Goal: Task Accomplishment & Management: Use online tool/utility

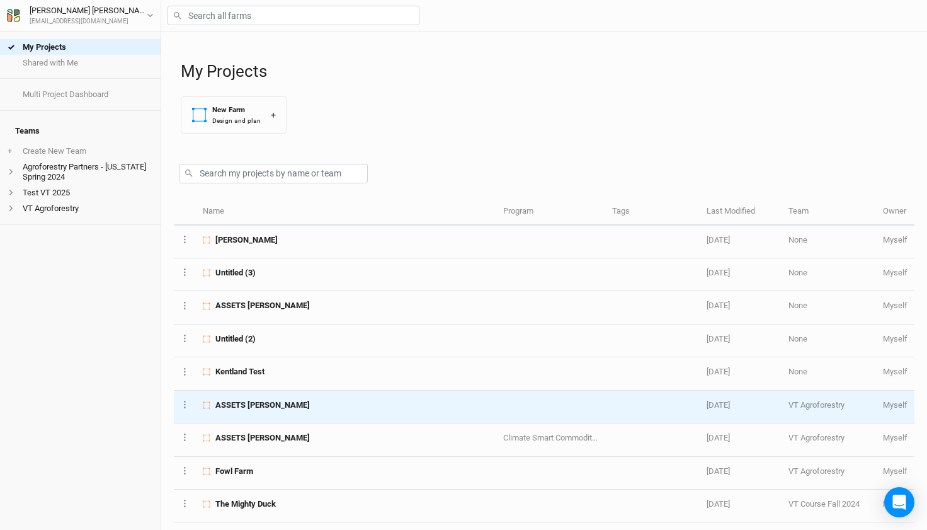
click at [234, 405] on span "ASSETS [PERSON_NAME]" at bounding box center [262, 404] width 94 height 11
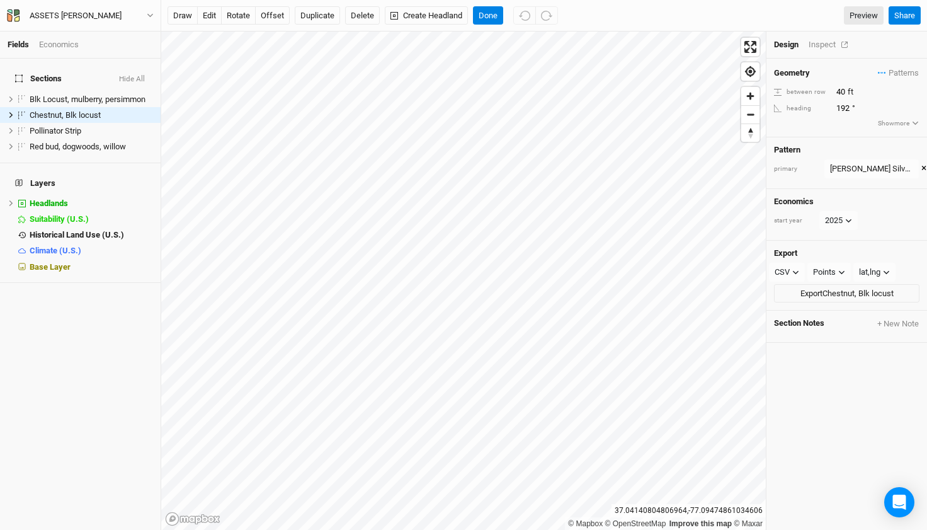
click at [829, 47] on div "Inspect" at bounding box center [831, 44] width 45 height 11
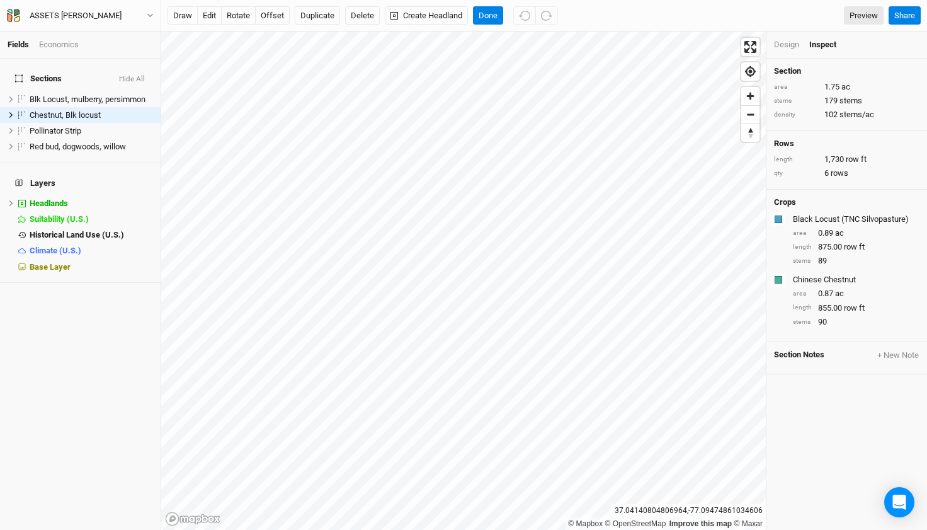
click at [787, 48] on div "Design" at bounding box center [786, 44] width 25 height 11
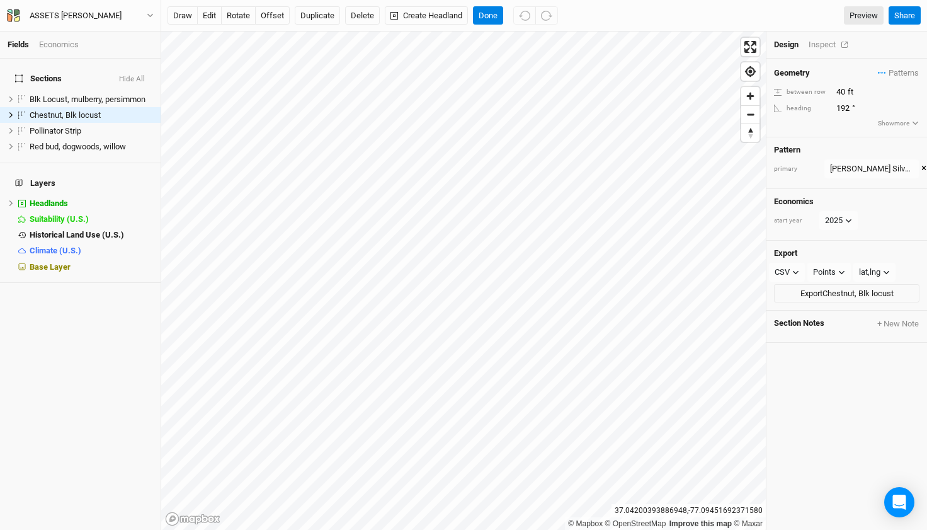
click at [833, 43] on div "Inspect" at bounding box center [831, 44] width 45 height 11
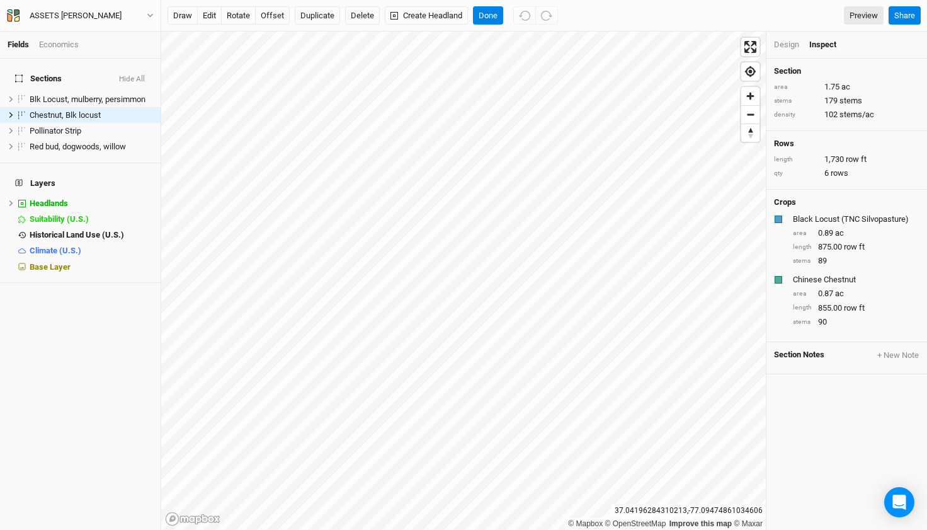
click at [780, 49] on div "Design" at bounding box center [786, 44] width 25 height 11
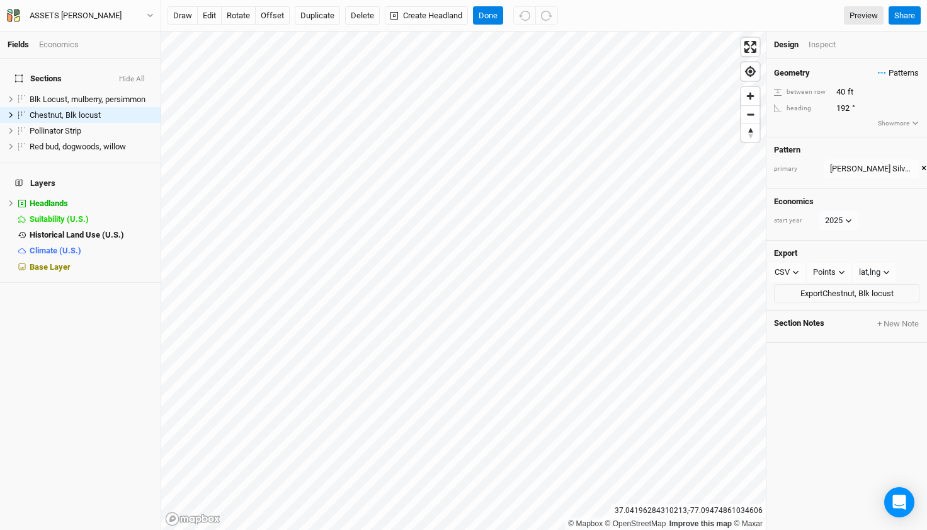
click at [900, 72] on span "Patterns" at bounding box center [898, 73] width 41 height 13
click at [883, 55] on div "Design Inspect" at bounding box center [847, 44] width 161 height 27
click at [892, 74] on span "Patterns" at bounding box center [898, 73] width 41 height 13
click at [915, 114] on button "view" at bounding box center [932, 116] width 35 height 20
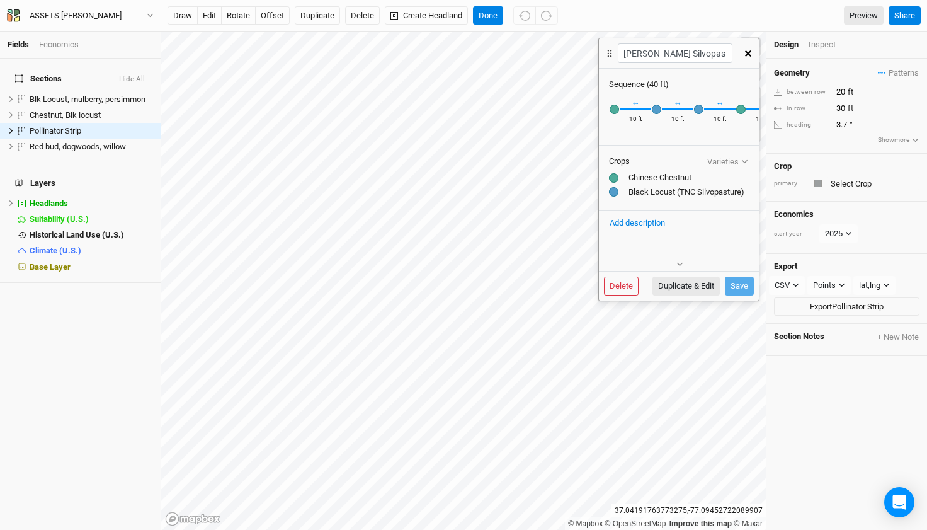
click at [746, 50] on icon "button" at bounding box center [748, 53] width 6 height 6
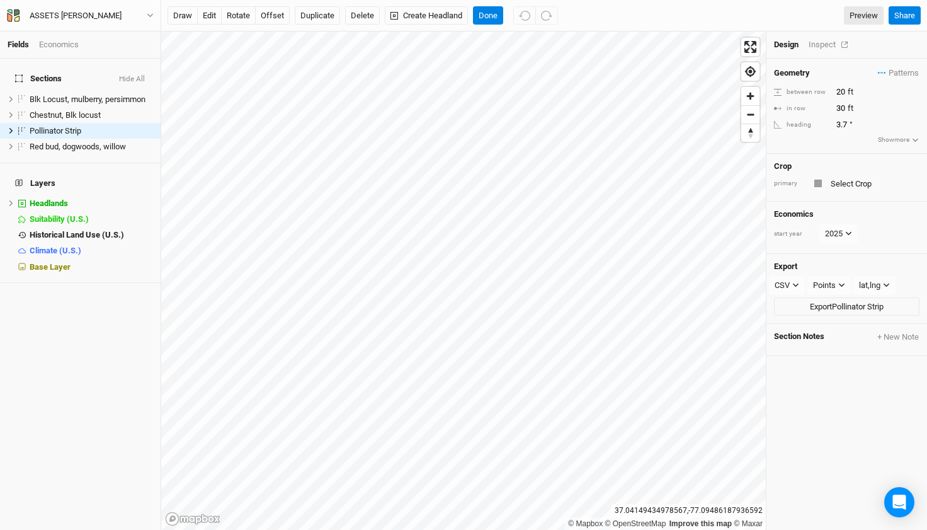
click at [823, 49] on div "Inspect" at bounding box center [831, 44] width 45 height 11
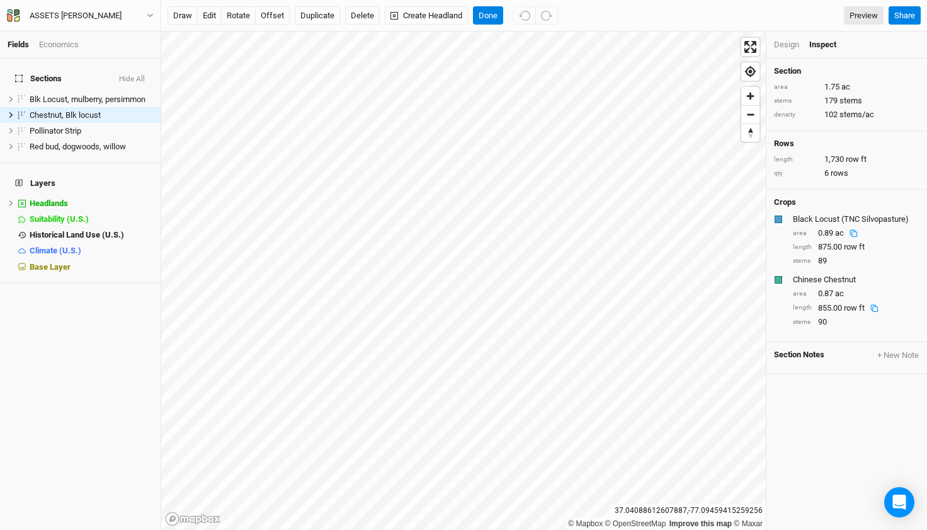
click at [787, 45] on div "Design" at bounding box center [786, 44] width 25 height 11
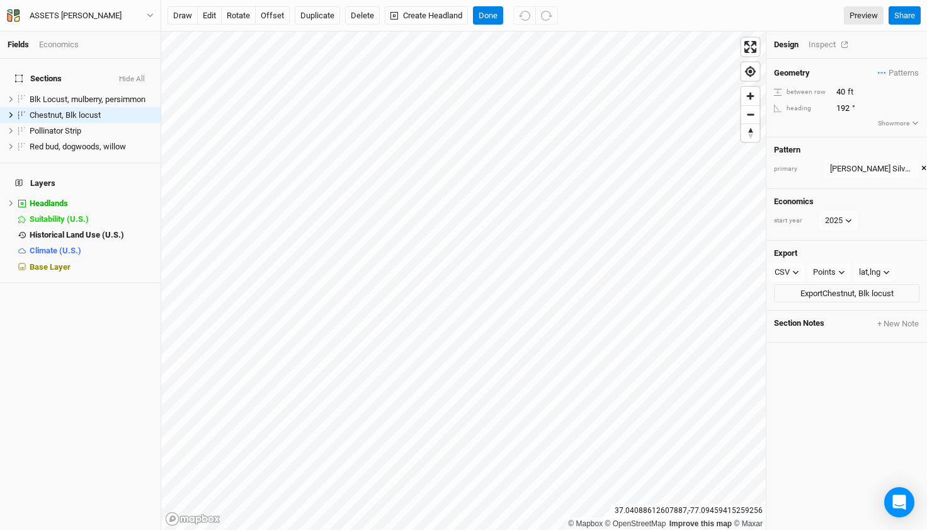
click at [825, 41] on div "Inspect" at bounding box center [831, 44] width 45 height 11
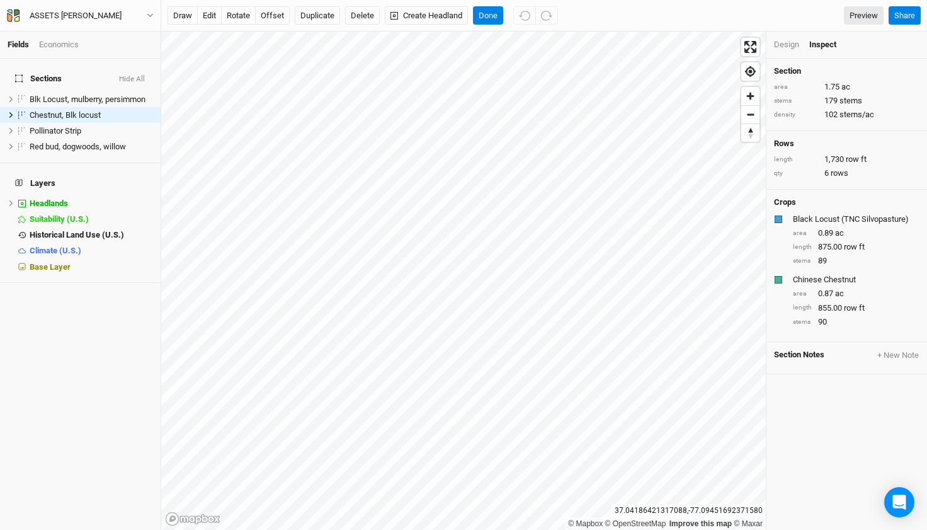
click at [788, 45] on div "Design" at bounding box center [786, 44] width 25 height 11
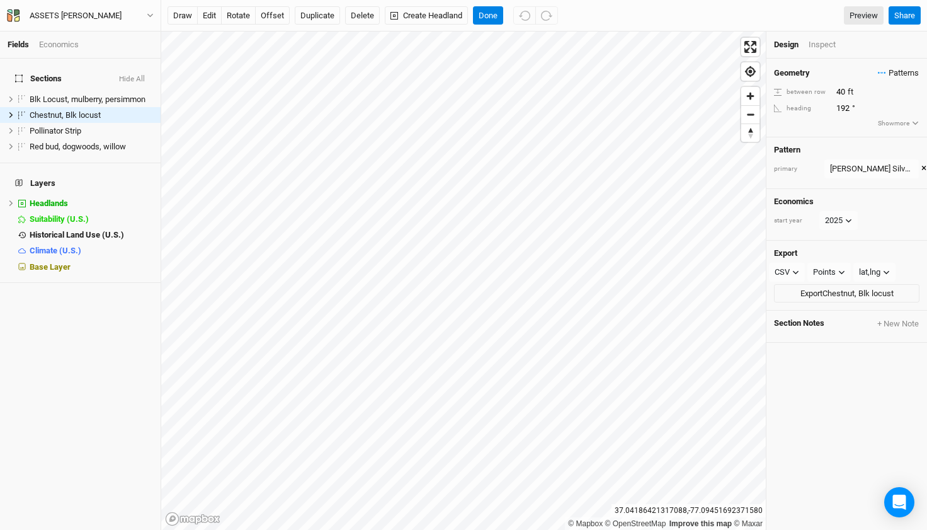
click at [894, 77] on span "Patterns" at bounding box center [898, 73] width 41 height 13
click at [915, 115] on button "view" at bounding box center [932, 116] width 35 height 20
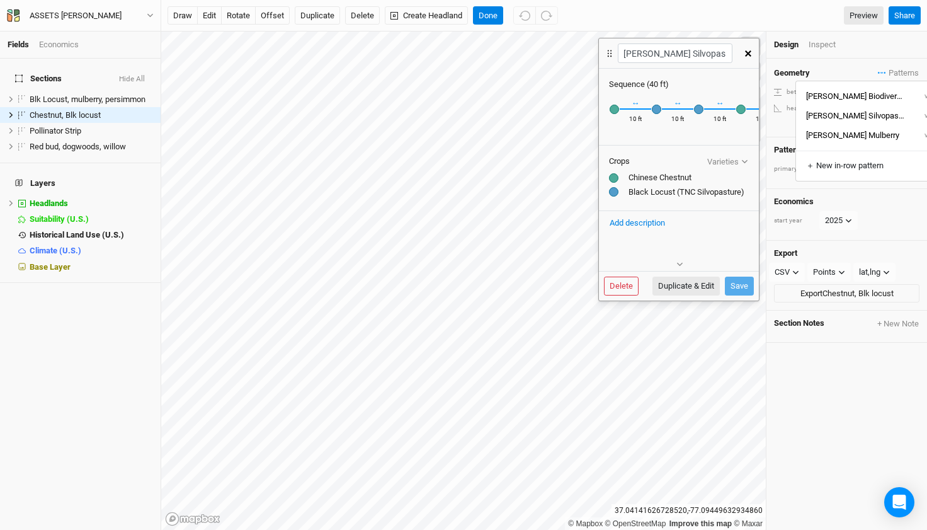
click at [636, 118] on div "10 ft" at bounding box center [635, 121] width 13 height 13
click at [656, 108] on div "Recently Used Black Locust (TNC Silvopasture) Public Chinese Chestnut Public Do…" at bounding box center [656, 108] width 11 height 11
click at [612, 108] on div "Recently Used Black Locust (TNC Silvopasture) Public Chinese Chestnut Public Do…" at bounding box center [614, 108] width 11 height 11
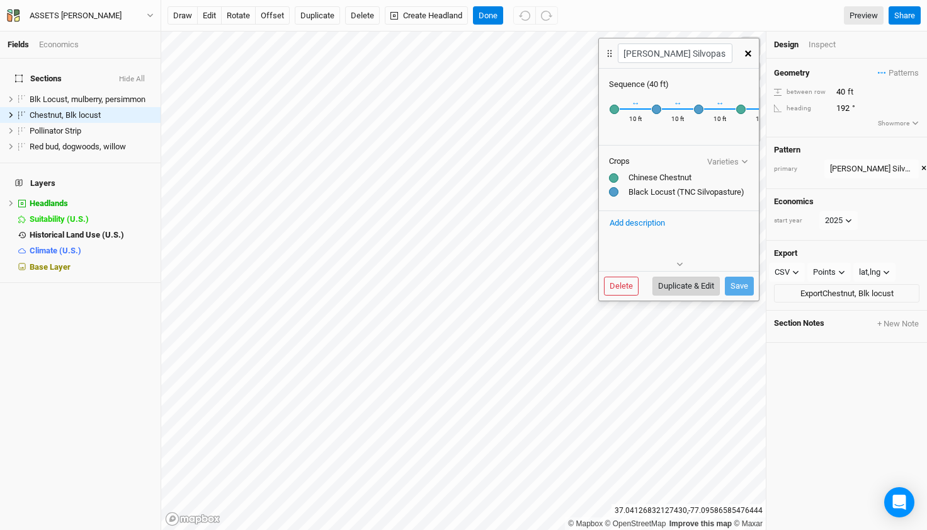
click at [686, 288] on button "Duplicate & Edit" at bounding box center [686, 286] width 67 height 19
type input "[PERSON_NAME] Silvopasture 4"
click at [638, 122] on input "10" at bounding box center [635, 121] width 31 height 13
type input "15"
click at [675, 121] on input "10" at bounding box center [677, 121] width 31 height 13
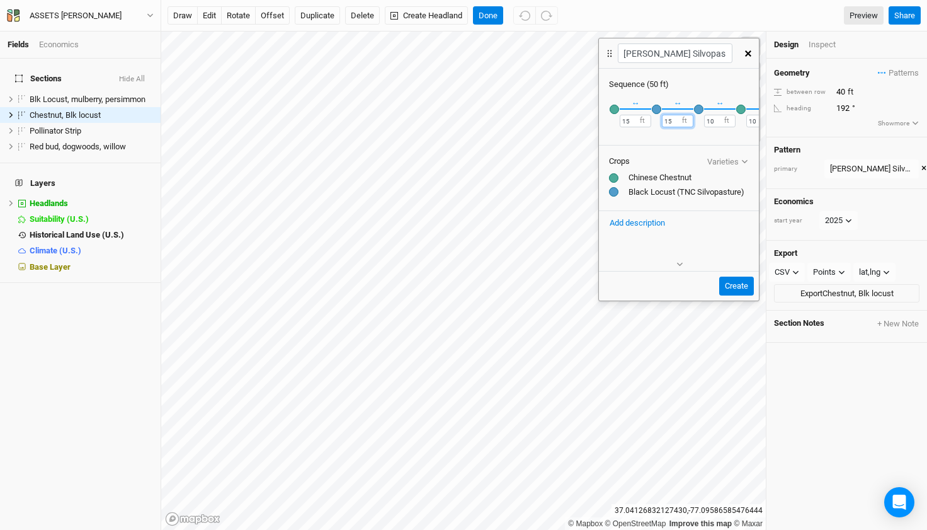
type input "15"
click at [716, 123] on input "10" at bounding box center [719, 121] width 31 height 13
type input "15"
drag, startPoint x: 713, startPoint y: 118, endPoint x: 720, endPoint y: 135, distance: 18.9
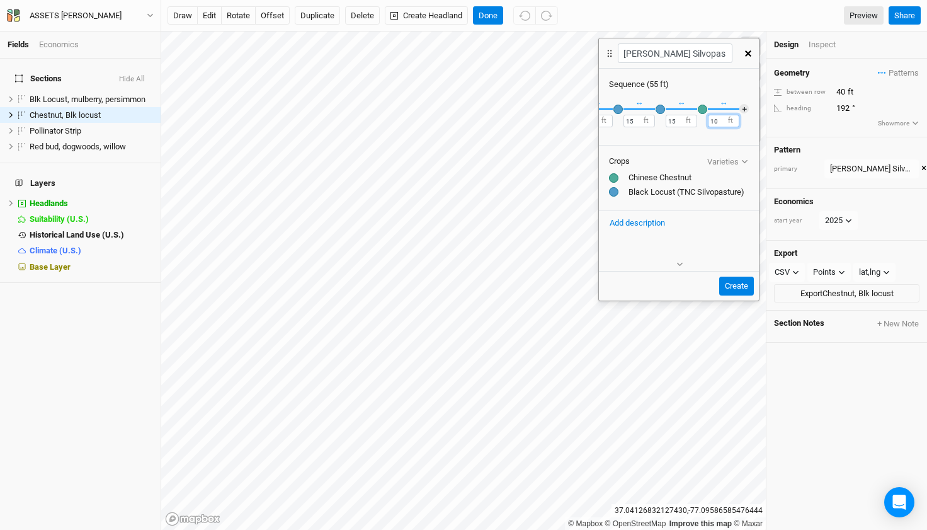
click at [714, 118] on input "10" at bounding box center [723, 121] width 31 height 13
type input "15"
click at [738, 285] on button "Create" at bounding box center [736, 286] width 35 height 19
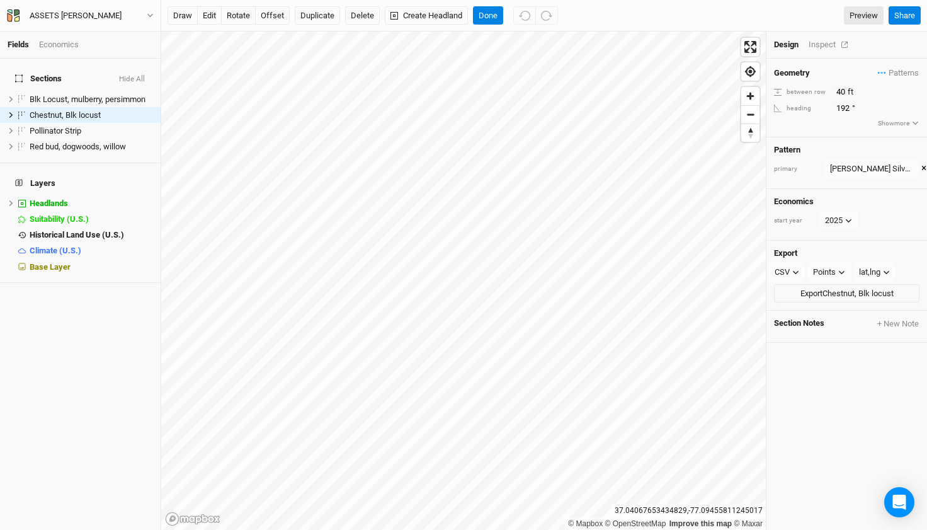
click at [823, 41] on div "Inspect" at bounding box center [831, 44] width 45 height 11
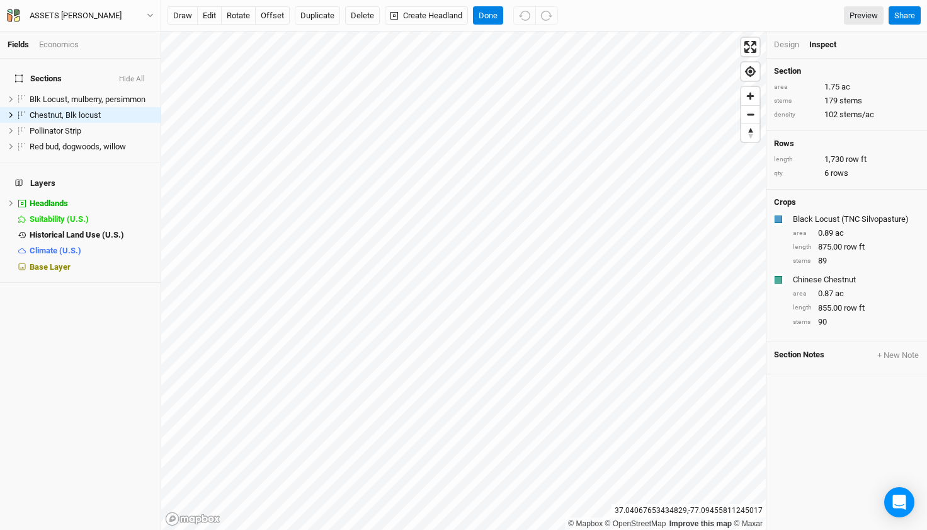
click at [795, 45] on div "Design" at bounding box center [786, 44] width 25 height 11
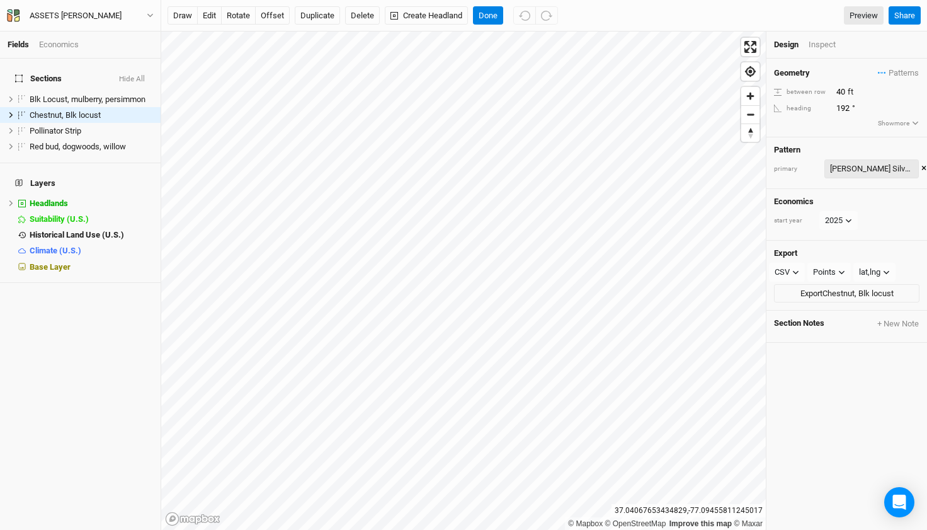
click at [865, 170] on div "[PERSON_NAME] Silvopasture" at bounding box center [871, 169] width 83 height 13
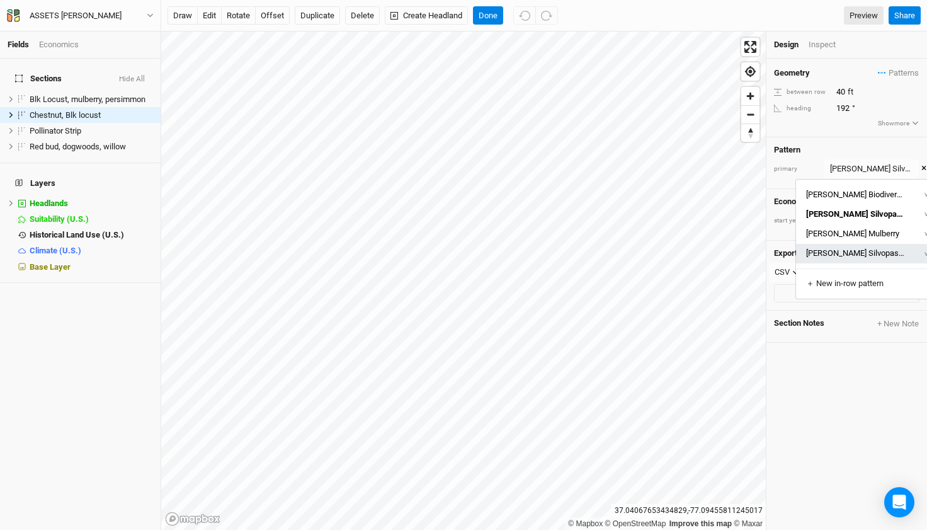
click at [845, 254] on button "[PERSON_NAME] Silvopasture 4" at bounding box center [855, 254] width 119 height 20
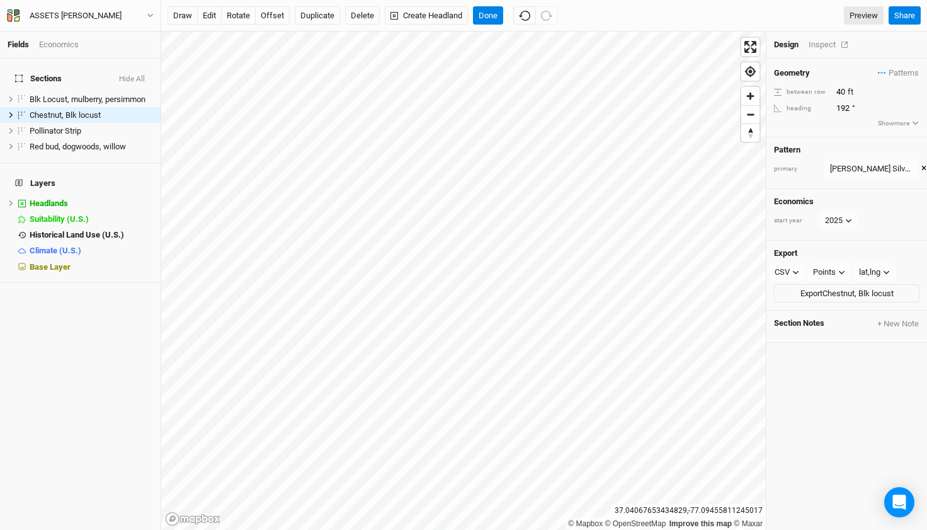
click at [818, 45] on div "Inspect" at bounding box center [831, 44] width 45 height 11
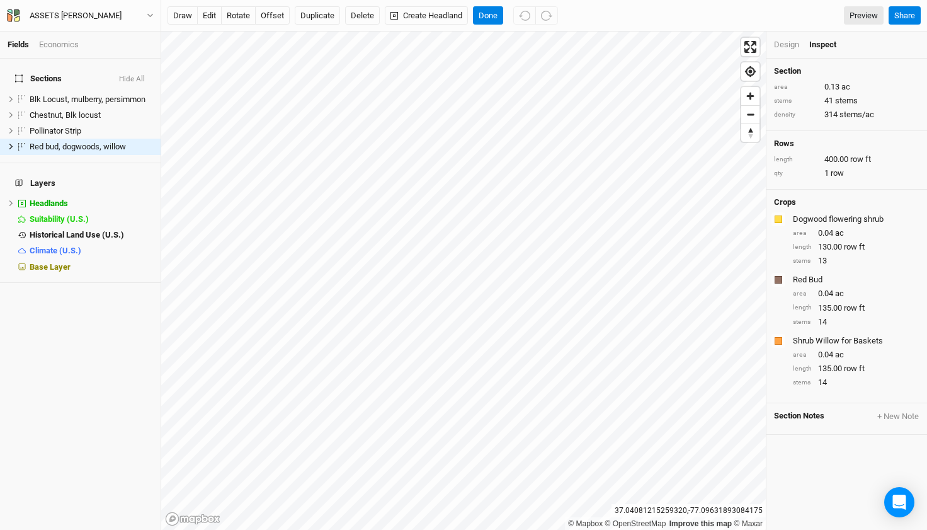
click at [876, 195] on div "Crops Colors Brown Orange Yellow Green Blue Purple Pink Red Dogwood flowering s…" at bounding box center [847, 296] width 161 height 213
click at [791, 44] on div "Design" at bounding box center [786, 44] width 25 height 11
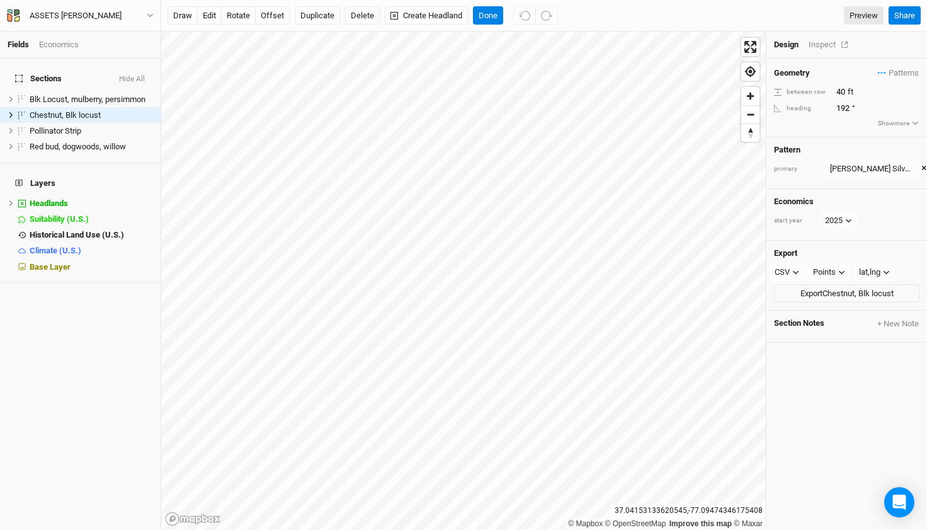
click at [825, 42] on div "Inspect" at bounding box center [831, 44] width 45 height 11
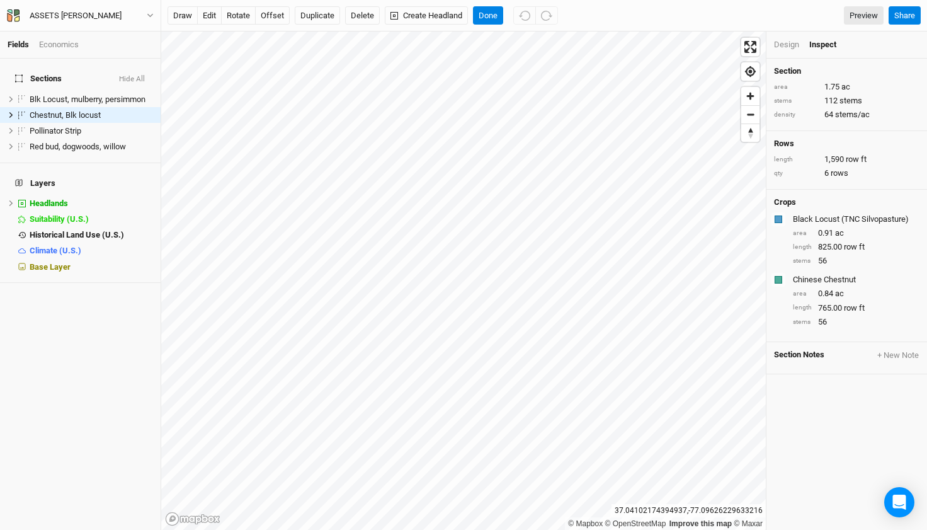
click at [781, 44] on div "Design" at bounding box center [786, 44] width 25 height 11
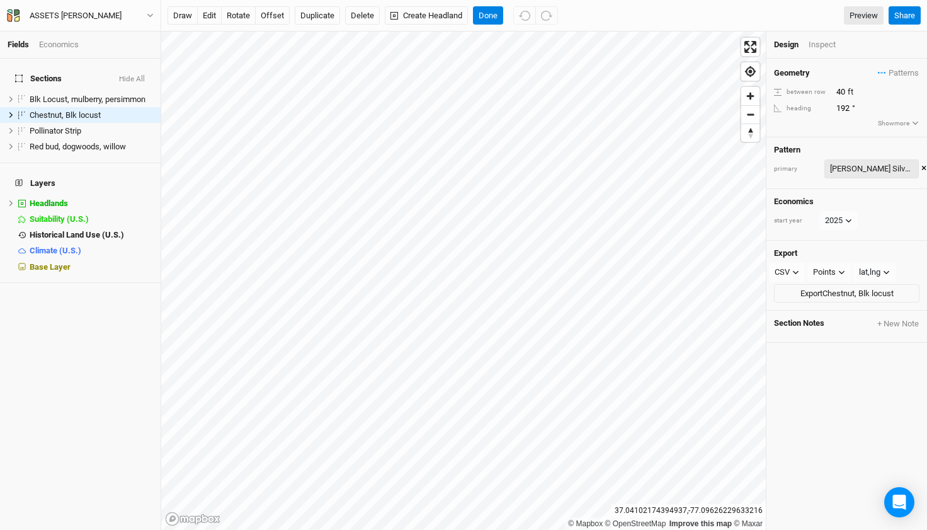
click at [876, 166] on div "[PERSON_NAME] Silvopasture 4" at bounding box center [871, 169] width 83 height 13
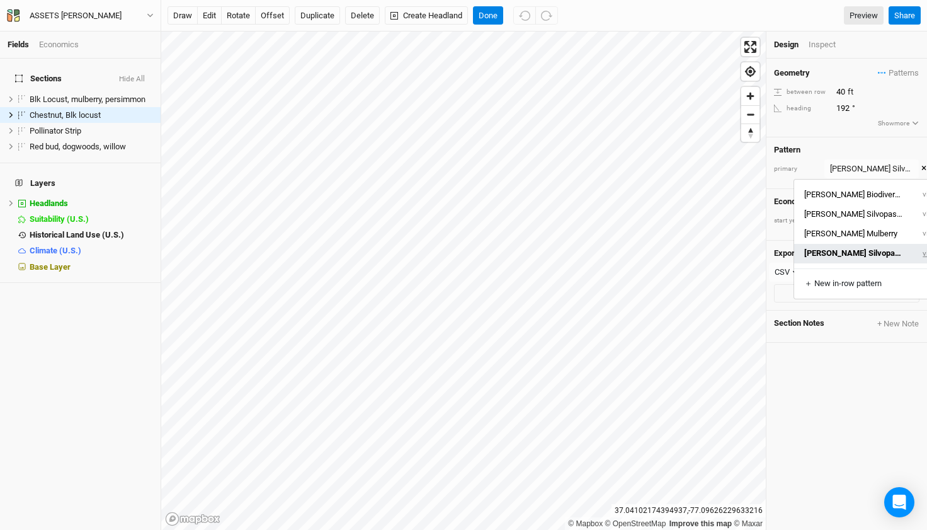
click at [913, 254] on button "view" at bounding box center [930, 254] width 35 height 20
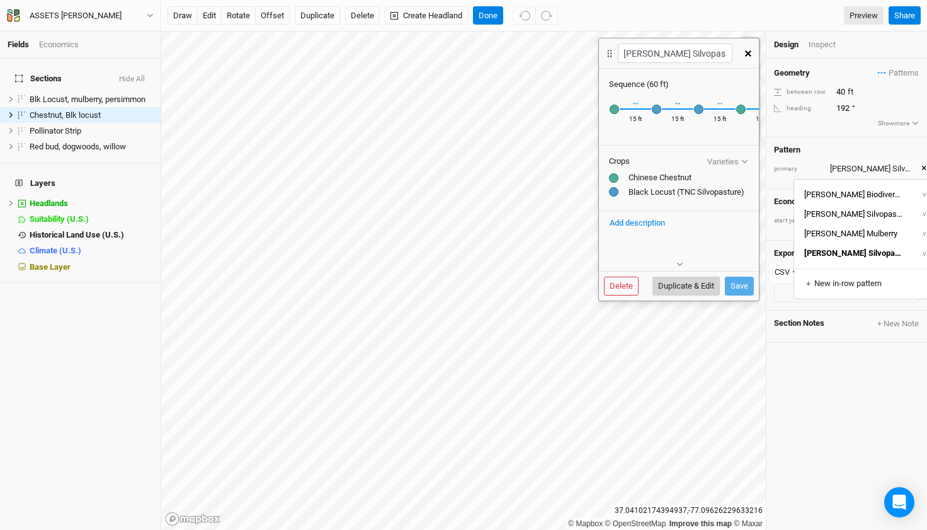
click at [694, 281] on button "Duplicate & Edit" at bounding box center [686, 286] width 67 height 19
type input "[PERSON_NAME] Silvopasture 4 5"
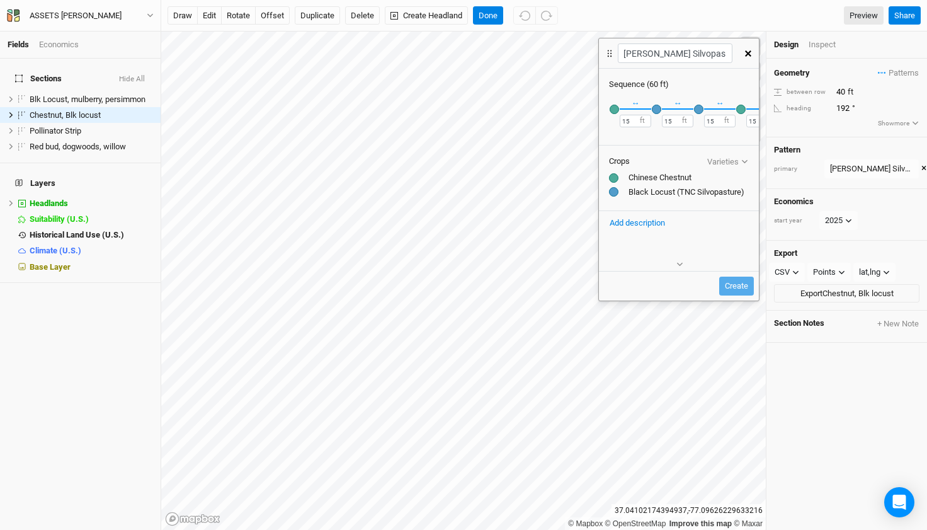
click at [655, 109] on div "button" at bounding box center [656, 109] width 9 height 9
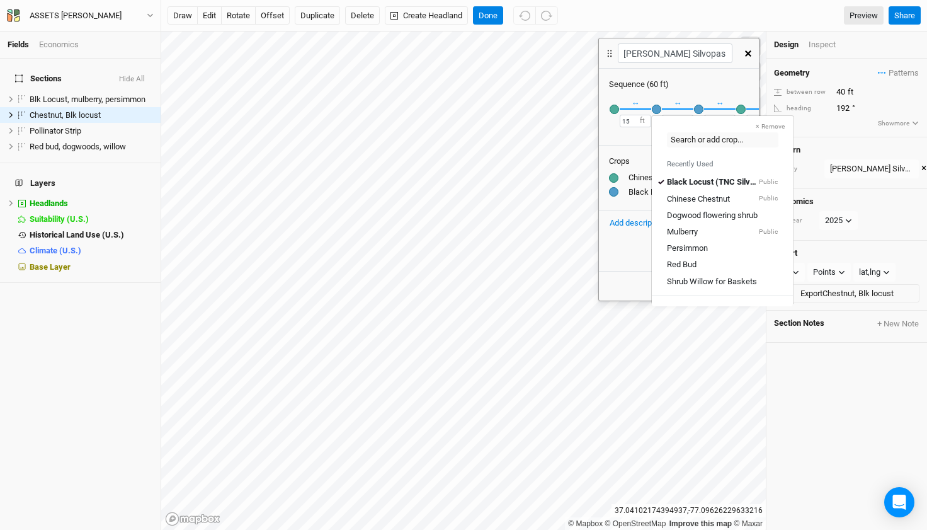
click at [655, 109] on div "button" at bounding box center [656, 109] width 9 height 9
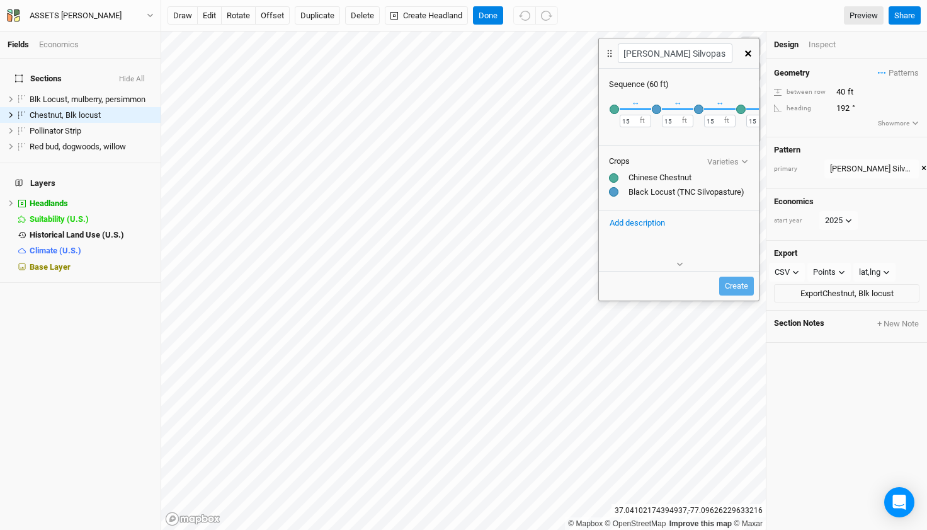
click at [700, 110] on div "button" at bounding box center [698, 109] width 9 height 9
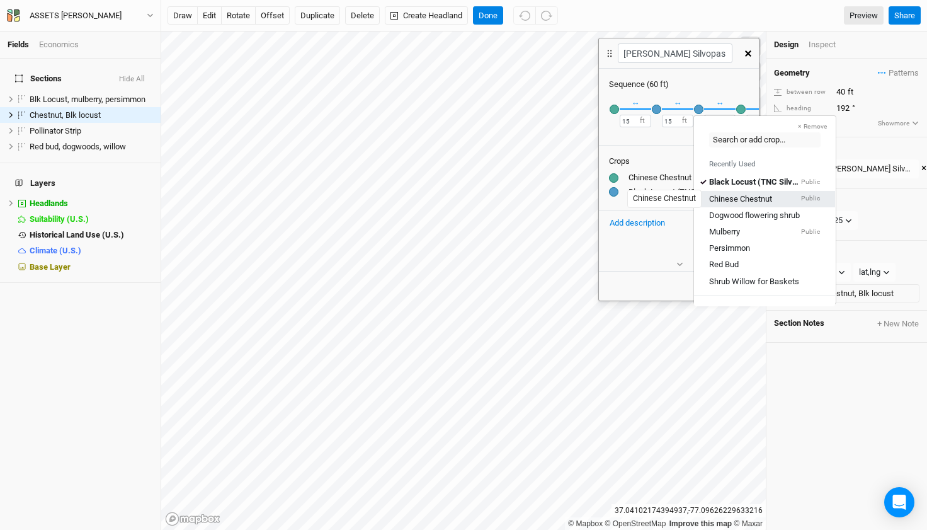
click at [717, 201] on div "Chinese Chestnut" at bounding box center [740, 198] width 63 height 11
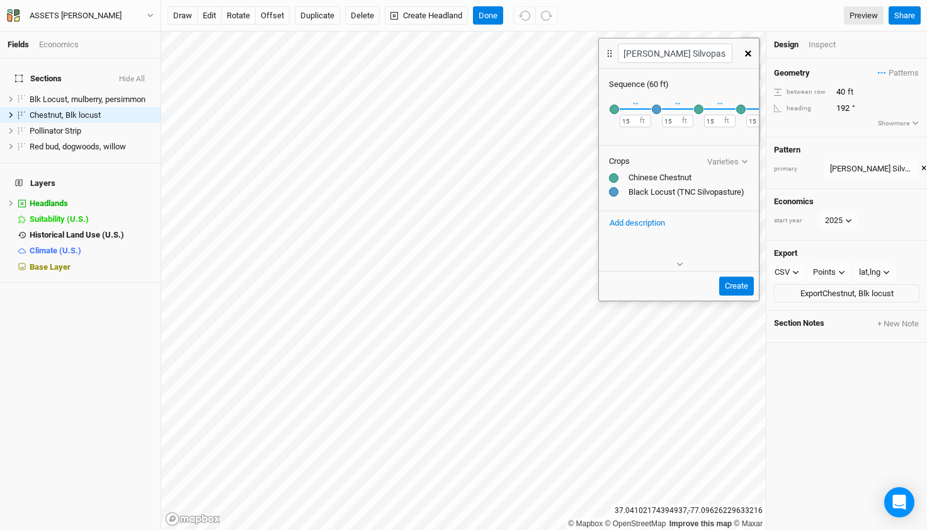
click at [739, 111] on div "button" at bounding box center [740, 109] width 9 height 9
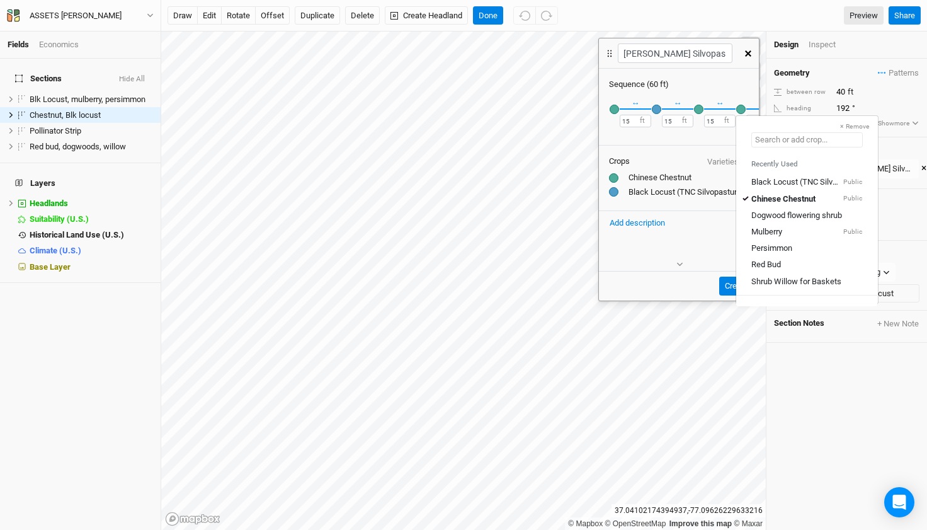
click at [790, 145] on input "text" at bounding box center [806, 139] width 111 height 15
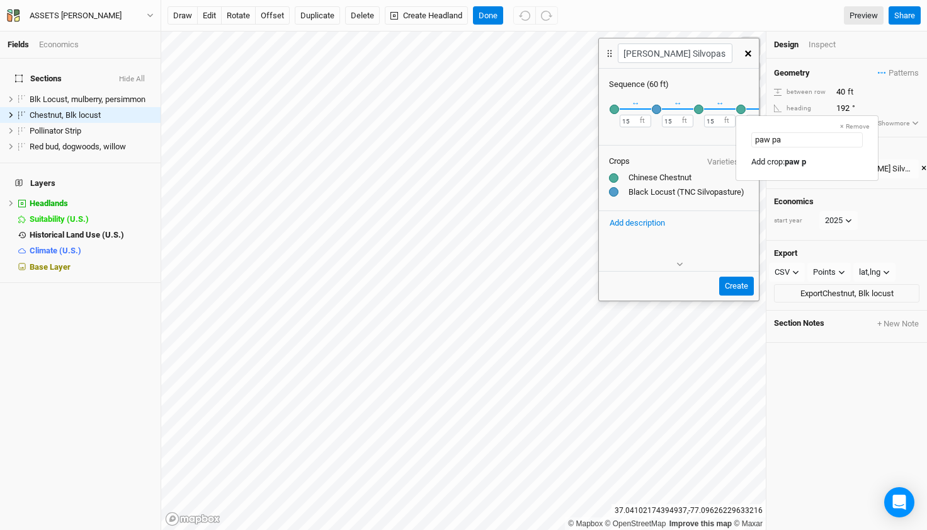
type input "paw paw"
click at [763, 164] on paw "Add crop: paw paw" at bounding box center [784, 161] width 66 height 11
click at [613, 108] on div "button" at bounding box center [614, 109] width 9 height 9
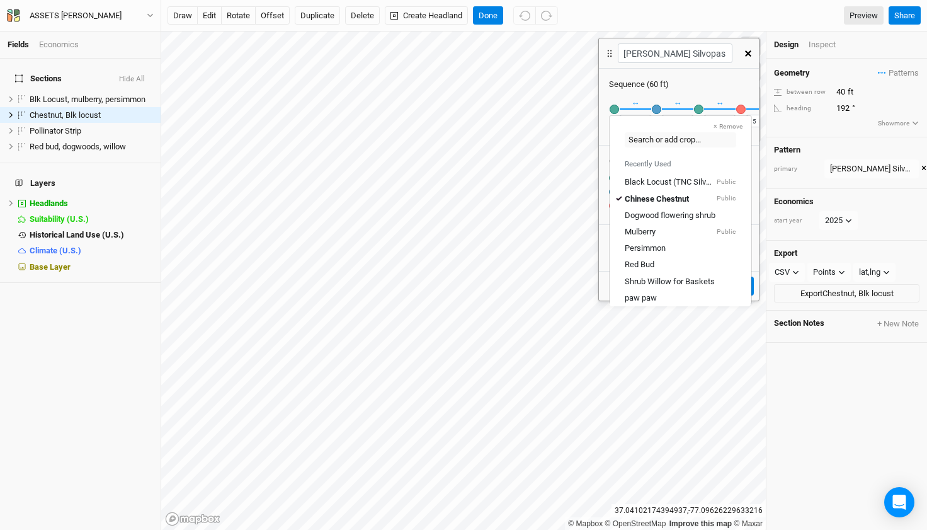
click at [612, 87] on div "Sequence ( 60 ft )" at bounding box center [679, 84] width 140 height 11
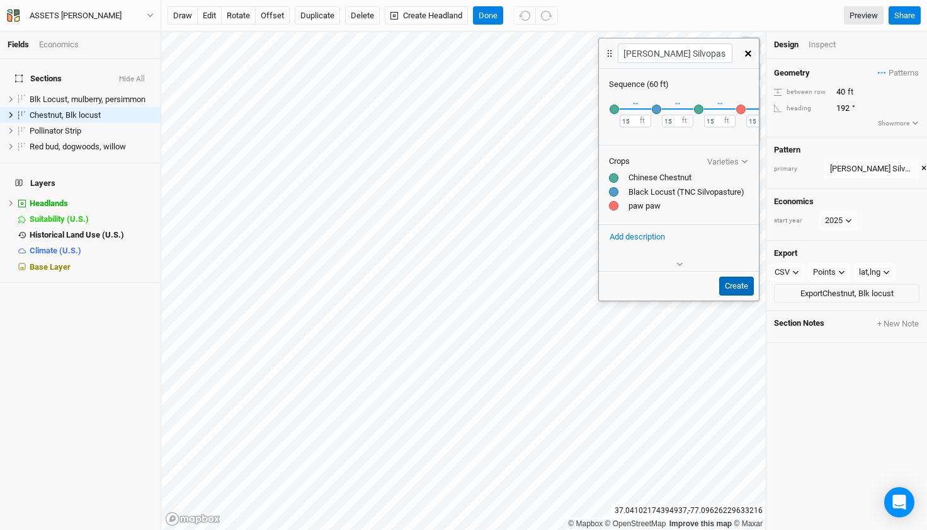
click at [739, 287] on button "Create" at bounding box center [736, 286] width 35 height 19
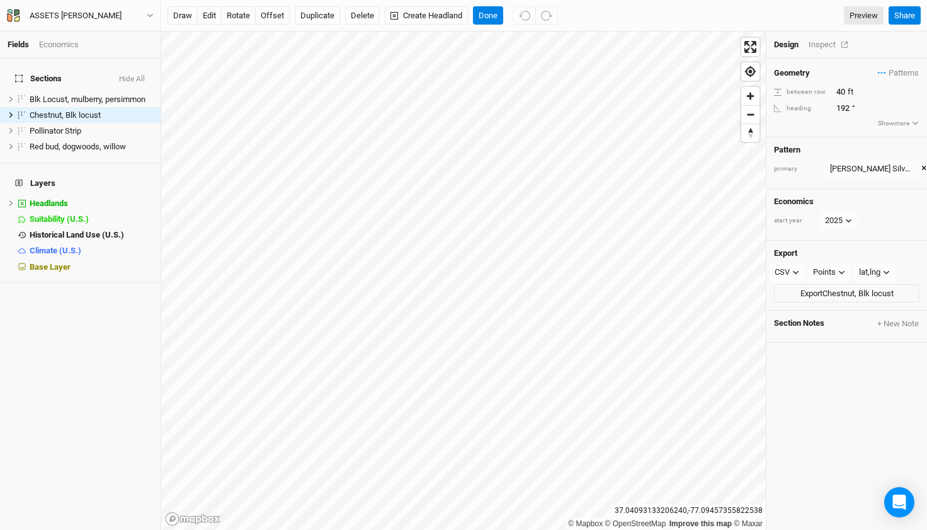
click at [819, 41] on div "Inspect" at bounding box center [831, 44] width 45 height 11
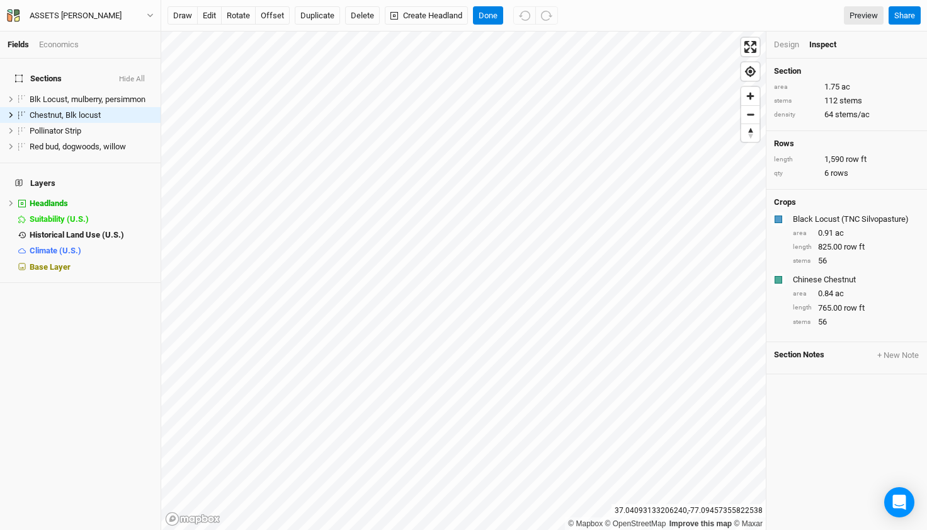
click at [782, 42] on div "Design" at bounding box center [786, 44] width 25 height 11
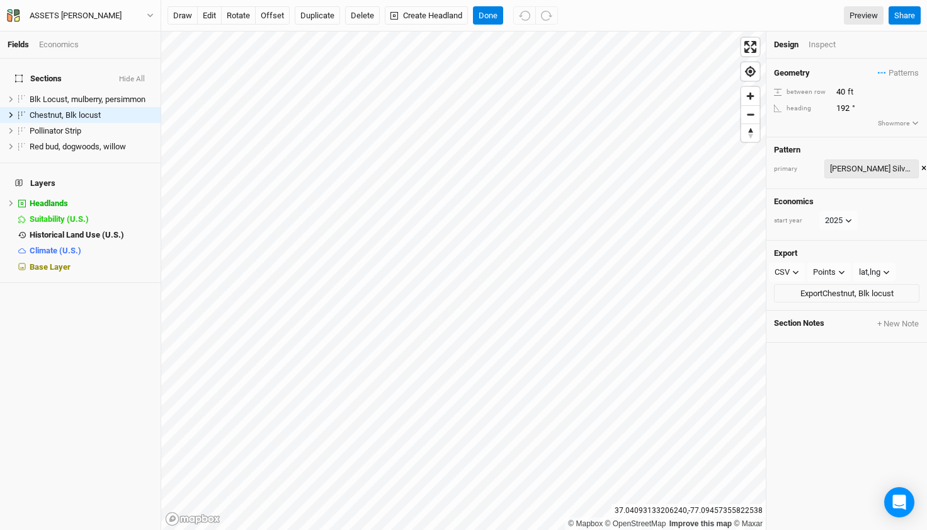
click at [869, 169] on div "[PERSON_NAME] Silvopasture 4" at bounding box center [871, 169] width 83 height 13
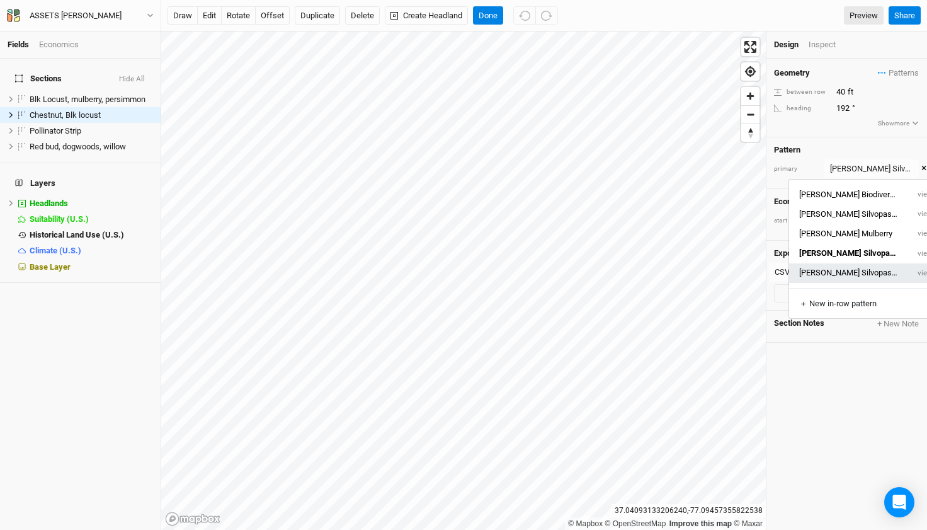
click at [853, 268] on button "[PERSON_NAME] Silvopasture 4 5" at bounding box center [848, 273] width 119 height 20
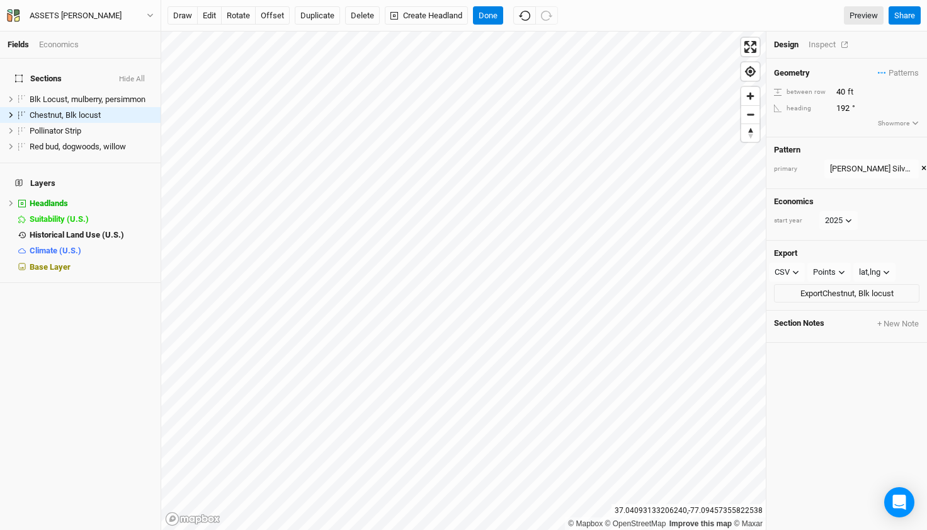
click at [821, 49] on div "Inspect" at bounding box center [831, 44] width 45 height 11
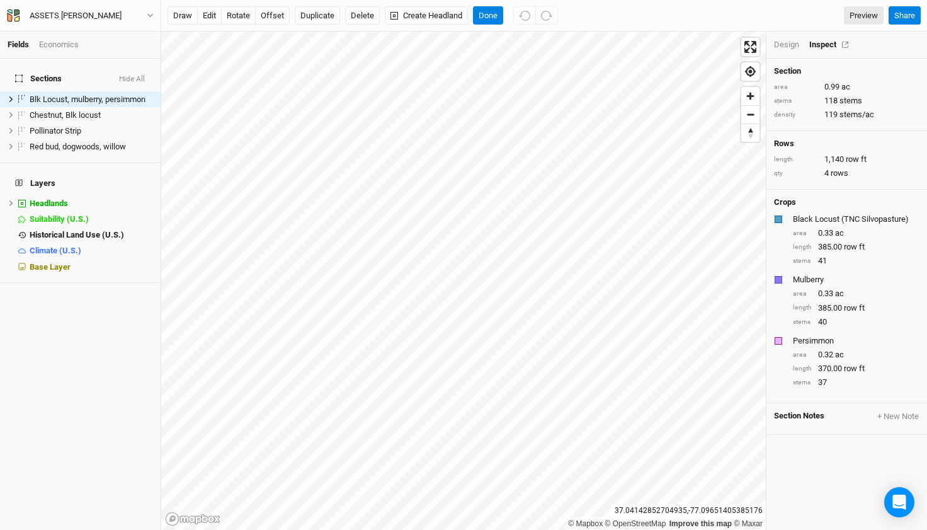
click at [820, 41] on div "Inspect" at bounding box center [831, 44] width 45 height 11
click at [214, 13] on button "edit" at bounding box center [209, 15] width 25 height 19
click at [784, 42] on div "Design" at bounding box center [786, 44] width 25 height 11
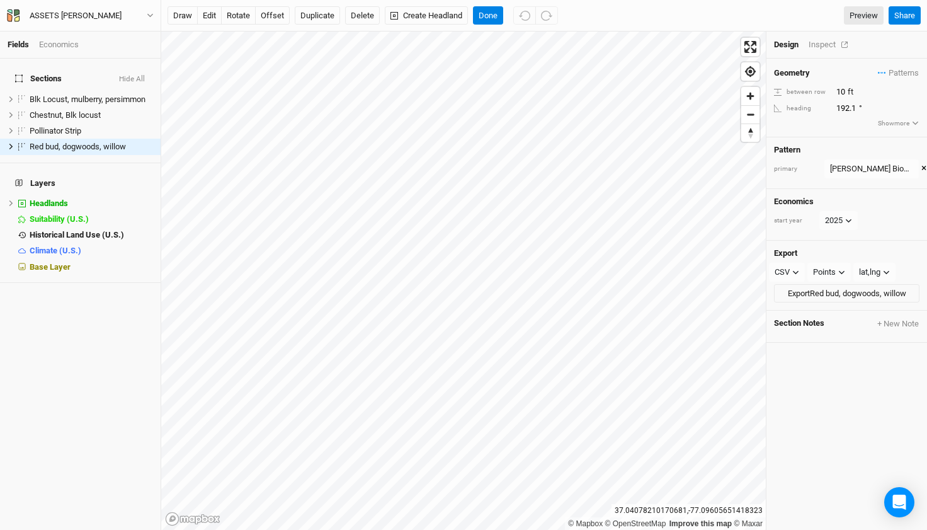
click at [821, 41] on div "Inspect" at bounding box center [831, 44] width 45 height 11
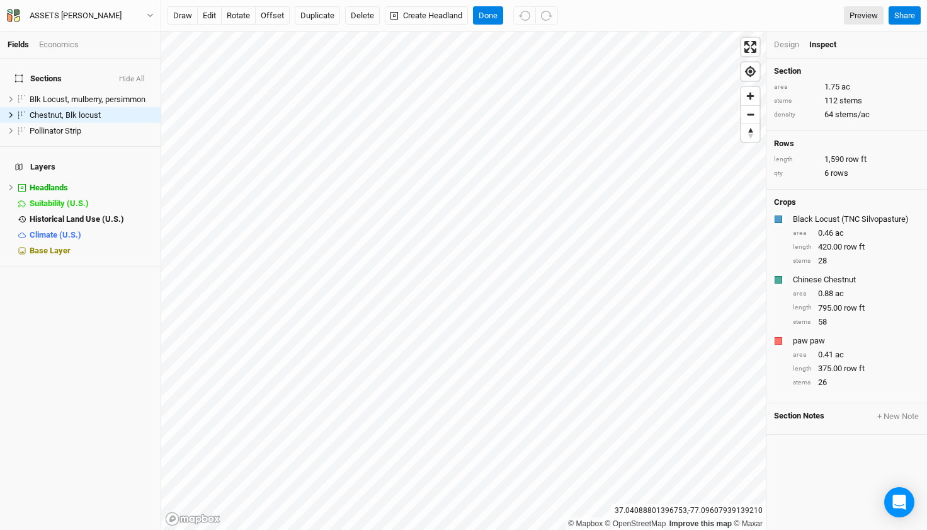
click at [784, 43] on div "Design" at bounding box center [786, 44] width 25 height 11
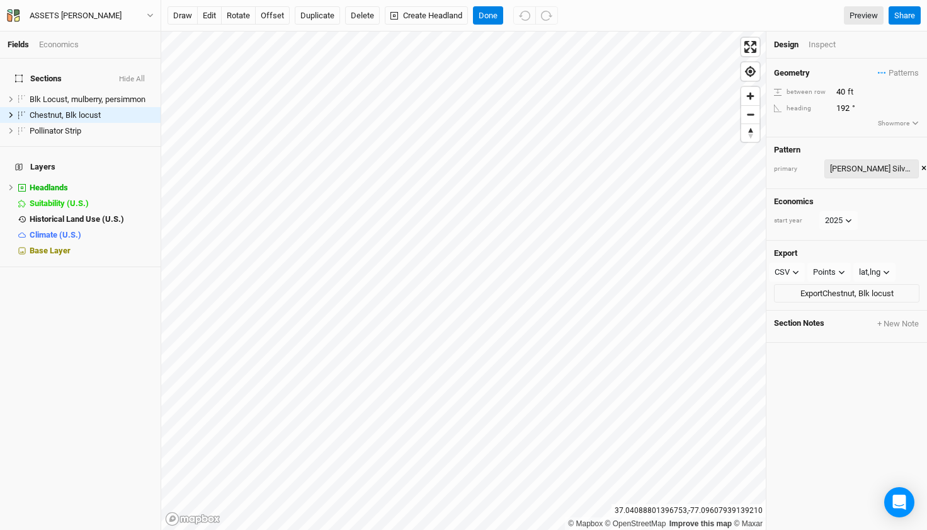
click at [889, 172] on div "[PERSON_NAME] Silvopasture 4 5" at bounding box center [871, 169] width 83 height 13
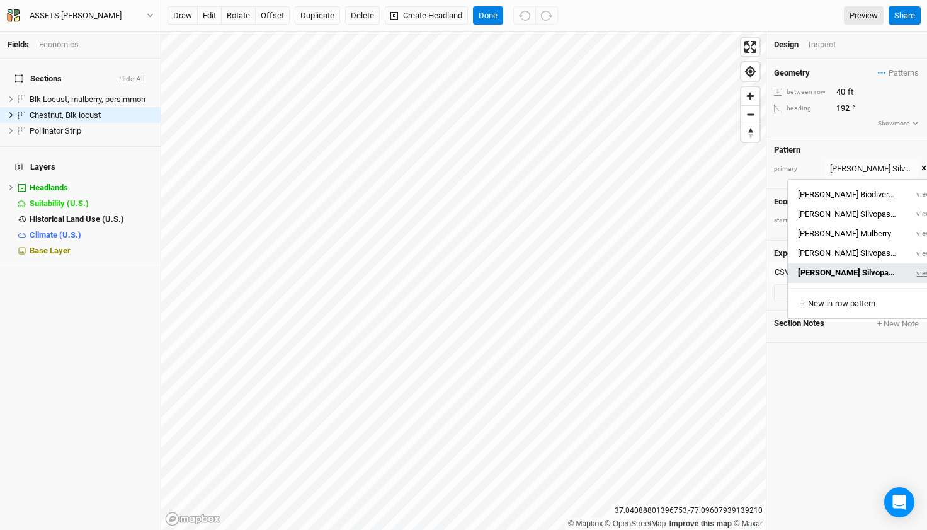
click at [910, 275] on button "view" at bounding box center [924, 273] width 35 height 20
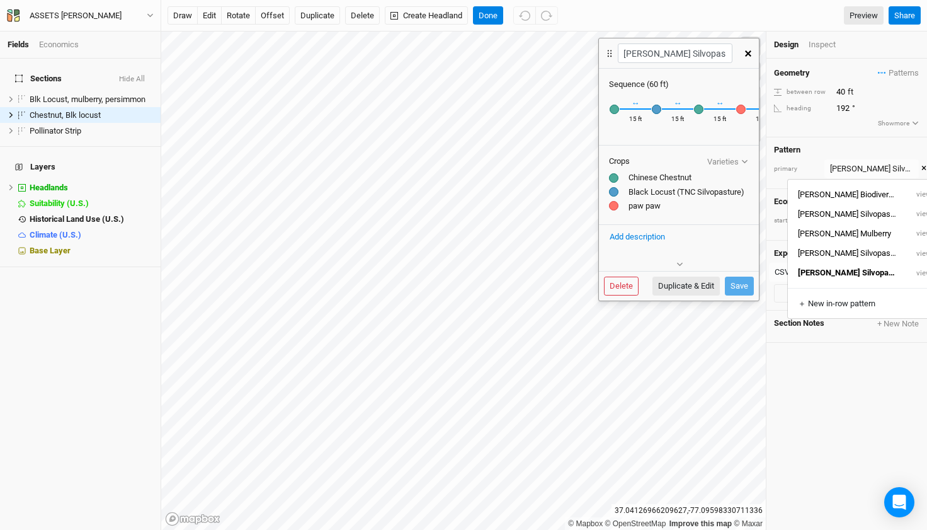
click at [746, 54] on icon "button" at bounding box center [748, 53] width 6 height 6
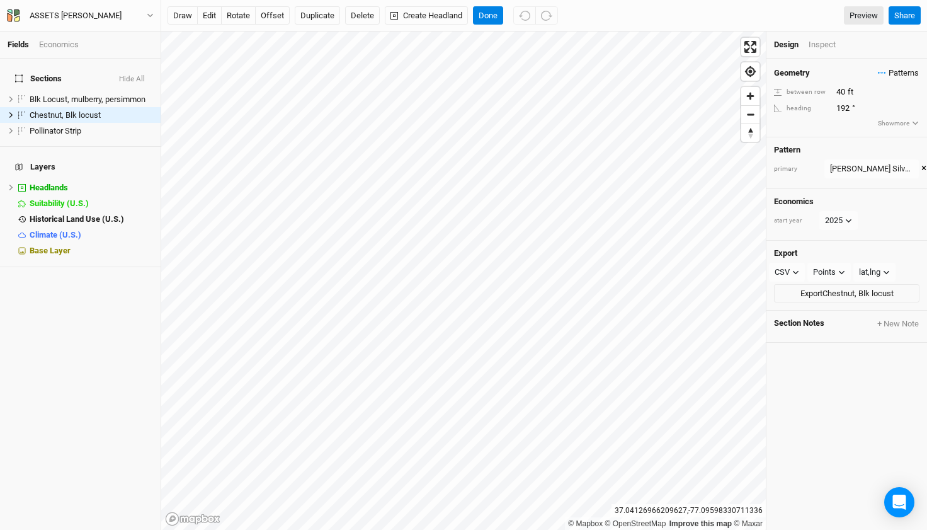
click at [878, 68] on span "Patterns" at bounding box center [898, 73] width 41 height 13
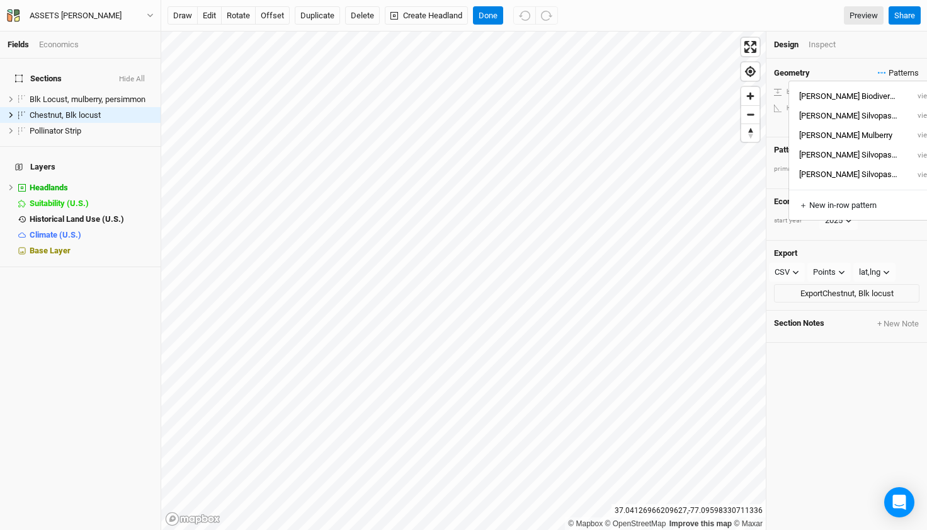
click at [878, 68] on span "Patterns" at bounding box center [898, 73] width 41 height 13
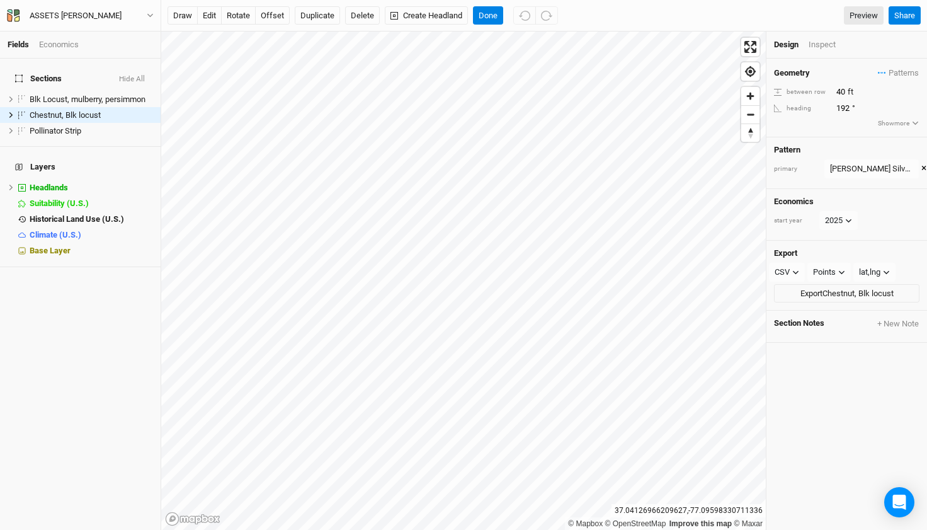
click at [865, 70] on div "Geometry Patterns [PERSON_NAME] Biodiversity view [PERSON_NAME] Silvopasture vi…" at bounding box center [847, 73] width 146 height 14
click at [879, 123] on button "Show more" at bounding box center [898, 123] width 42 height 11
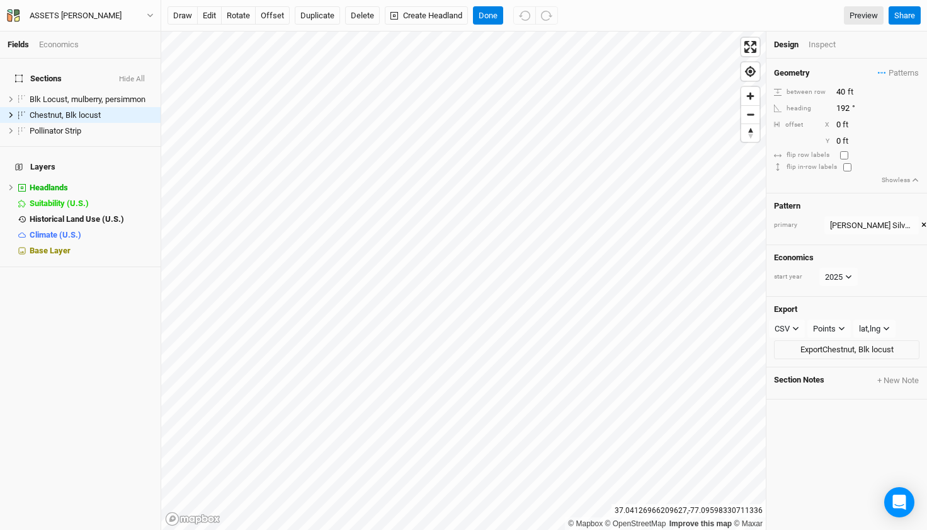
click at [787, 224] on div "primary" at bounding box center [796, 224] width 44 height 9
click at [900, 71] on span "Patterns" at bounding box center [898, 73] width 41 height 13
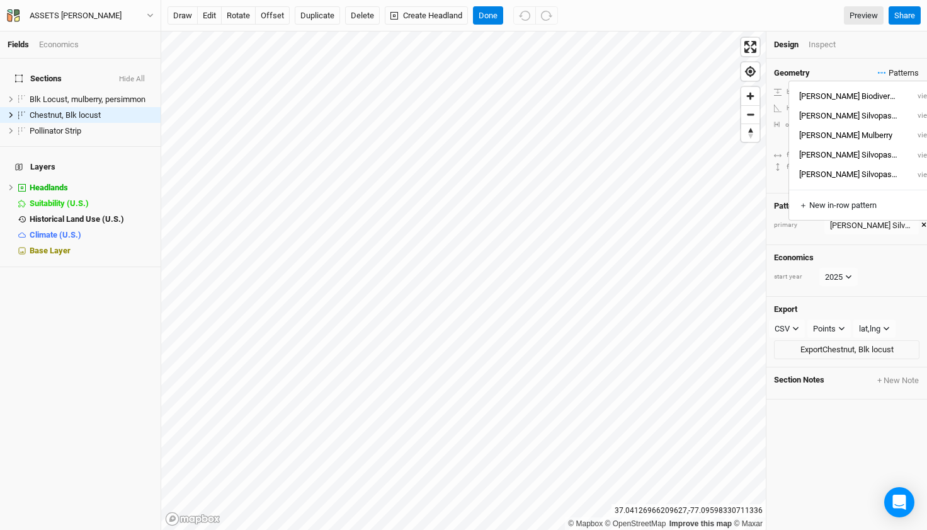
click at [878, 72] on icon "button" at bounding box center [882, 73] width 8 height 2
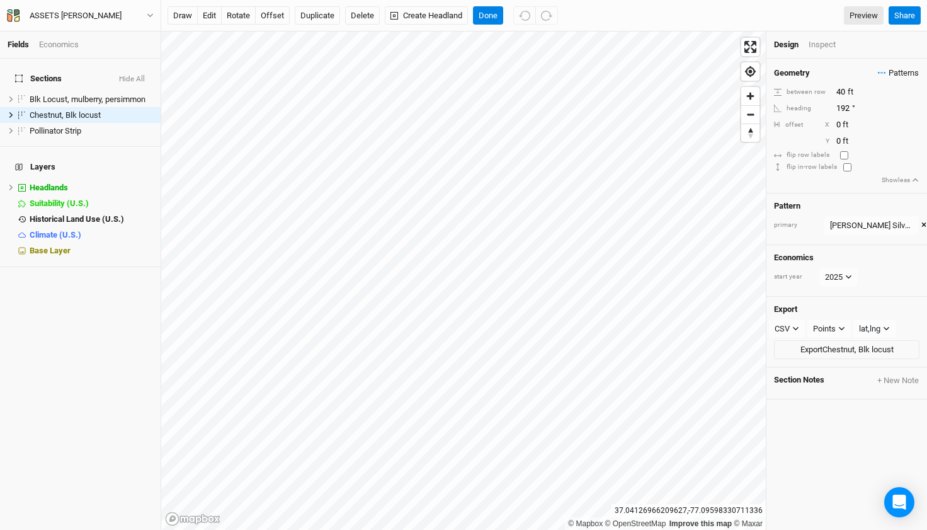
click at [897, 70] on span "Patterns" at bounding box center [898, 73] width 41 height 13
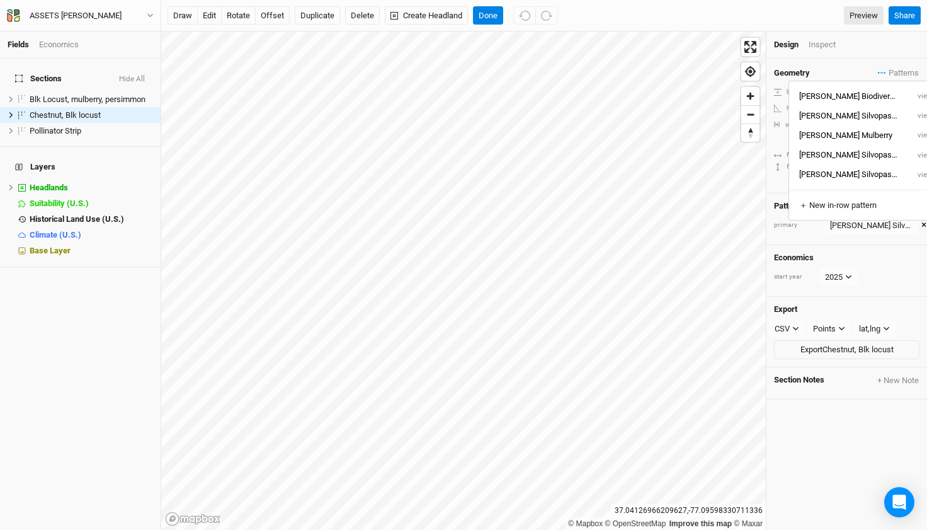
click at [855, 134] on button "[PERSON_NAME] Mulberry" at bounding box center [848, 135] width 119 height 20
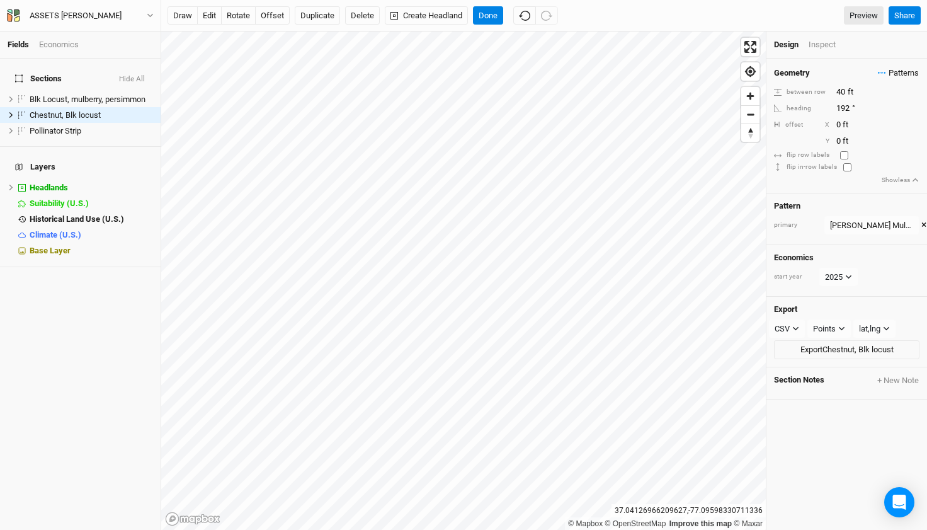
click at [891, 77] on span "Patterns" at bounding box center [898, 73] width 41 height 13
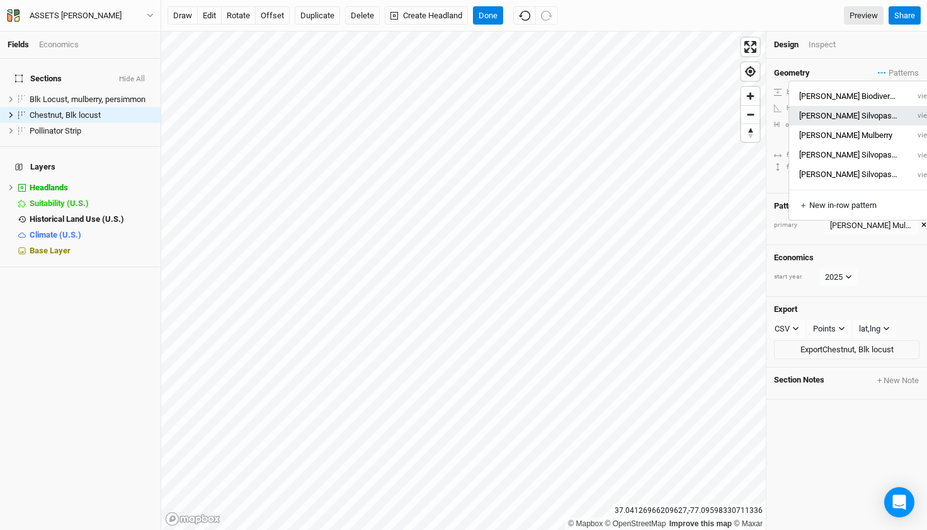
click at [857, 111] on button "[PERSON_NAME] Silvopasture" at bounding box center [848, 116] width 119 height 20
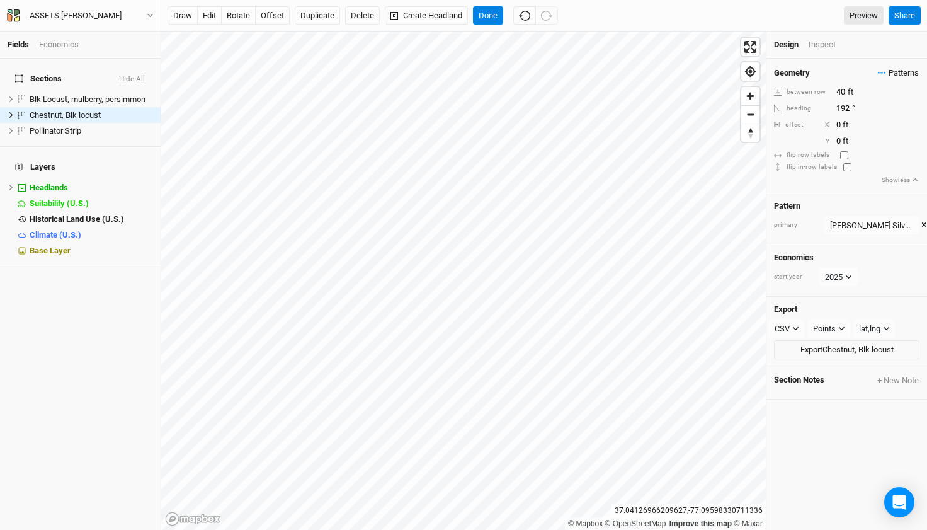
click at [894, 73] on span "Patterns" at bounding box center [898, 73] width 41 height 13
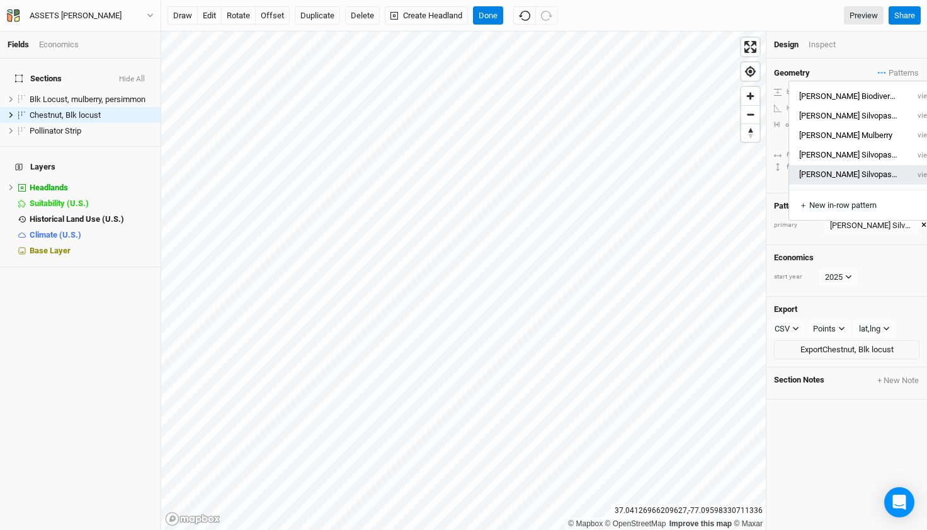
click at [865, 174] on button "[PERSON_NAME] Silvopasture 4 5" at bounding box center [848, 175] width 119 height 20
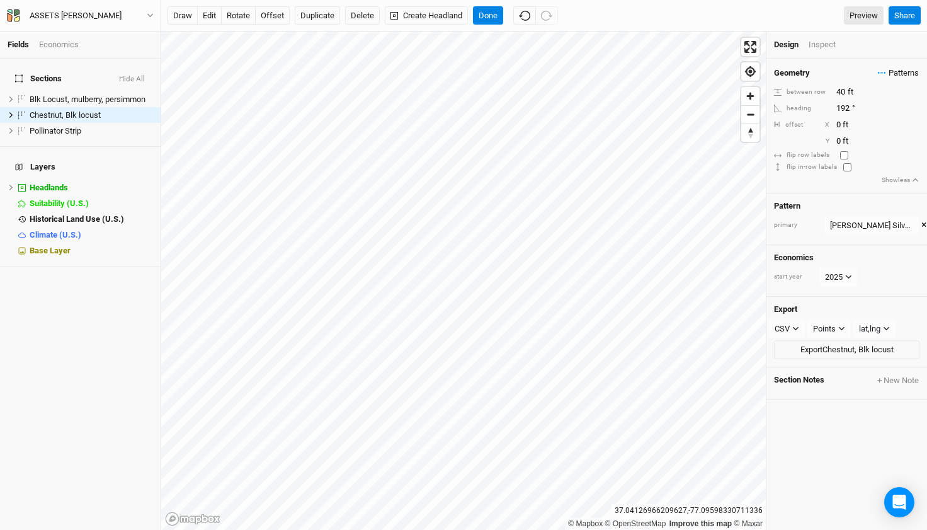
click at [893, 73] on span "Patterns" at bounding box center [898, 73] width 41 height 13
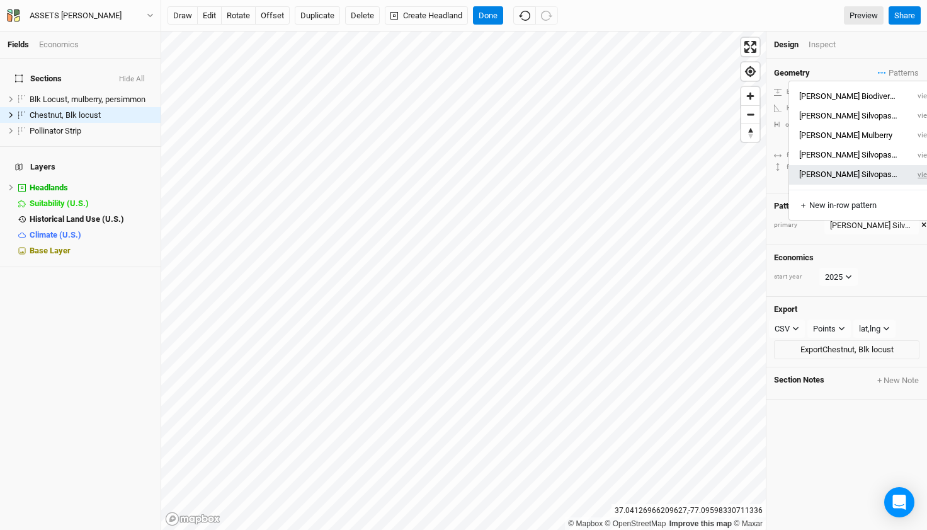
click at [908, 174] on button "view" at bounding box center [925, 175] width 35 height 20
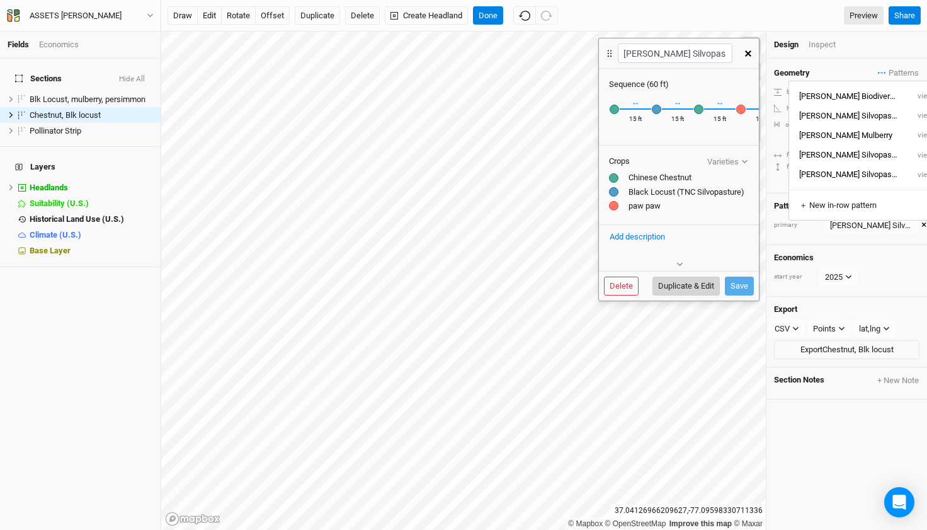
click at [688, 281] on button "Duplicate & Edit" at bounding box center [686, 286] width 67 height 19
type input "[PERSON_NAME] Silvopasture 4 5 6"
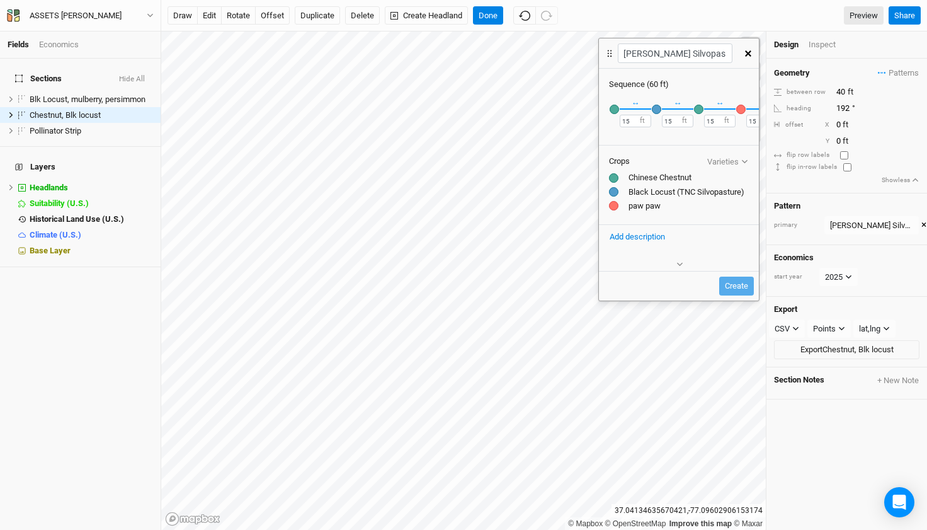
click at [745, 51] on icon "button" at bounding box center [748, 53] width 6 height 6
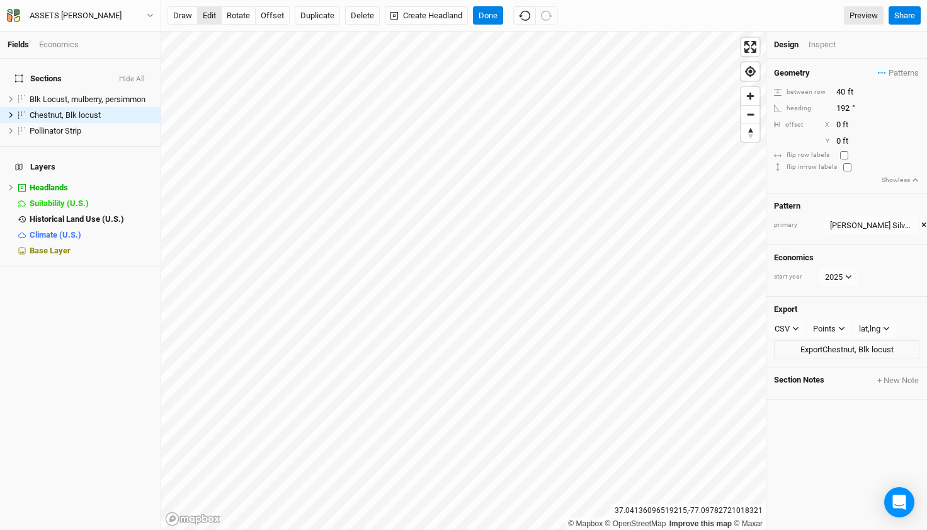
click at [204, 15] on button "edit" at bounding box center [209, 15] width 25 height 19
click at [818, 47] on div "Inspect" at bounding box center [831, 44] width 45 height 11
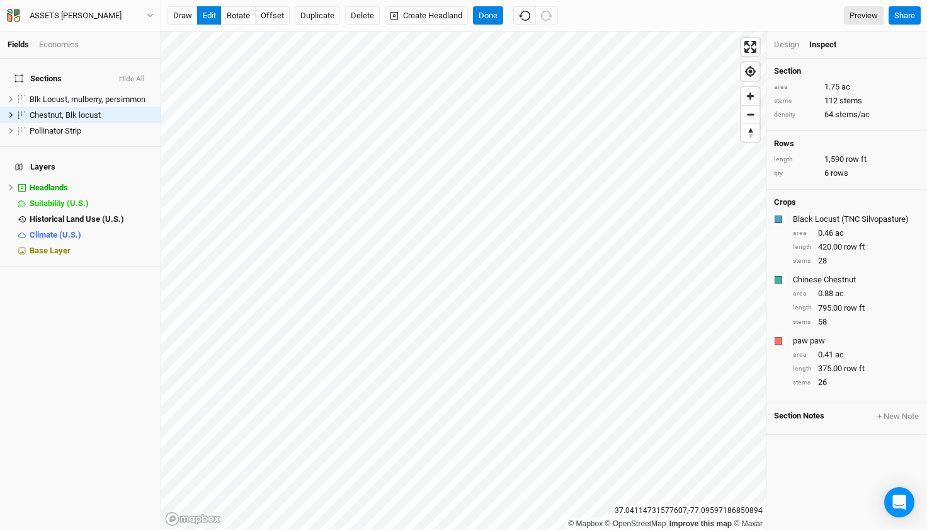
click at [790, 46] on div "Design" at bounding box center [786, 44] width 25 height 11
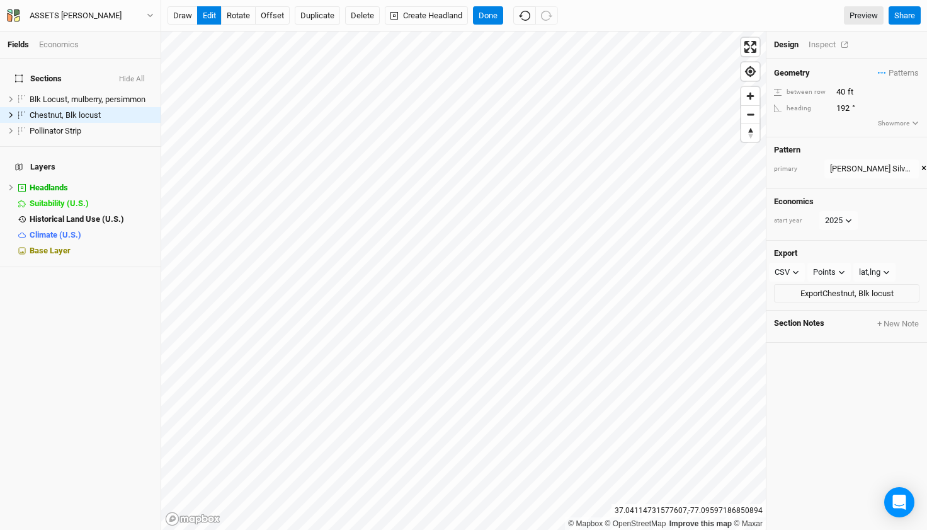
click at [824, 47] on div "Inspect" at bounding box center [831, 44] width 45 height 11
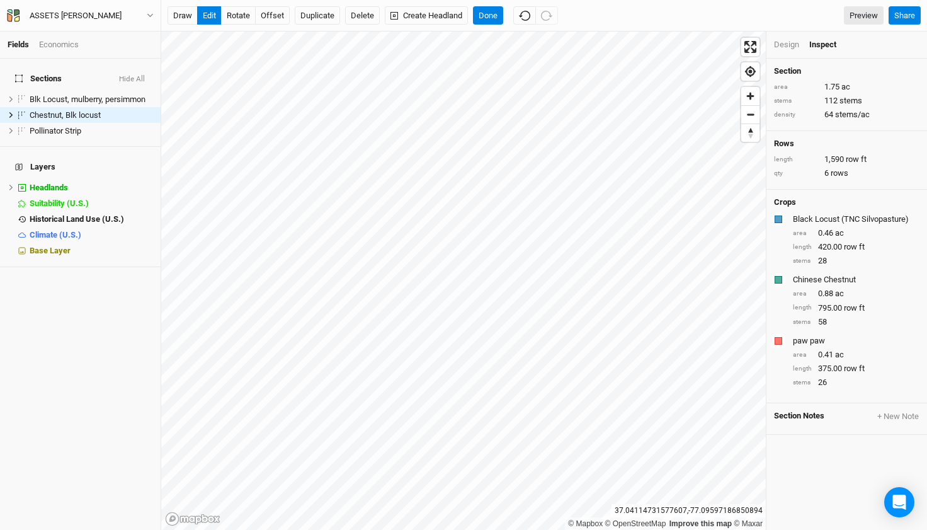
click at [789, 47] on div "Design" at bounding box center [786, 44] width 25 height 11
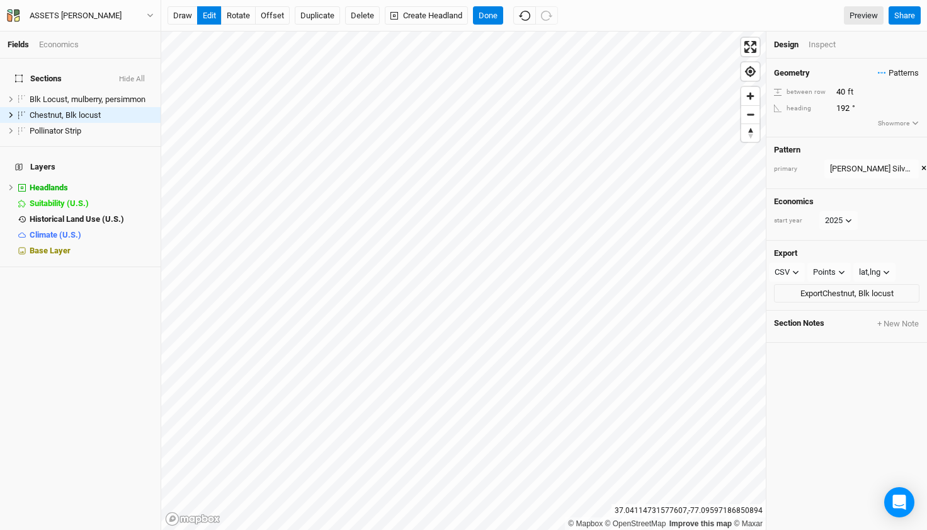
click at [878, 71] on span "Patterns" at bounding box center [898, 73] width 41 height 13
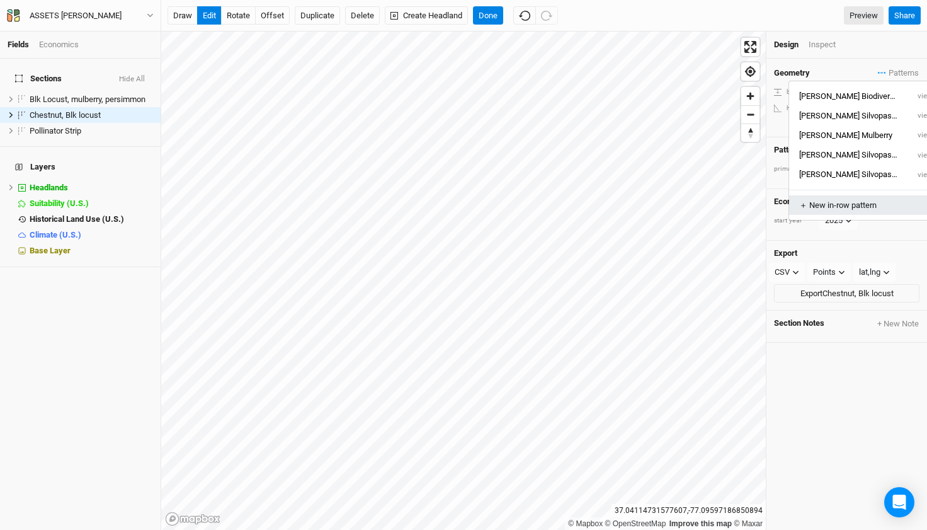
click at [842, 203] on div "＋ New in-row pattern" at bounding box center [866, 205] width 134 height 11
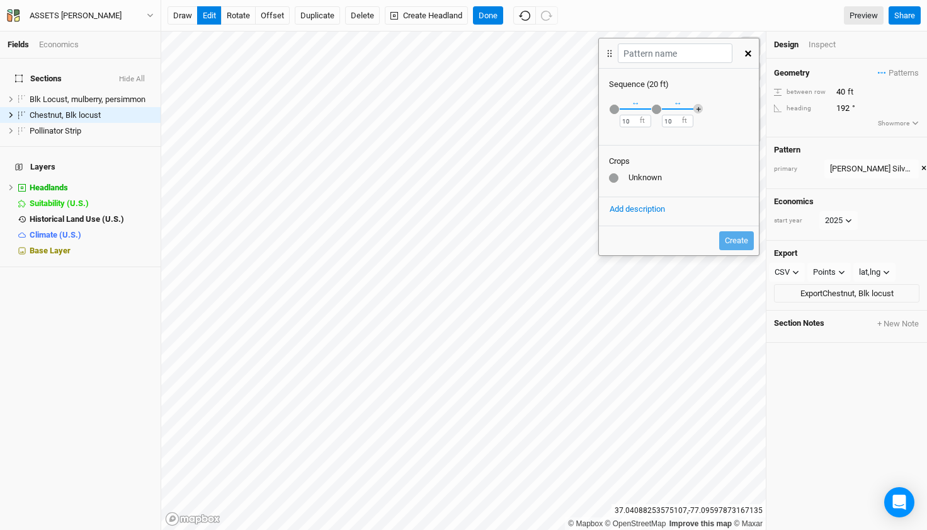
click at [697, 108] on button "＋" at bounding box center [697, 108] width 9 height 9
drag, startPoint x: 631, startPoint y: 120, endPoint x: 619, endPoint y: 121, distance: 12.0
click at [620, 121] on input "10" at bounding box center [635, 121] width 31 height 13
click at [635, 124] on input "10" at bounding box center [635, 121] width 31 height 13
type input "15"
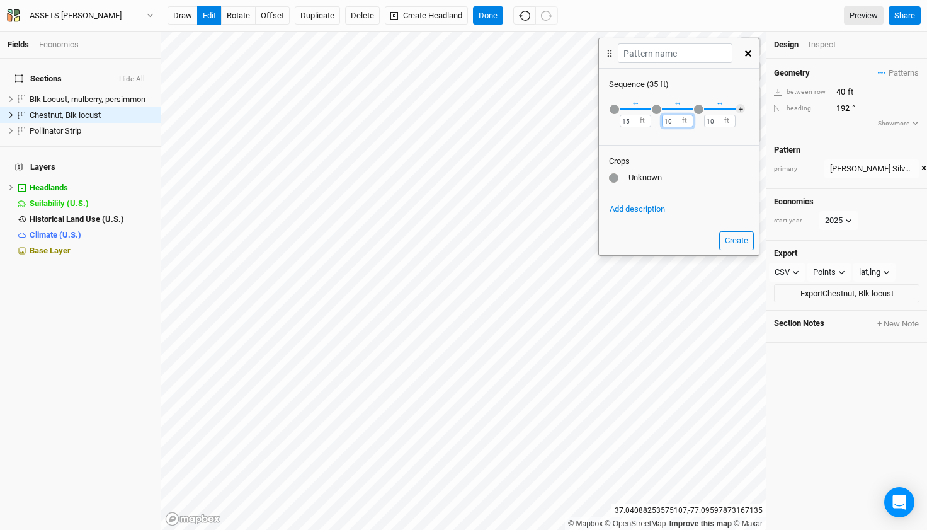
click at [680, 120] on input "10" at bounding box center [677, 121] width 31 height 13
type input "15"
click at [719, 122] on input "10" at bounding box center [719, 121] width 31 height 13
type input "15"
click at [747, 241] on button "Create" at bounding box center [736, 240] width 35 height 19
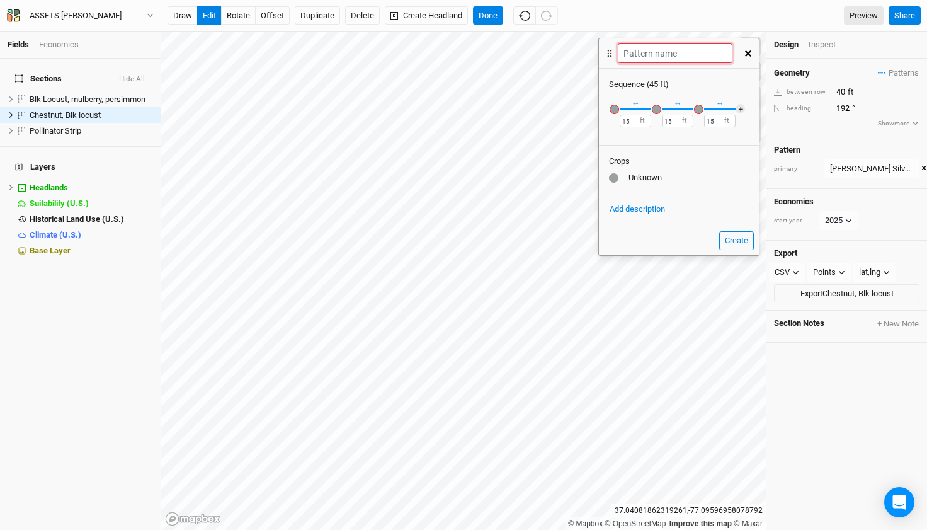
click at [662, 57] on input "text" at bounding box center [675, 53] width 114 height 20
click at [735, 235] on button "Create" at bounding box center [736, 240] width 35 height 19
click at [709, 55] on input "[PERSON_NAME] Silvopasture 4 5" at bounding box center [675, 53] width 114 height 20
type input "[PERSON_NAME] Silvopasture 15ft"
click at [739, 251] on div "Create" at bounding box center [679, 240] width 160 height 30
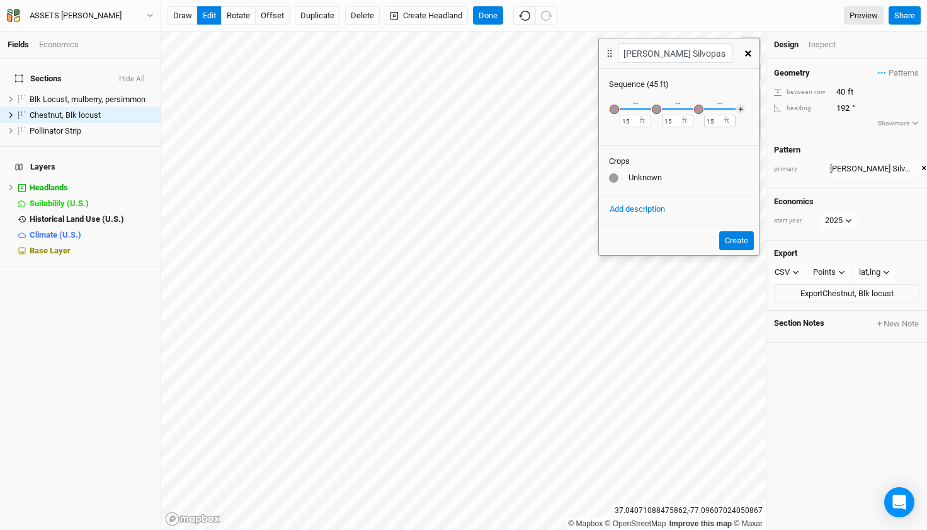
click at [739, 244] on button "Create" at bounding box center [736, 240] width 35 height 19
click at [738, 237] on button "Create" at bounding box center [736, 240] width 35 height 19
click at [613, 176] on div at bounding box center [613, 177] width 9 height 9
click at [615, 108] on div "button" at bounding box center [614, 109] width 9 height 9
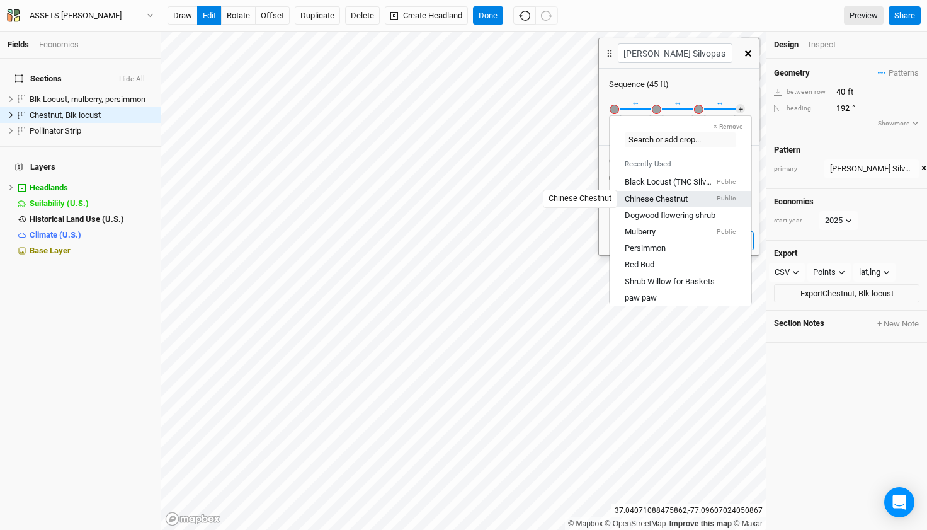
click at [643, 193] on div "Chinese Chestnut" at bounding box center [656, 198] width 63 height 11
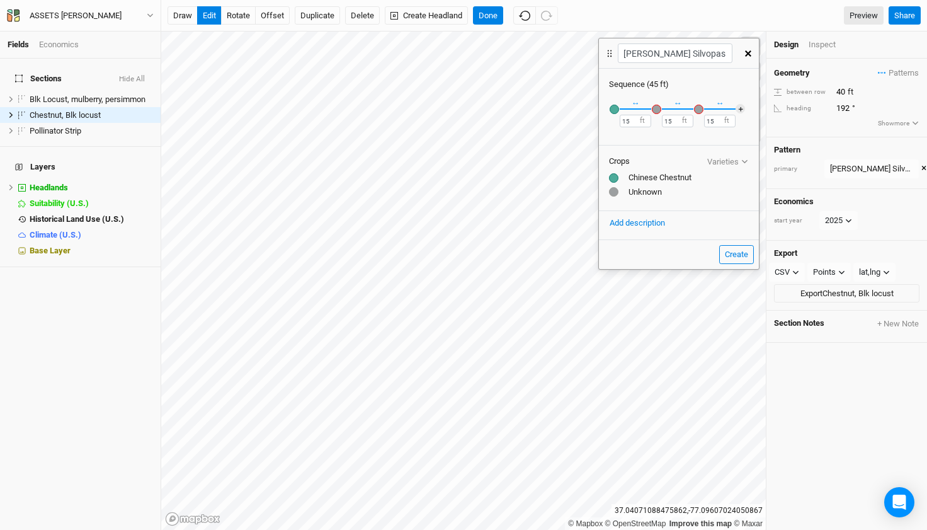
click at [656, 108] on div "button" at bounding box center [656, 109] width 9 height 9
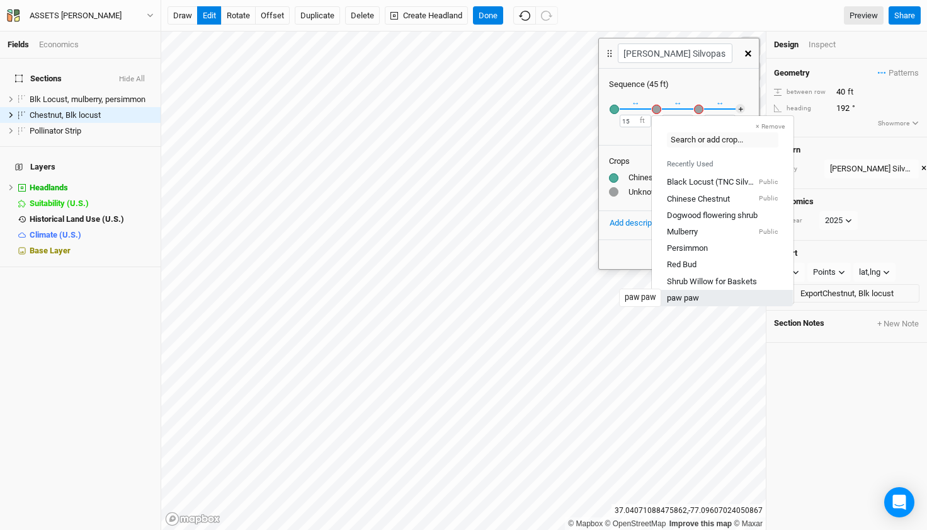
click at [679, 296] on div "paw paw" at bounding box center [683, 297] width 32 height 11
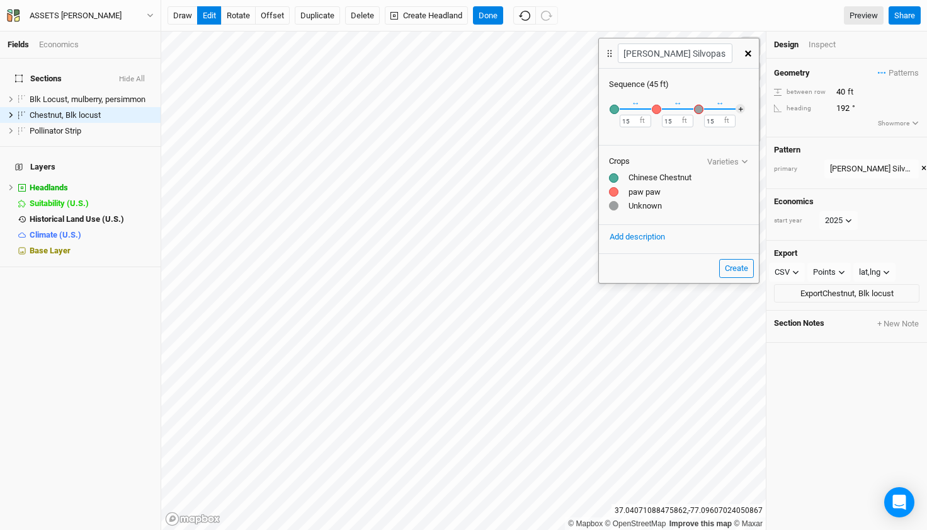
click at [697, 108] on div "button" at bounding box center [698, 109] width 9 height 9
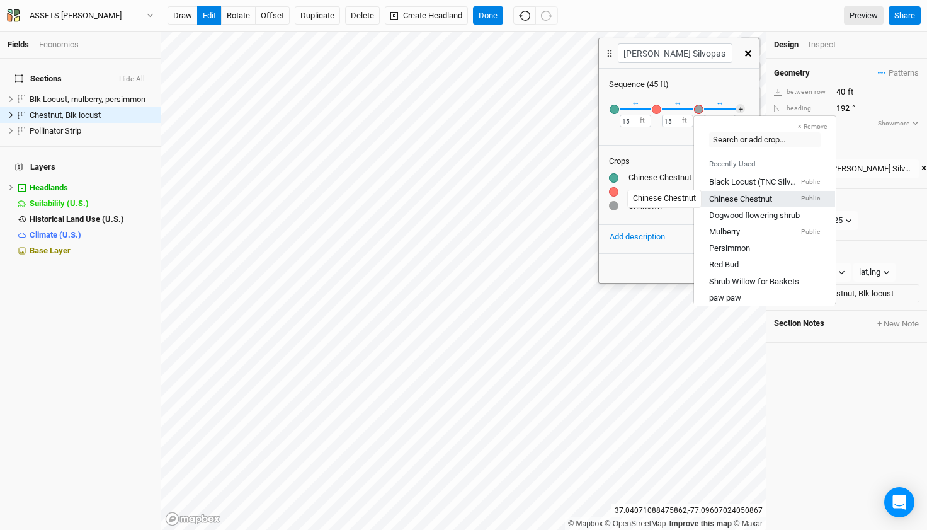
click at [729, 202] on div "Chinese Chestnut" at bounding box center [740, 198] width 63 height 11
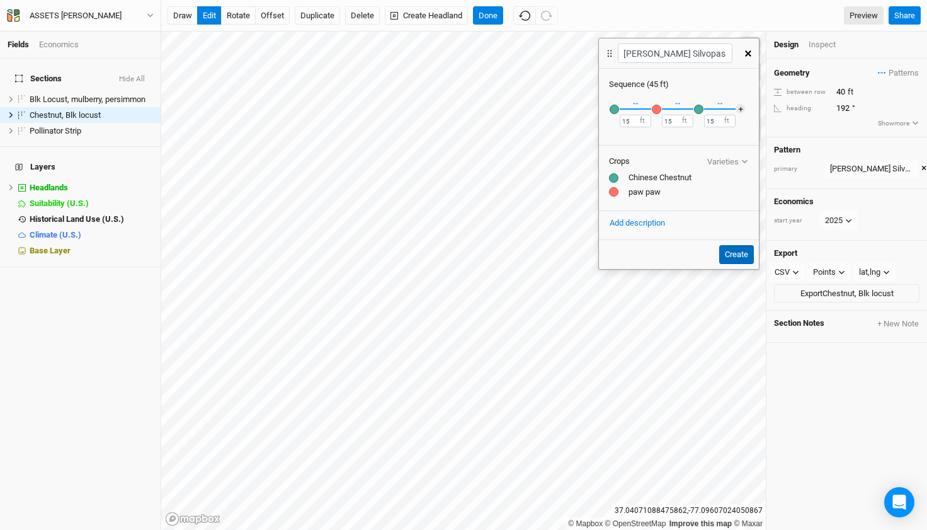
click at [741, 250] on button "Create" at bounding box center [736, 254] width 35 height 19
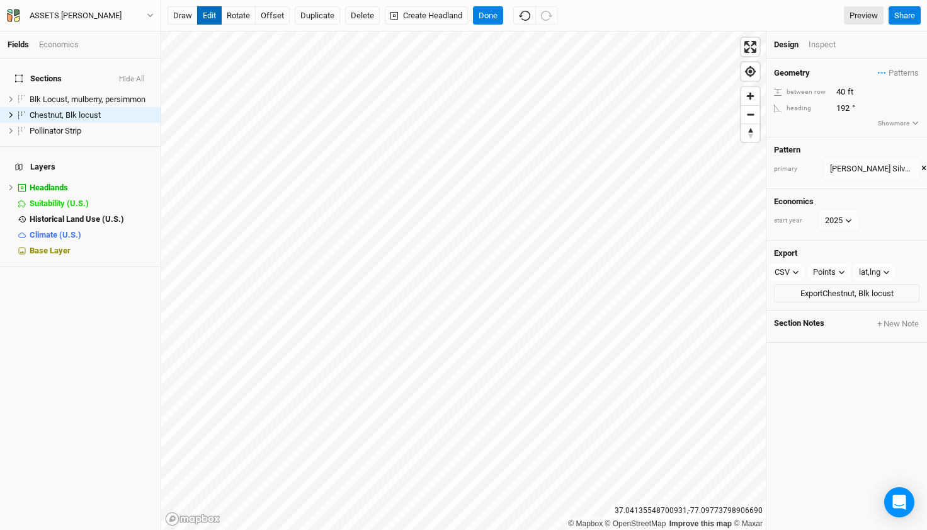
click at [212, 15] on button "edit" at bounding box center [209, 15] width 25 height 19
click at [848, 170] on div "[PERSON_NAME] Silvopasture 4 5" at bounding box center [871, 169] width 83 height 13
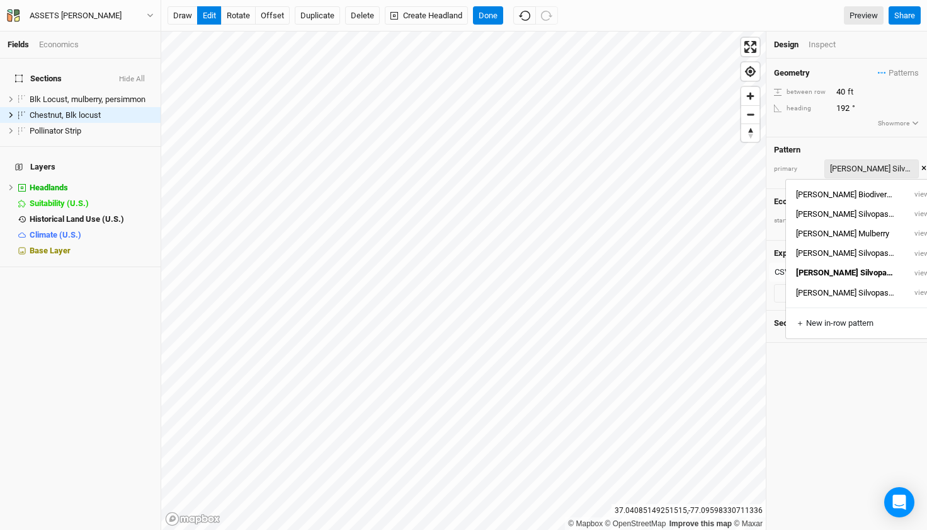
click at [849, 170] on div "[PERSON_NAME] Silvopasture 4 5" at bounding box center [871, 169] width 83 height 13
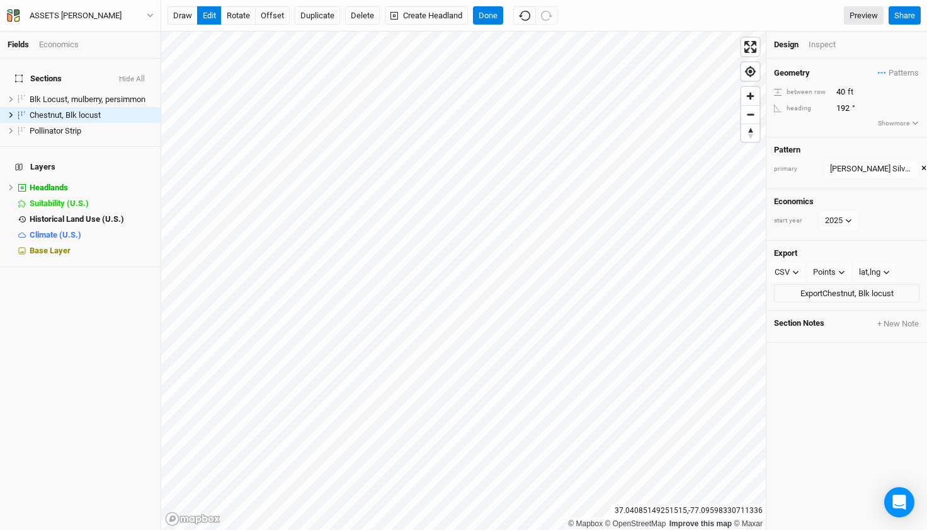
click at [786, 170] on div "primary" at bounding box center [796, 168] width 44 height 9
click at [787, 146] on h4 "Pattern" at bounding box center [847, 150] width 146 height 10
click at [888, 126] on button "Show more" at bounding box center [898, 123] width 42 height 11
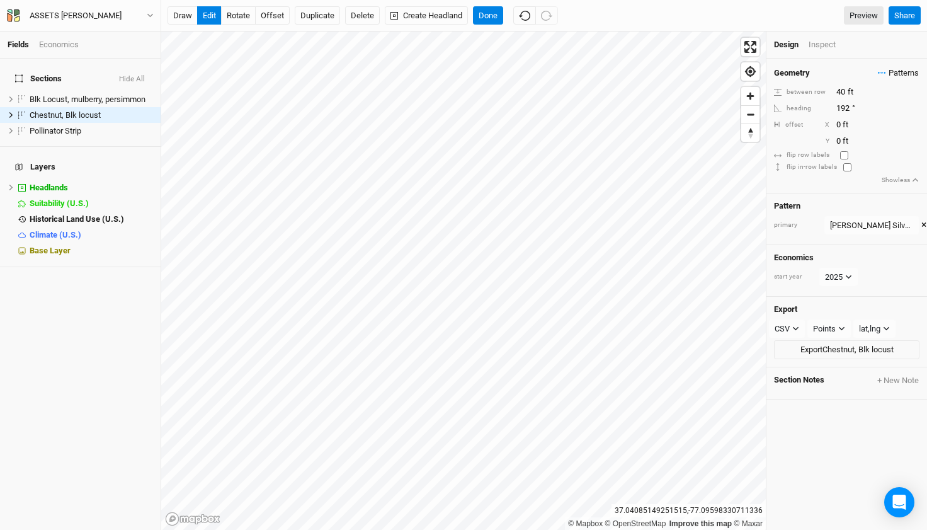
click at [891, 71] on span "Patterns" at bounding box center [898, 73] width 41 height 13
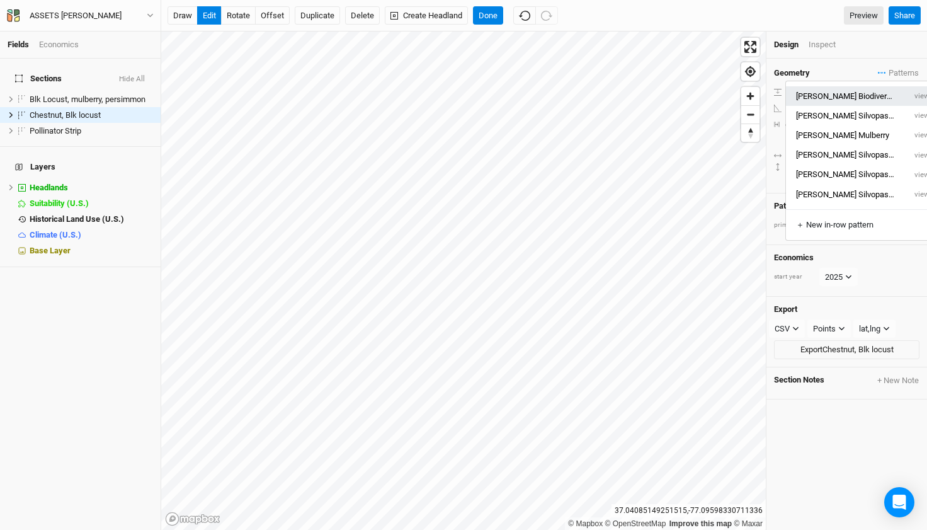
click at [838, 102] on button "[PERSON_NAME] Biodiversity" at bounding box center [845, 96] width 119 height 20
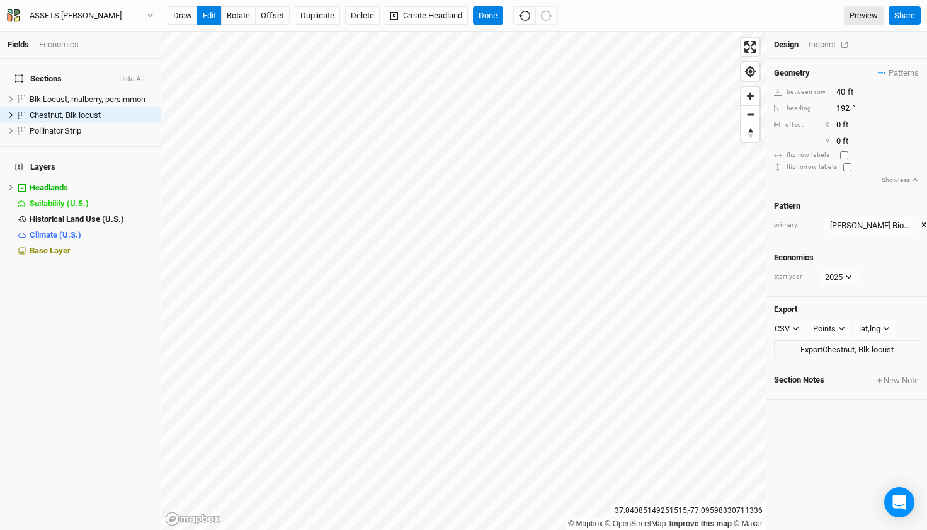
click at [819, 47] on div "Inspect" at bounding box center [831, 44] width 45 height 11
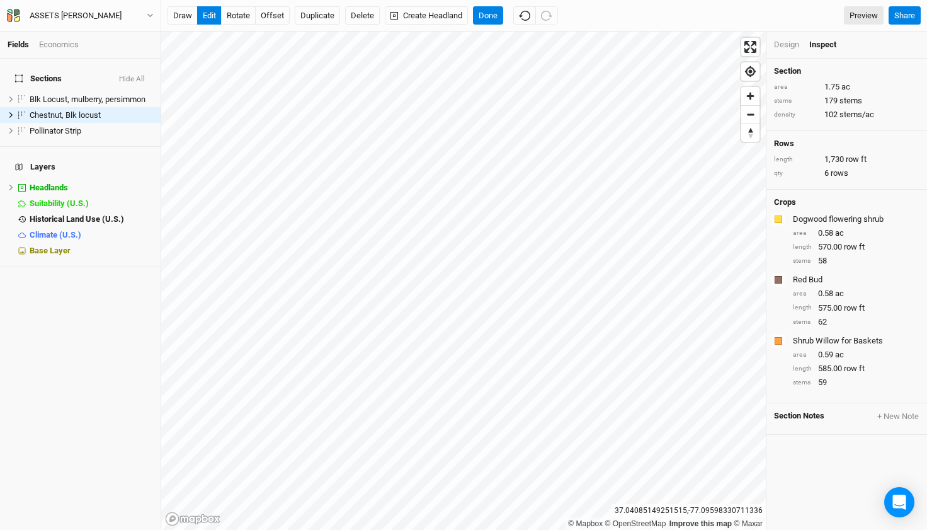
click at [797, 45] on div "Design" at bounding box center [786, 44] width 25 height 11
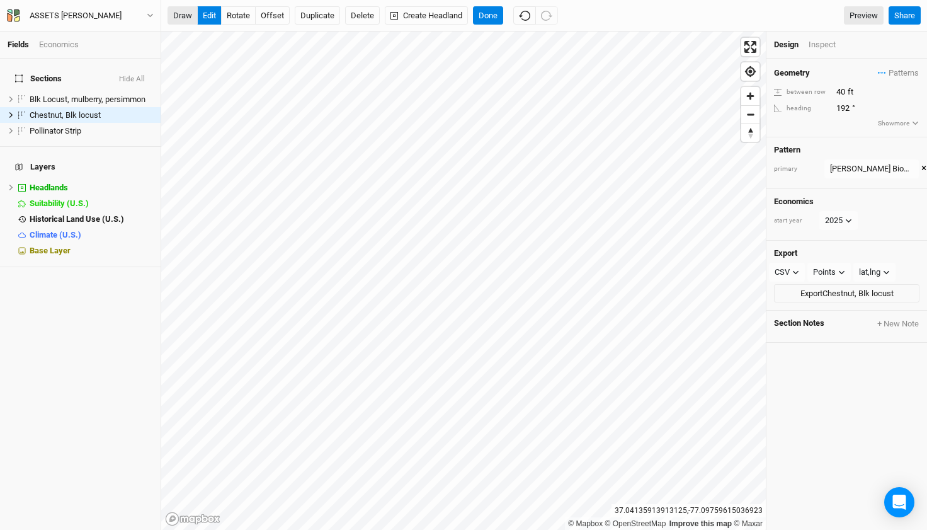
click at [180, 15] on button "draw" at bounding box center [183, 15] width 30 height 19
click at [212, 16] on button "edit" at bounding box center [209, 15] width 25 height 19
click at [501, 13] on button "Done" at bounding box center [488, 15] width 30 height 19
click at [899, 94] on input "40" at bounding box center [888, 92] width 110 height 14
click at [892, 74] on span "Patterns" at bounding box center [898, 73] width 41 height 13
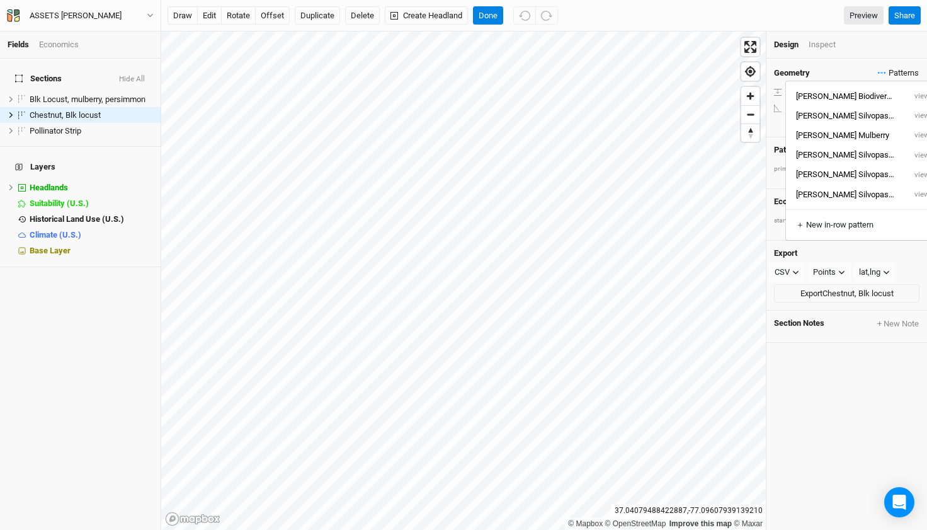
click at [878, 72] on icon "button" at bounding box center [882, 73] width 8 height 2
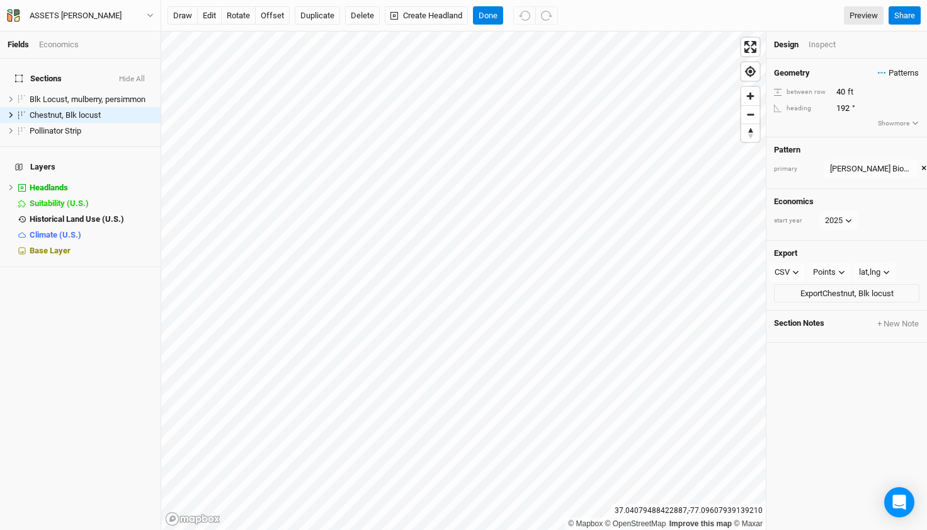
click at [878, 72] on icon "button" at bounding box center [882, 73] width 8 height 2
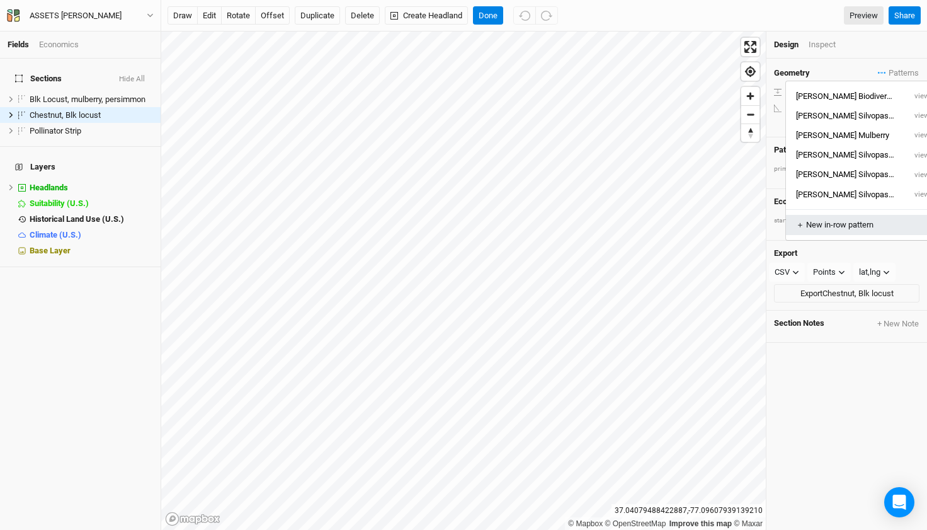
click at [850, 220] on div "＋ New in-row pattern" at bounding box center [863, 224] width 134 height 11
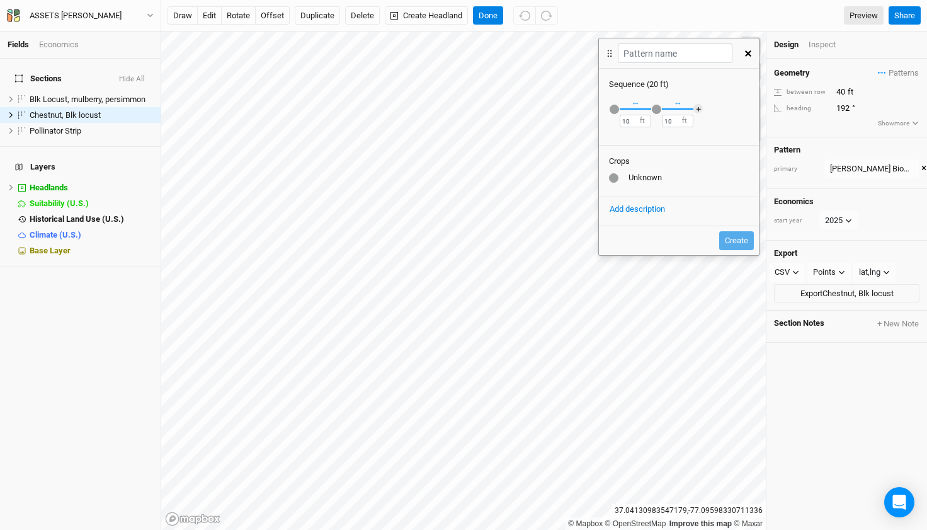
click at [748, 52] on icon "button" at bounding box center [748, 53] width 6 height 6
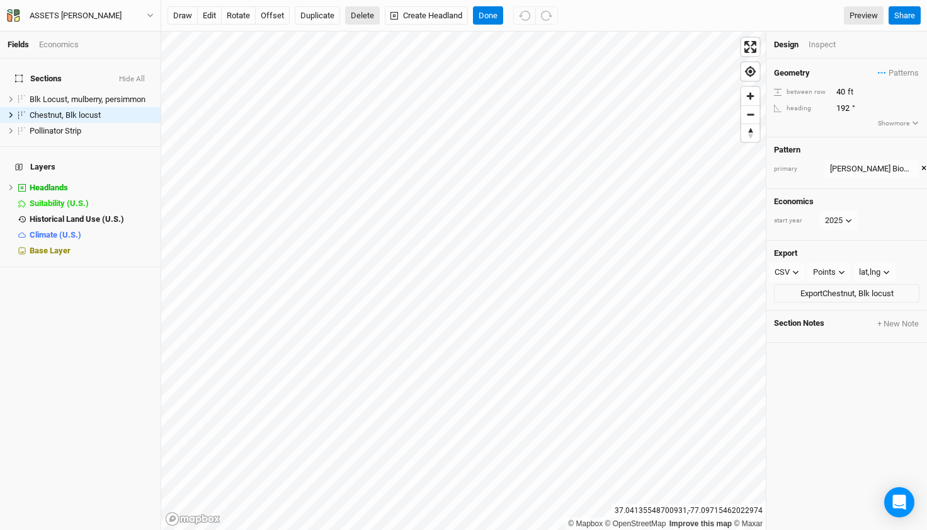
click at [360, 17] on button "Delete" at bounding box center [362, 15] width 35 height 19
click at [385, 14] on button "Cancel" at bounding box center [377, 15] width 36 height 19
click at [207, 16] on button "edit" at bounding box center [209, 15] width 25 height 19
click at [8, 111] on icon at bounding box center [11, 114] width 7 height 7
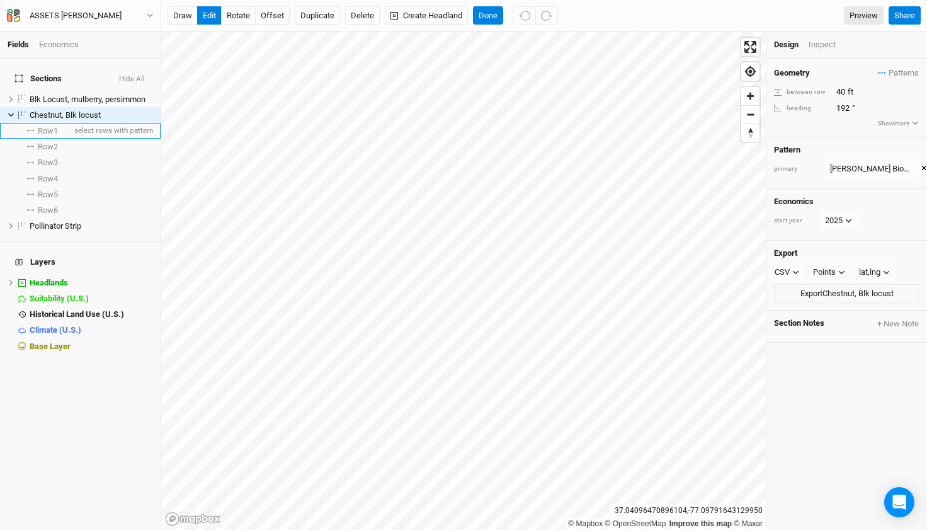
click at [39, 126] on span "Row 1" at bounding box center [48, 131] width 20 height 10
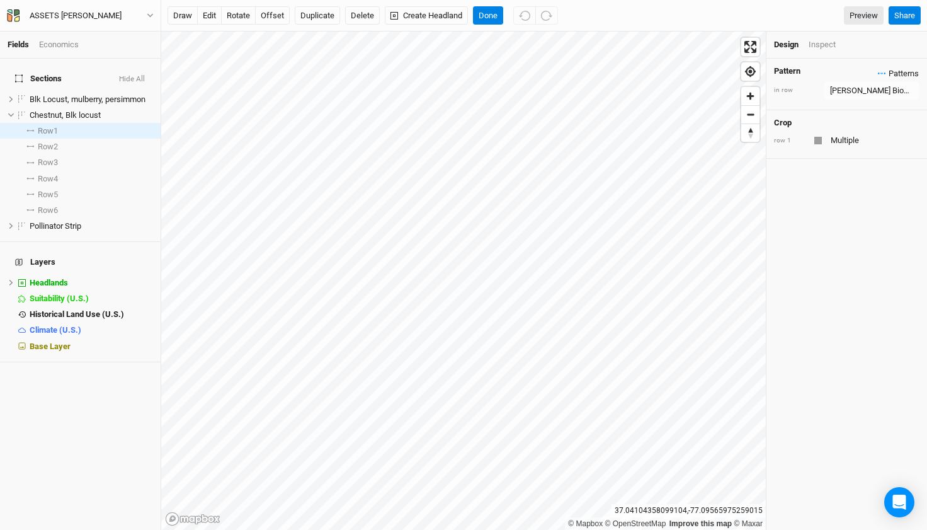
click at [895, 74] on span "Patterns" at bounding box center [898, 73] width 41 height 13
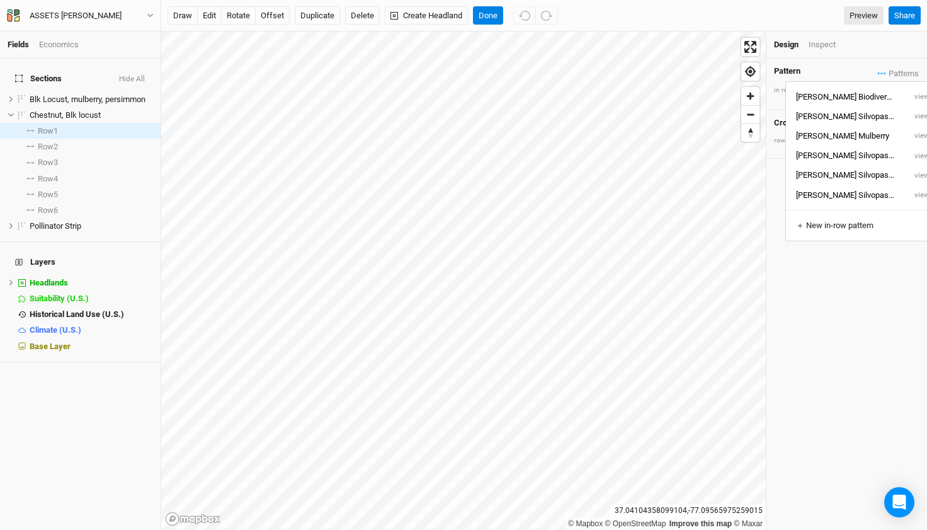
click at [909, 55] on div "Design Inspect" at bounding box center [847, 44] width 161 height 27
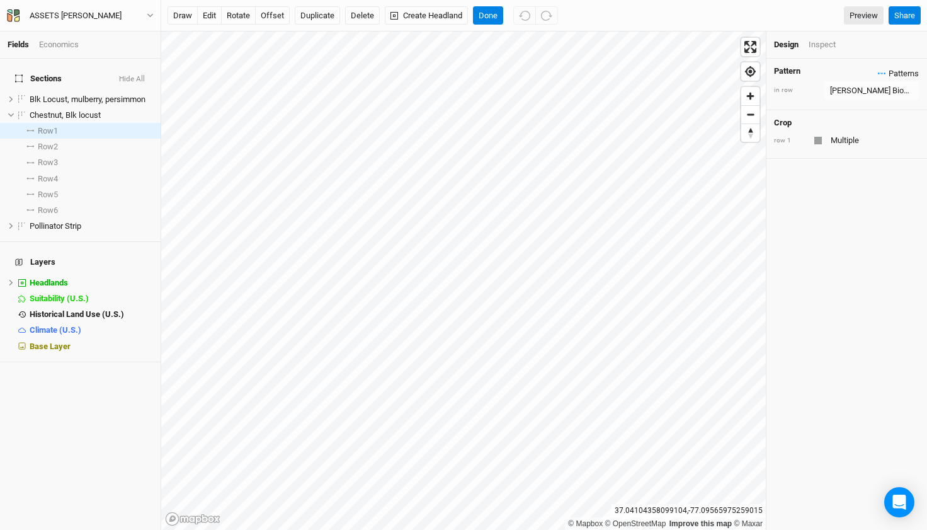
click at [878, 74] on icon "button" at bounding box center [882, 73] width 8 height 2
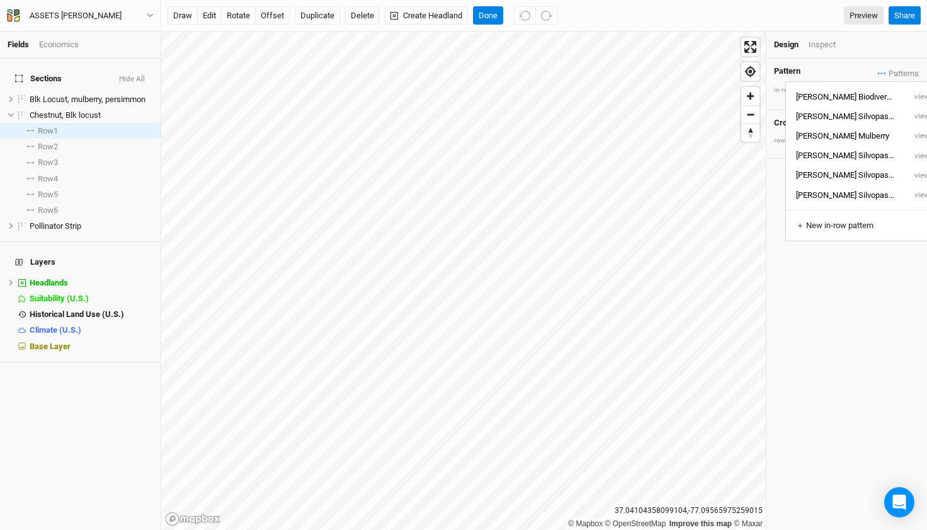
click at [891, 52] on div "Design Inspect" at bounding box center [847, 44] width 161 height 27
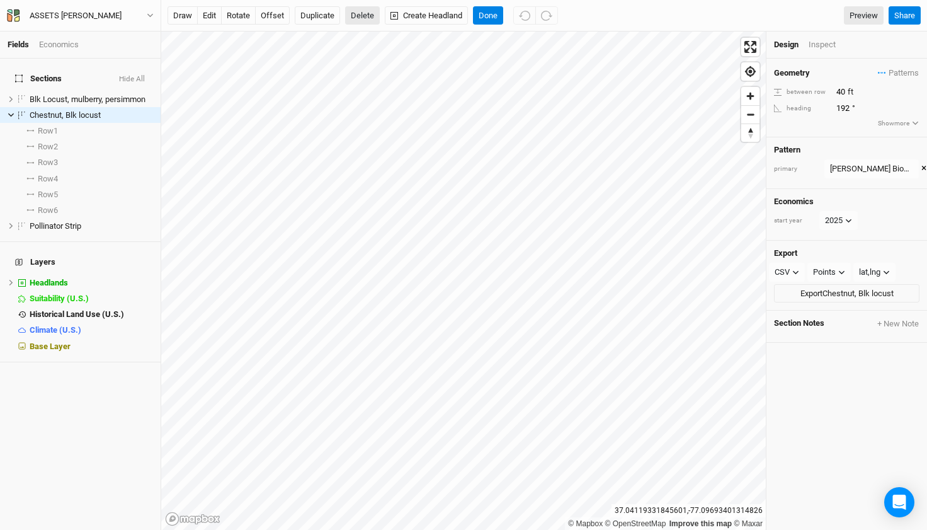
click at [367, 16] on button "Delete" at bounding box center [362, 15] width 35 height 19
click at [430, 18] on button "Confirm" at bounding box center [419, 15] width 39 height 19
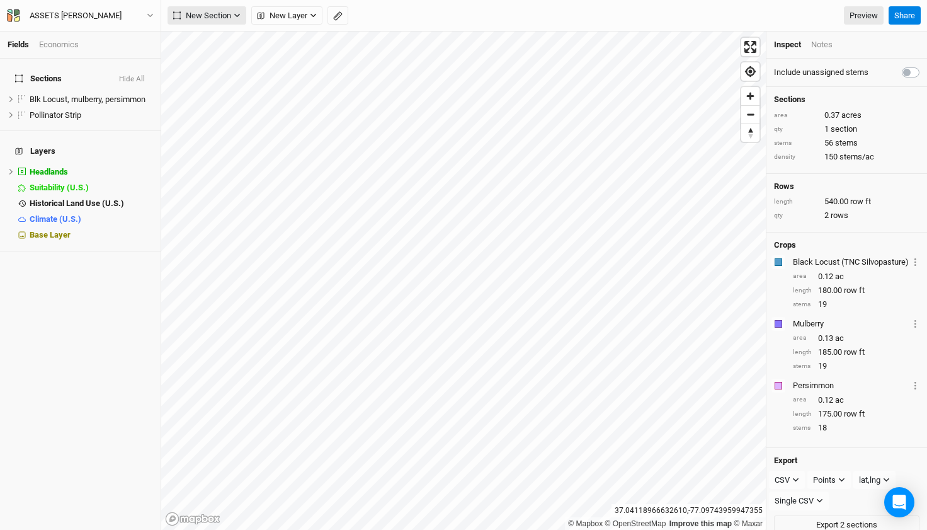
click at [237, 20] on button "New Section" at bounding box center [207, 15] width 79 height 19
click at [285, 20] on span "New Layer" at bounding box center [282, 15] width 50 height 13
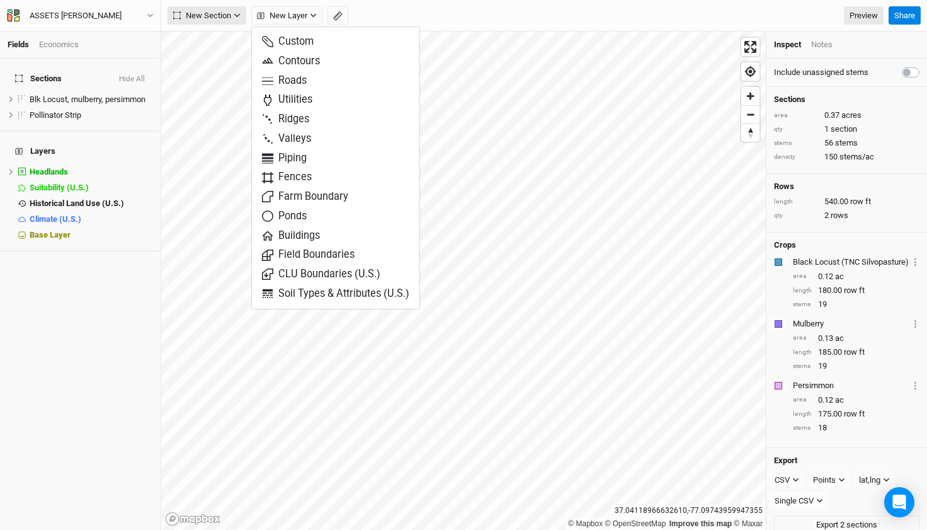
click at [242, 18] on button "New Section" at bounding box center [207, 15] width 79 height 19
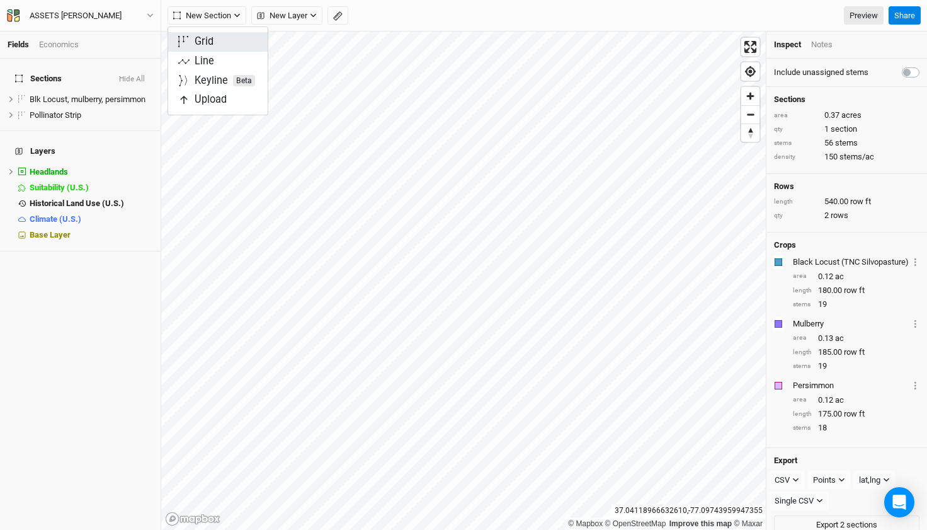
click at [229, 36] on button "Grid" at bounding box center [218, 42] width 100 height 20
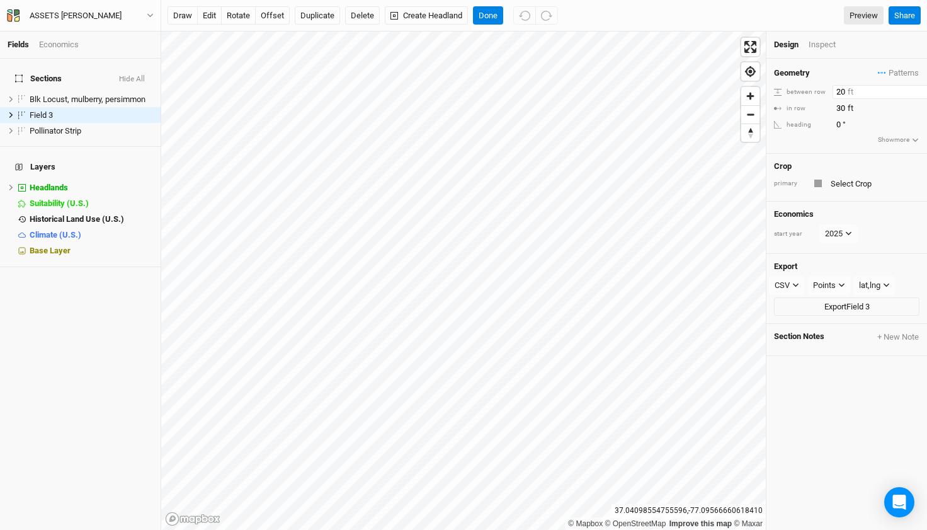
drag, startPoint x: 842, startPoint y: 91, endPoint x: 826, endPoint y: 93, distance: 15.9
click at [826, 93] on div "between row 20 ft" at bounding box center [847, 92] width 146 height 14
type input "40"
drag, startPoint x: 845, startPoint y: 106, endPoint x: 814, endPoint y: 108, distance: 30.9
click at [814, 108] on div "in row 30 ft" at bounding box center [847, 108] width 146 height 14
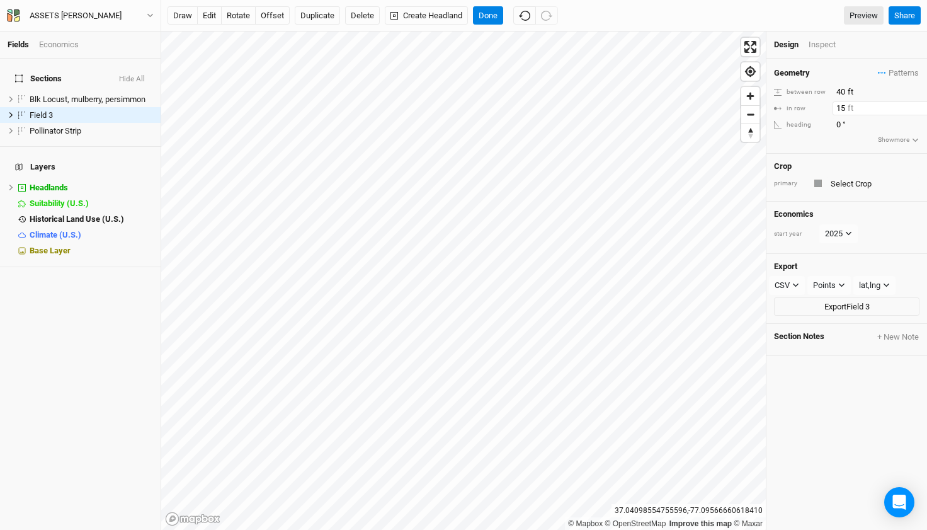
type input "15"
click at [836, 147] on div "Geometry Patterns [PERSON_NAME] Biodiversity view [PERSON_NAME] Silvopasture vi…" at bounding box center [847, 106] width 161 height 95
click at [248, 11] on button "rotate" at bounding box center [238, 15] width 35 height 19
type input "12.1"
click at [820, 43] on div "Inspect" at bounding box center [831, 44] width 45 height 11
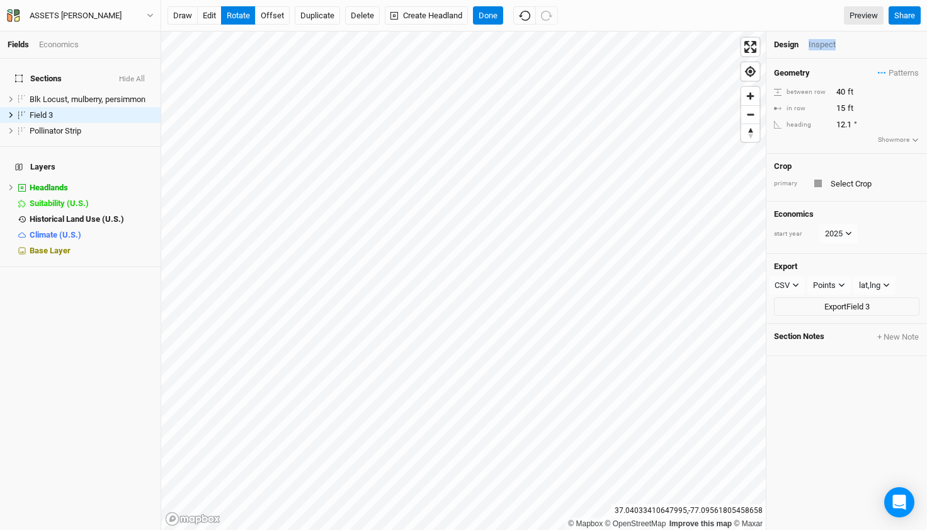
click at [820, 43] on div "Inspect" at bounding box center [831, 44] width 45 height 11
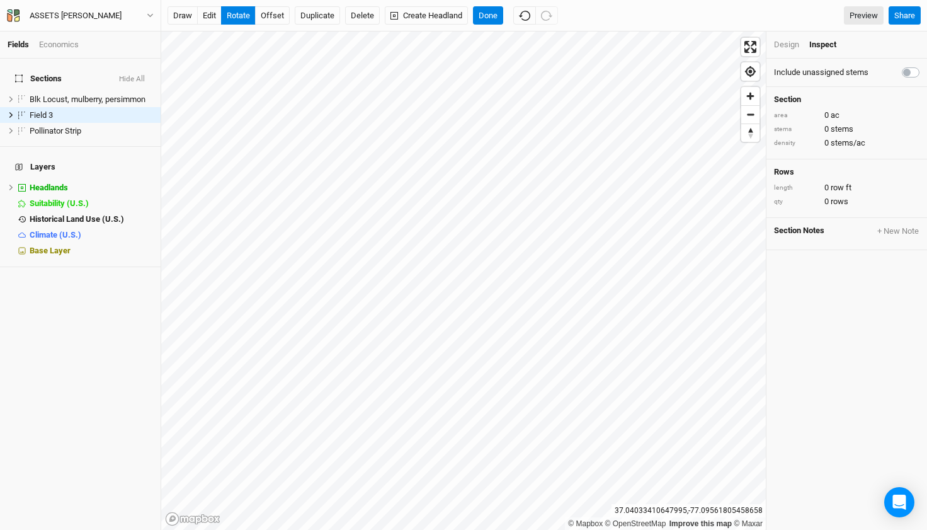
click at [788, 46] on div "Design" at bounding box center [786, 44] width 25 height 11
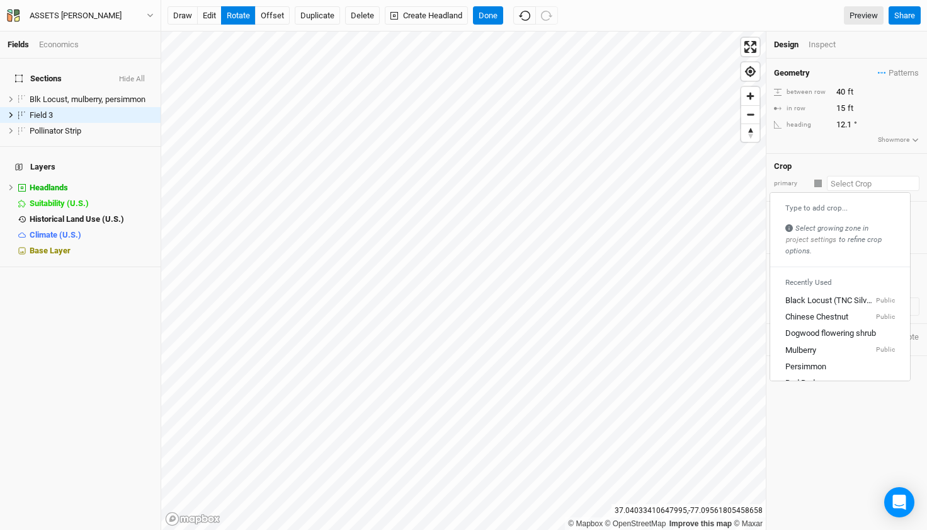
click at [848, 186] on input "text" at bounding box center [873, 183] width 93 height 15
click at [823, 315] on div "Chinese Chestnut" at bounding box center [816, 317] width 63 height 11
type input "20"
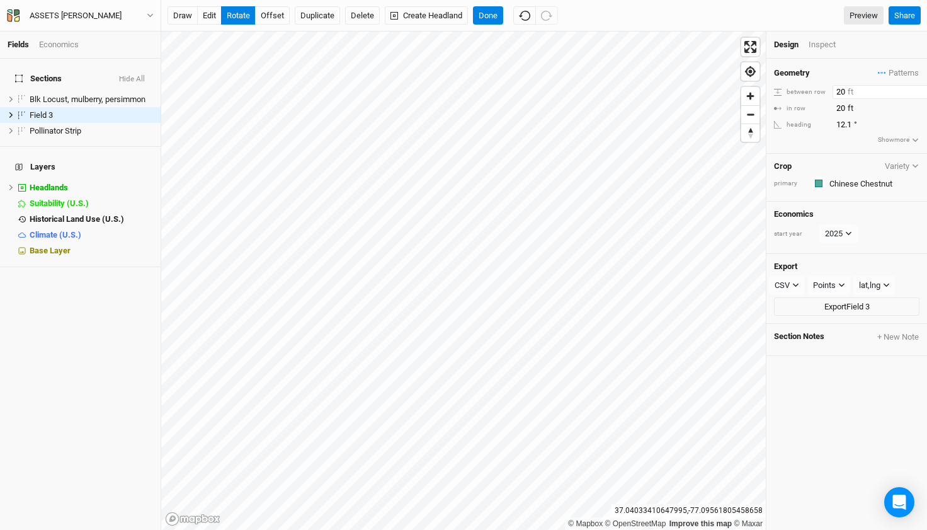
drag, startPoint x: 841, startPoint y: 90, endPoint x: 816, endPoint y: 87, distance: 25.4
click at [816, 87] on div "between row 20 ft" at bounding box center [847, 92] width 146 height 14
type input "40"
click at [835, 106] on input "20" at bounding box center [888, 108] width 110 height 14
drag, startPoint x: 843, startPoint y: 108, endPoint x: 811, endPoint y: 109, distance: 31.5
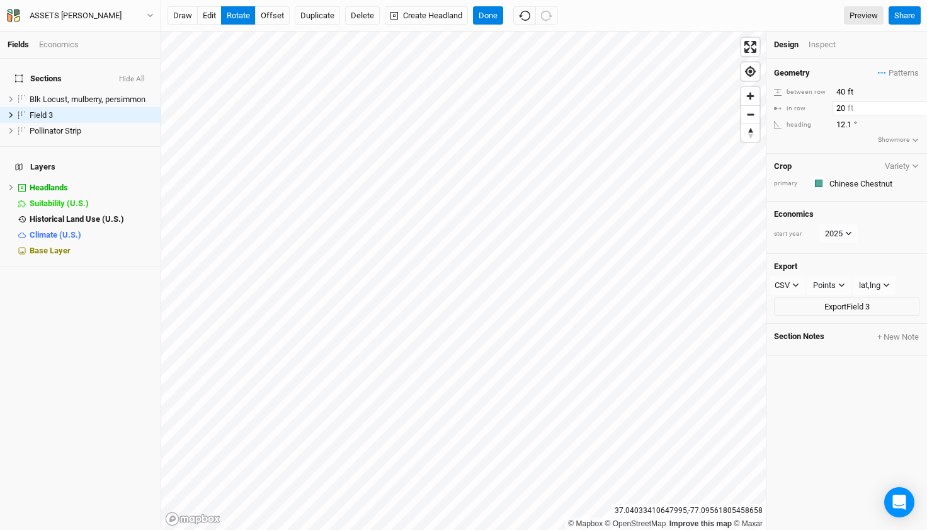
click at [811, 109] on div "in row 20 ft" at bounding box center [847, 108] width 146 height 14
type input "15"
click at [838, 152] on div "Geometry Patterns [PERSON_NAME] Biodiversity view [PERSON_NAME] Silvopasture vi…" at bounding box center [847, 106] width 161 height 95
click at [824, 42] on div "Inspect" at bounding box center [831, 44] width 45 height 11
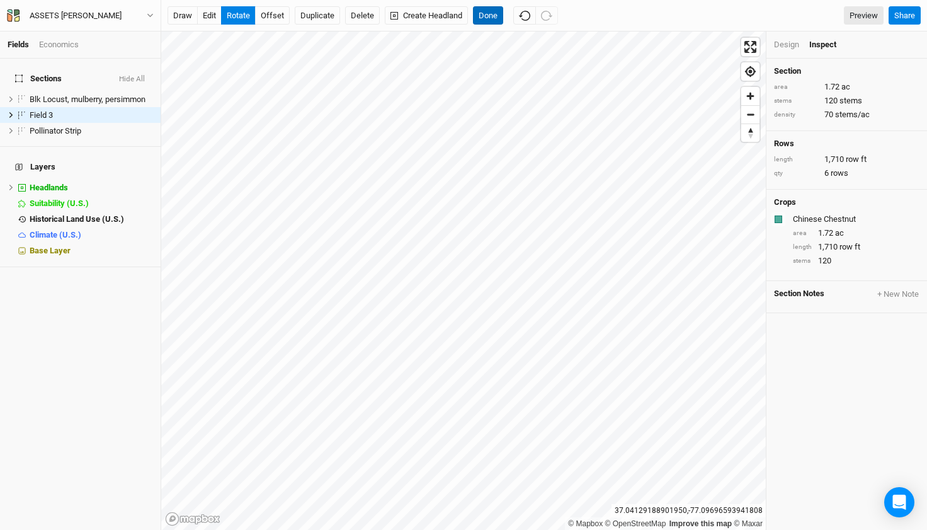
click at [496, 20] on button "Done" at bounding box center [488, 15] width 30 height 19
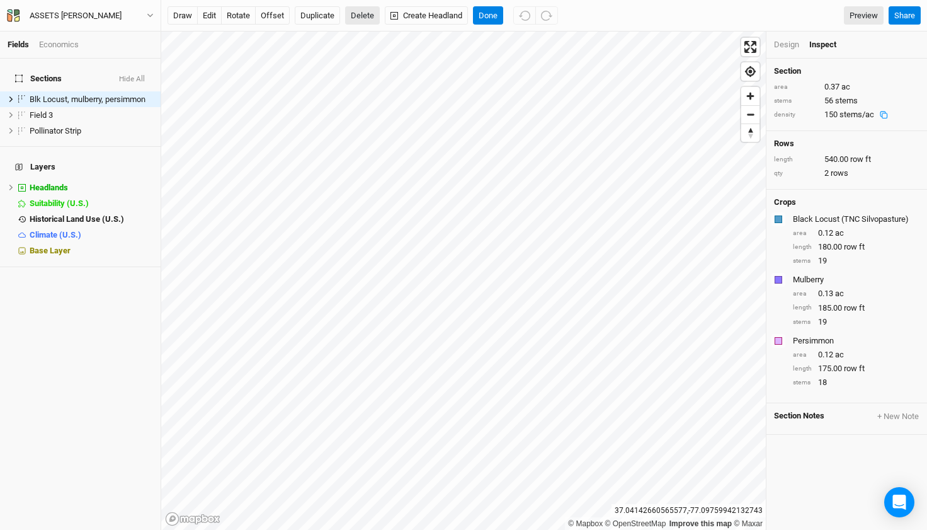
click at [366, 17] on button "Delete" at bounding box center [362, 15] width 35 height 19
click at [463, 13] on button "Confirm" at bounding box center [466, 15] width 39 height 19
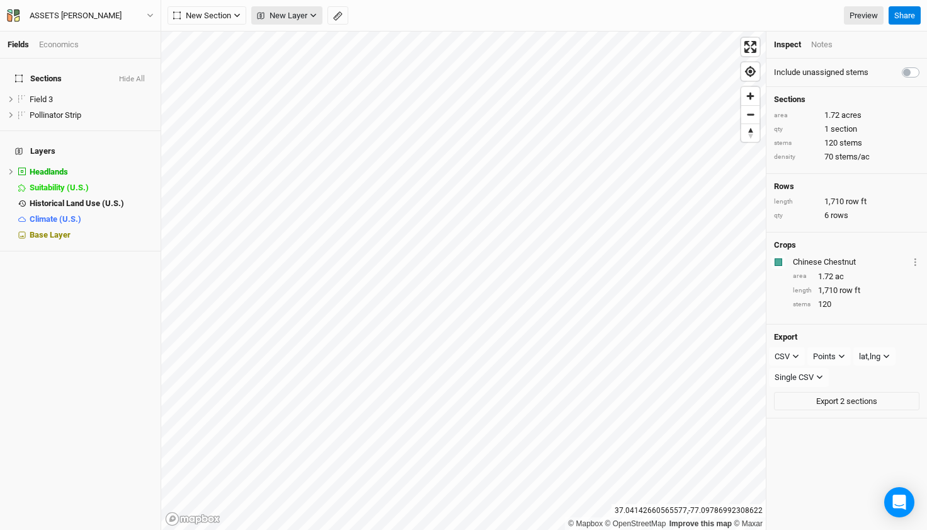
click at [295, 18] on span "New Layer" at bounding box center [282, 15] width 50 height 13
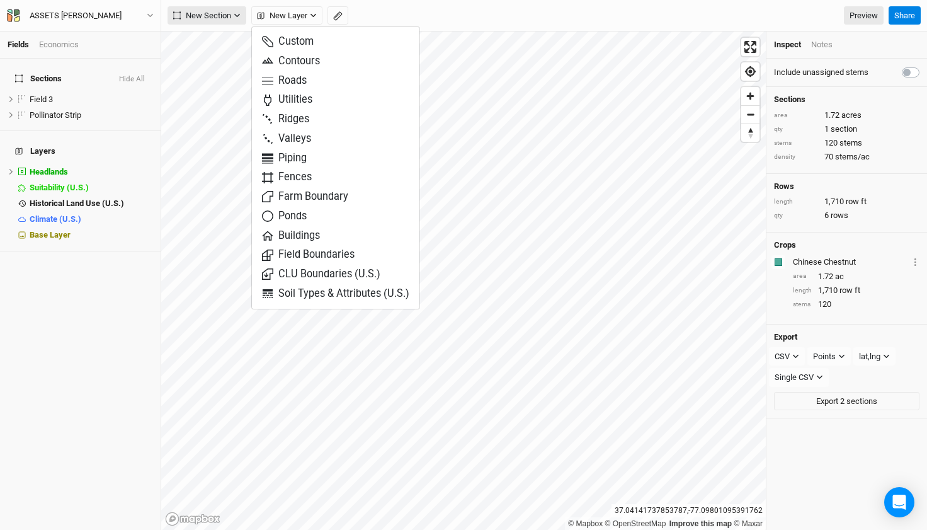
click at [219, 16] on span "New Section" at bounding box center [202, 15] width 58 height 13
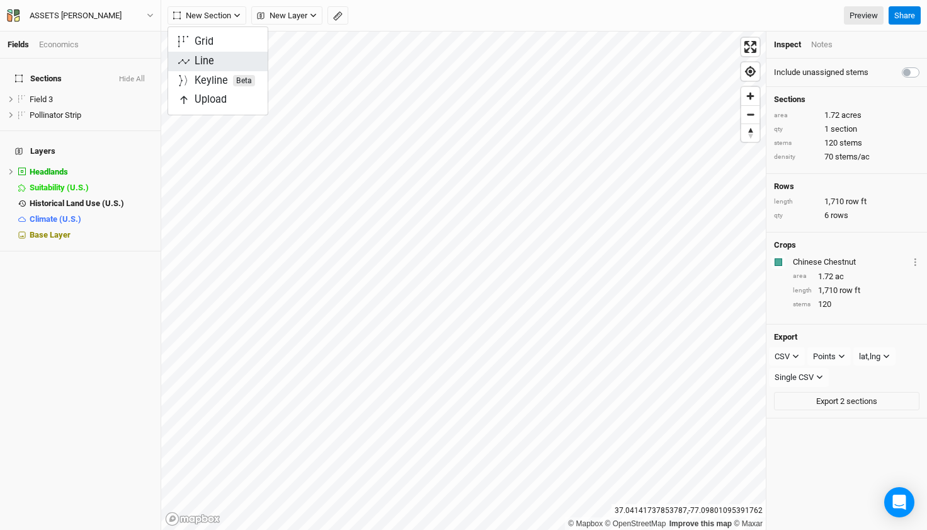
click at [215, 54] on button "Line" at bounding box center [218, 62] width 100 height 20
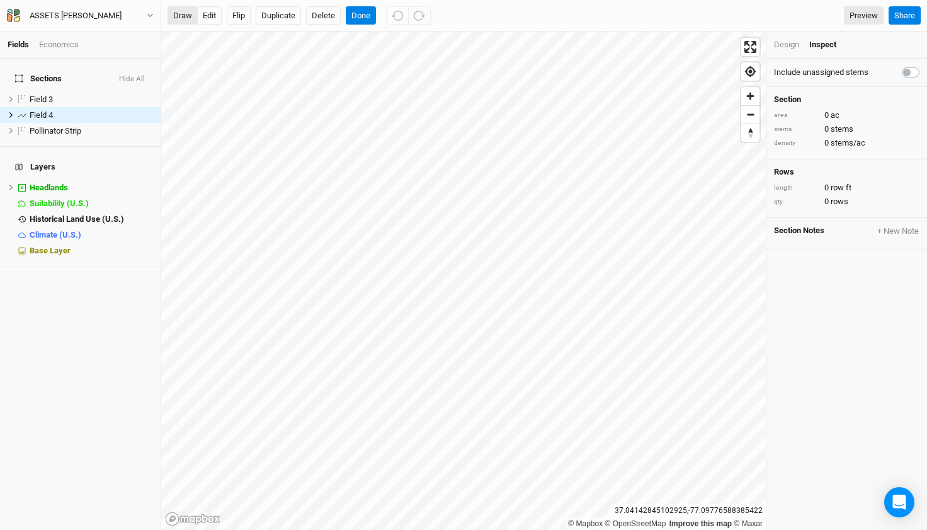
click at [185, 14] on button "draw" at bounding box center [183, 15] width 30 height 19
click at [782, 42] on div "Design" at bounding box center [786, 44] width 25 height 11
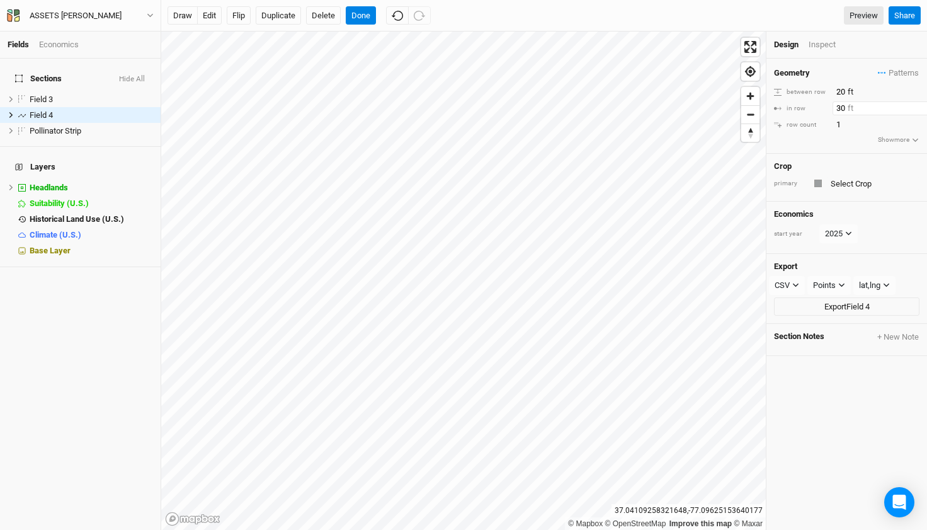
drag, startPoint x: 842, startPoint y: 110, endPoint x: 831, endPoint y: 110, distance: 10.7
click at [831, 110] on div "in row 30 ft" at bounding box center [847, 108] width 146 height 14
drag, startPoint x: 847, startPoint y: 108, endPoint x: 831, endPoint y: 109, distance: 15.8
click at [831, 109] on div "in row 30 ft" at bounding box center [847, 108] width 146 height 14
type input "15"
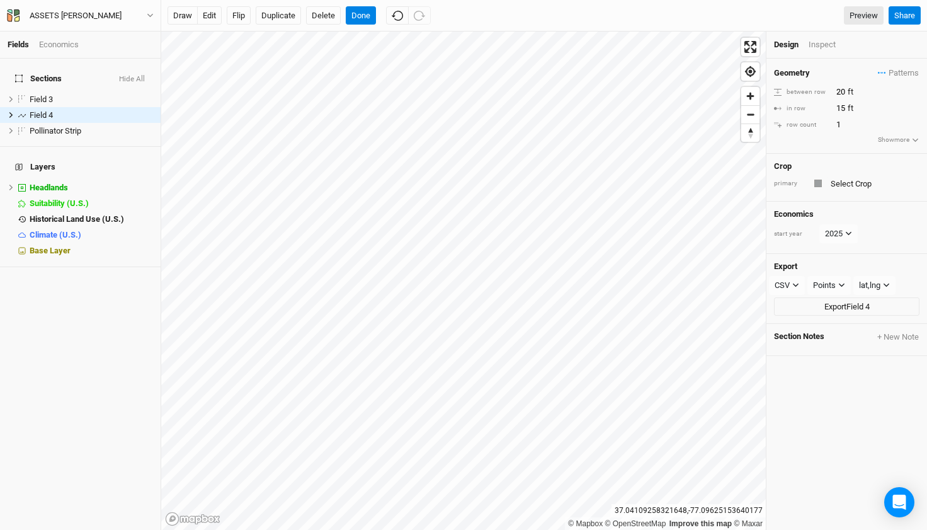
click at [802, 148] on div "Geometry Patterns [PERSON_NAME] Biodiversity view [PERSON_NAME] Silvopasture vi…" at bounding box center [847, 106] width 161 height 95
click at [822, 46] on div "Inspect" at bounding box center [831, 44] width 45 height 11
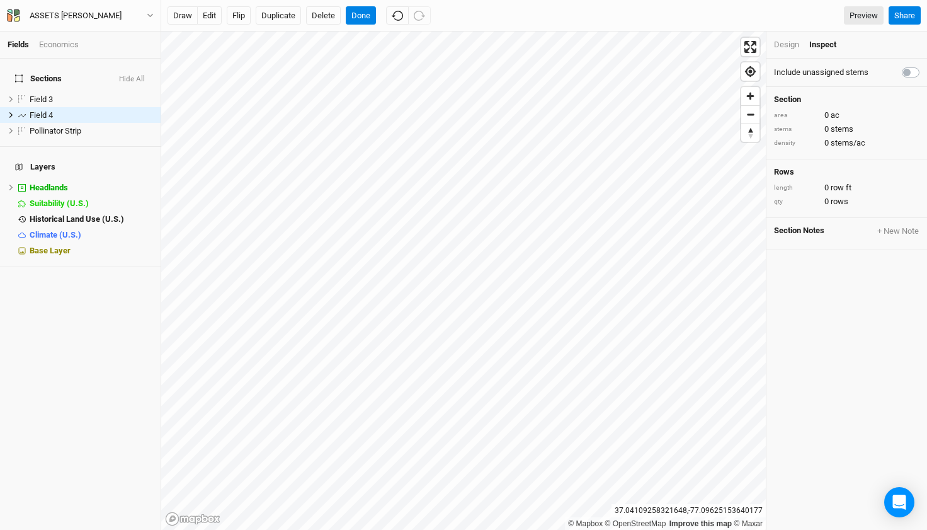
click at [782, 45] on div "Design" at bounding box center [786, 44] width 25 height 11
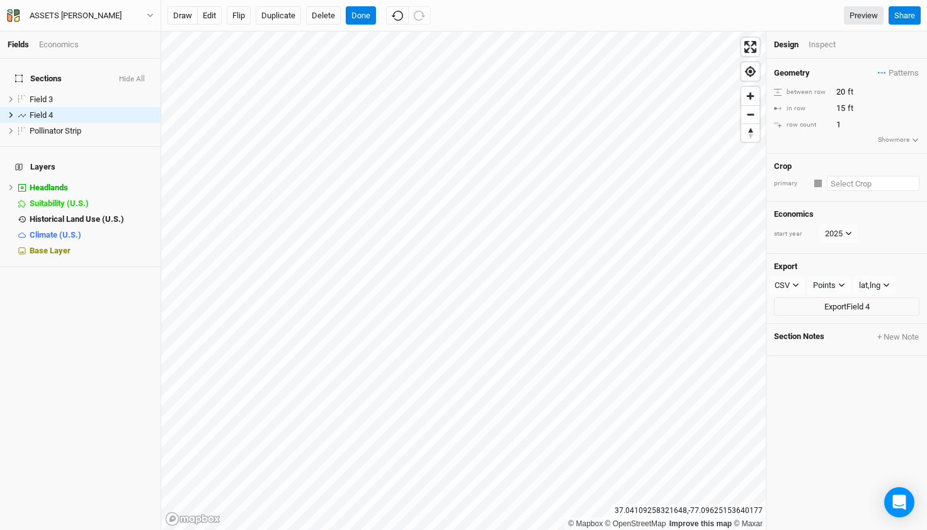
click at [842, 188] on input "text" at bounding box center [873, 183] width 93 height 15
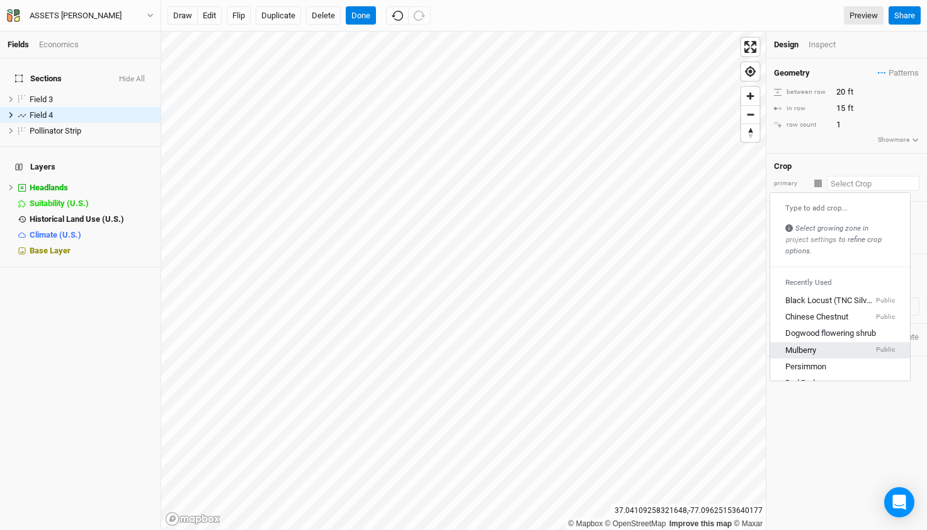
click at [818, 350] on div "Mulberry Public" at bounding box center [840, 350] width 110 height 11
type input "12"
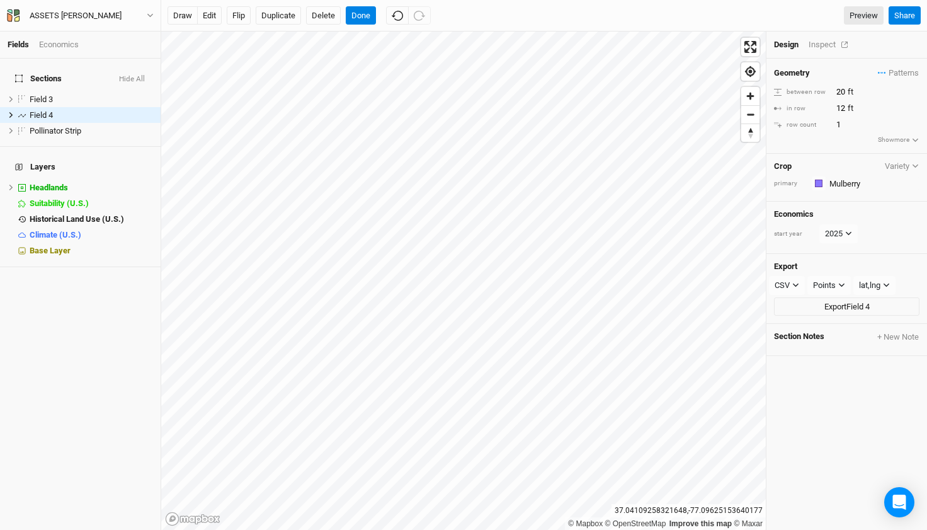
click at [823, 43] on div "Inspect" at bounding box center [831, 44] width 45 height 11
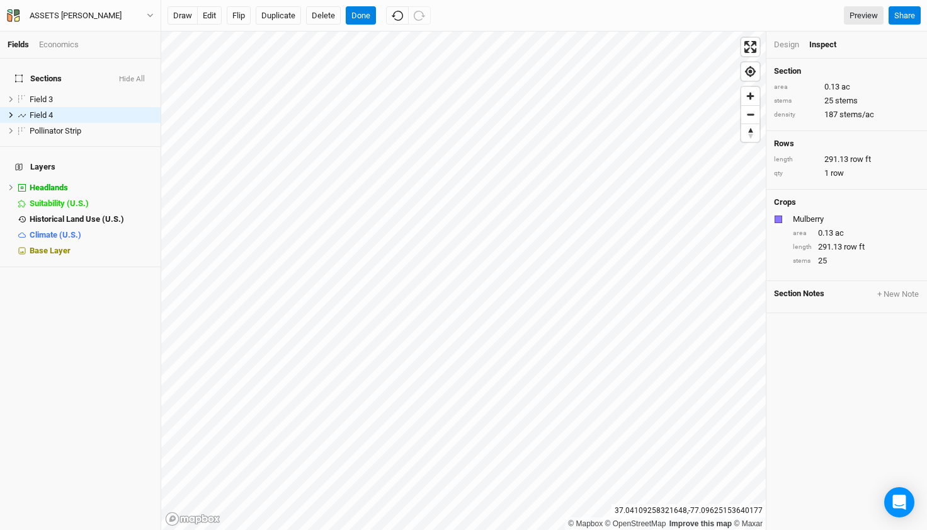
click at [785, 42] on div "Design" at bounding box center [786, 44] width 25 height 11
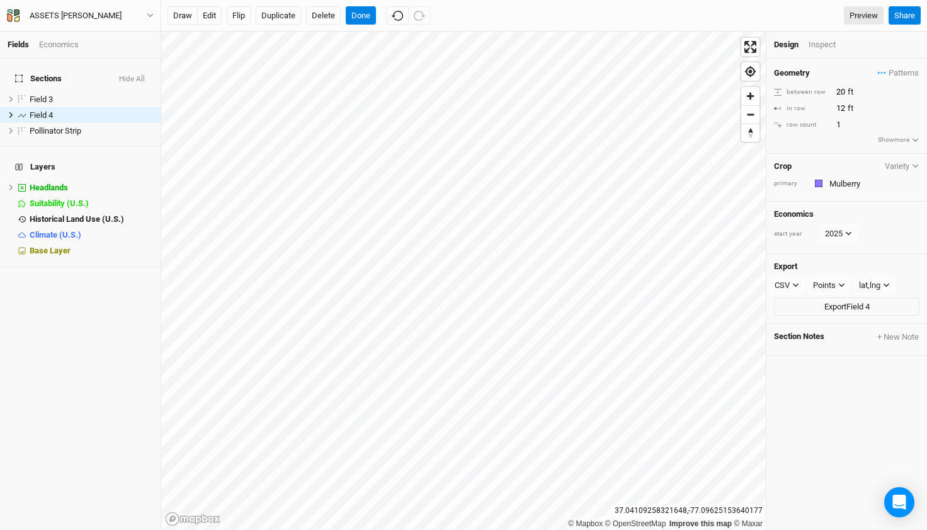
click at [845, 213] on h4 "Economics" at bounding box center [847, 214] width 146 height 10
click at [832, 40] on div "Inspect" at bounding box center [831, 44] width 45 height 11
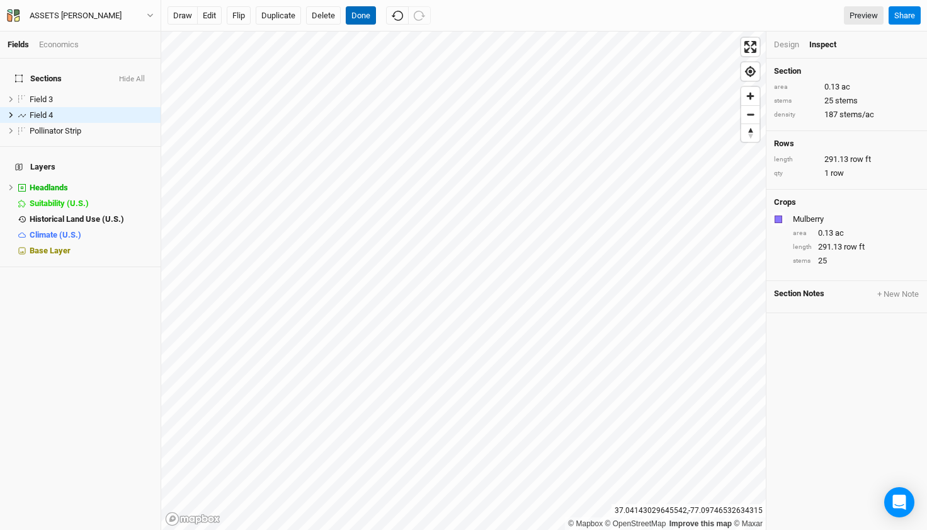
click at [362, 13] on button "Done" at bounding box center [361, 15] width 30 height 19
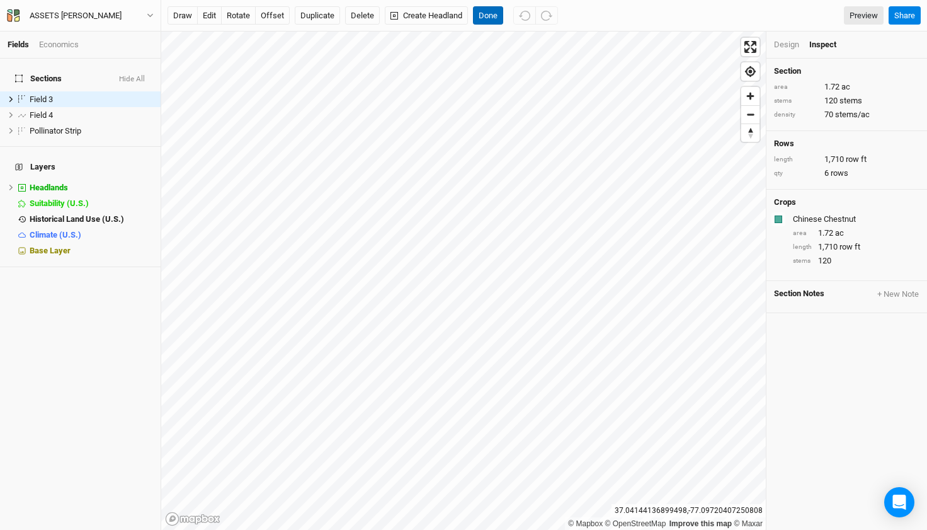
click at [483, 14] on button "Done" at bounding box center [488, 15] width 30 height 19
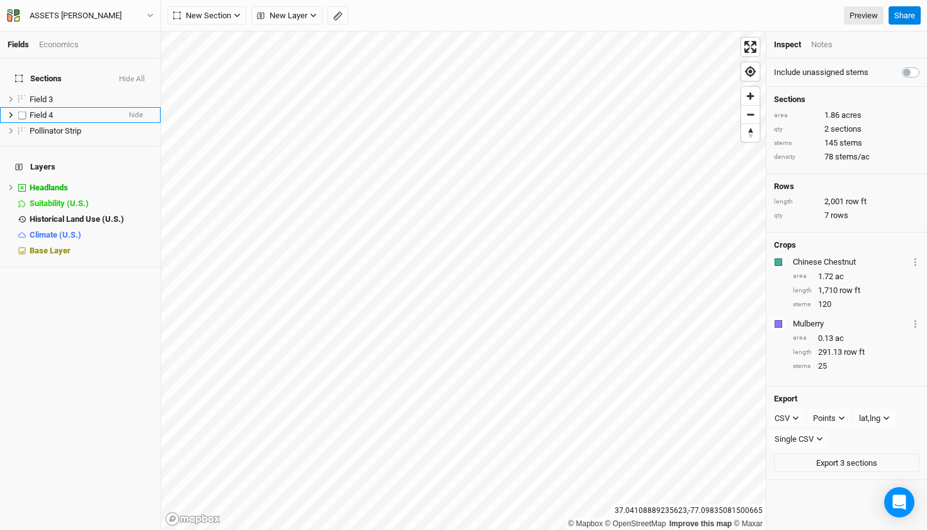
click at [39, 107] on li "Field 4 hide" at bounding box center [80, 115] width 161 height 16
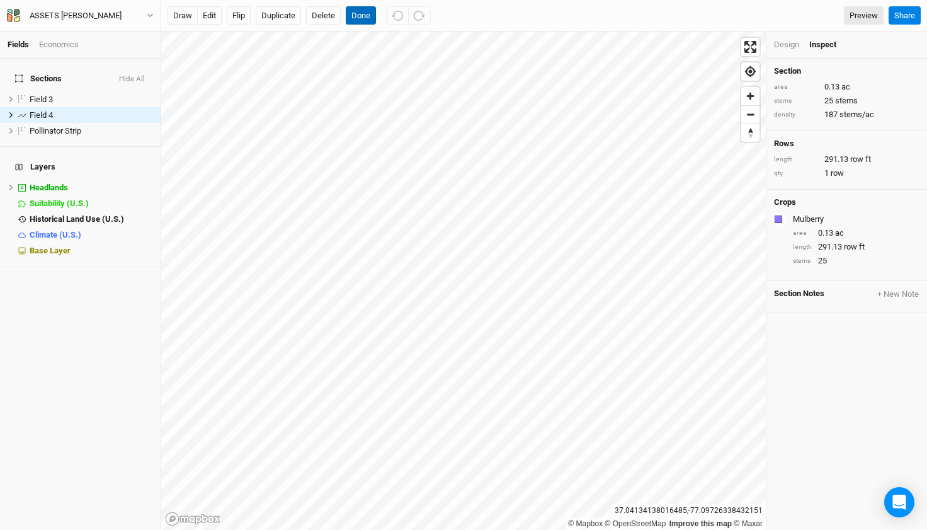
click at [368, 14] on button "Done" at bounding box center [361, 15] width 30 height 19
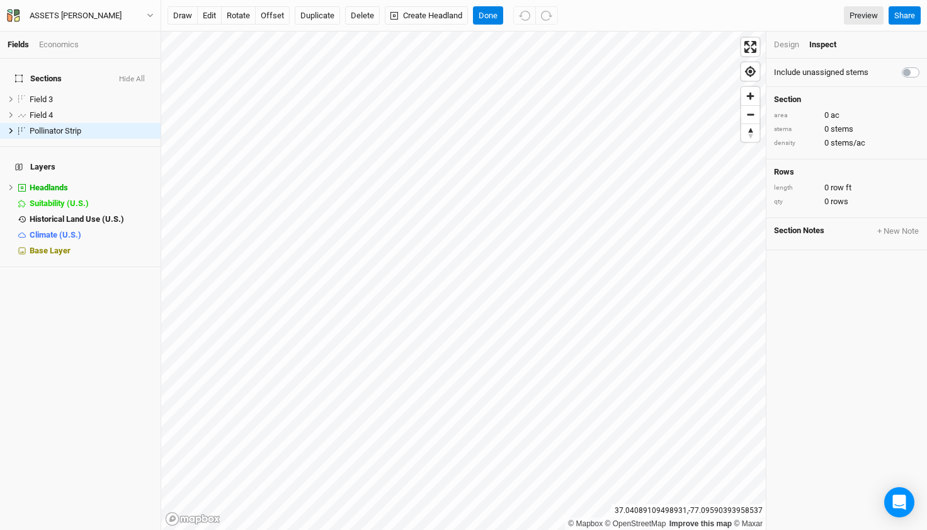
click at [793, 45] on div "Design" at bounding box center [786, 44] width 25 height 11
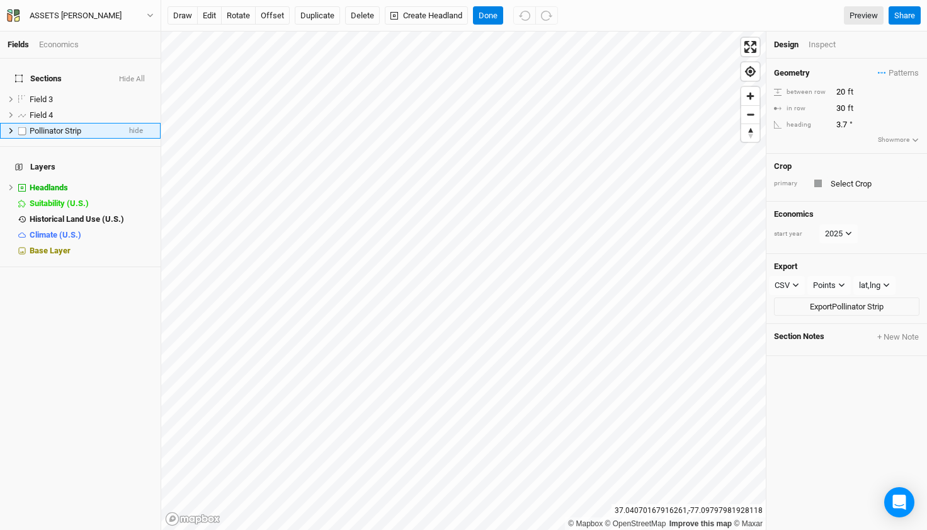
click at [11, 128] on icon at bounding box center [11, 131] width 4 height 6
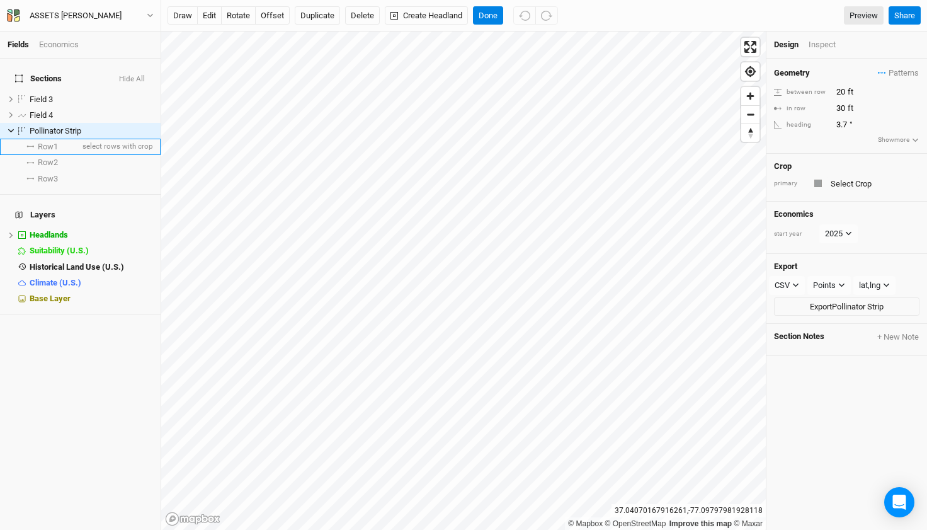
click at [45, 144] on li "Row 1 select rows with crop" at bounding box center [80, 147] width 161 height 16
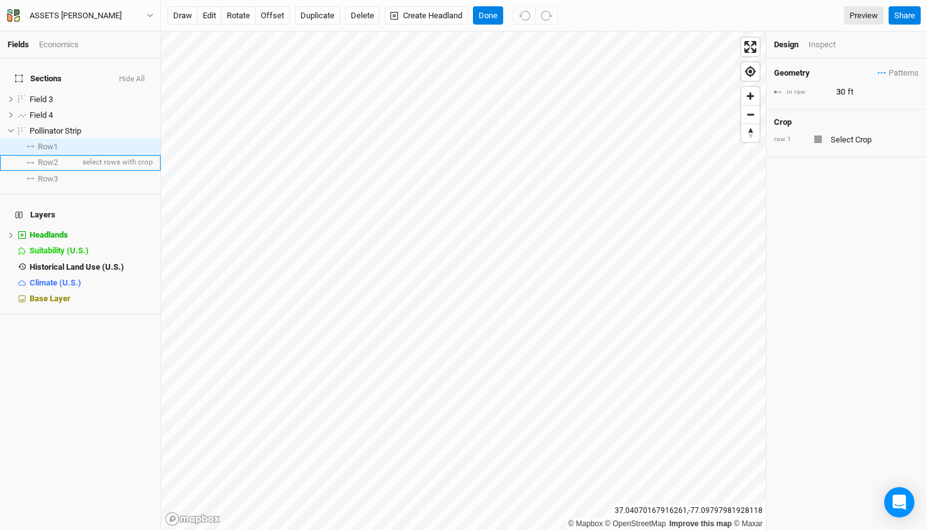
click at [48, 157] on span "Row 2" at bounding box center [48, 162] width 20 height 10
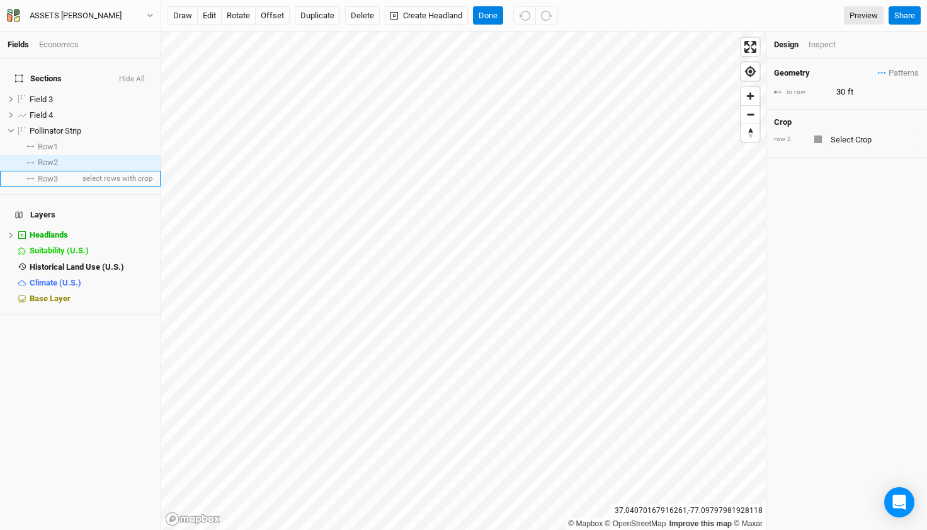
click at [50, 174] on span "Row 3" at bounding box center [48, 179] width 20 height 10
click at [46, 145] on li "Row 1 select rows with crop" at bounding box center [80, 147] width 161 height 16
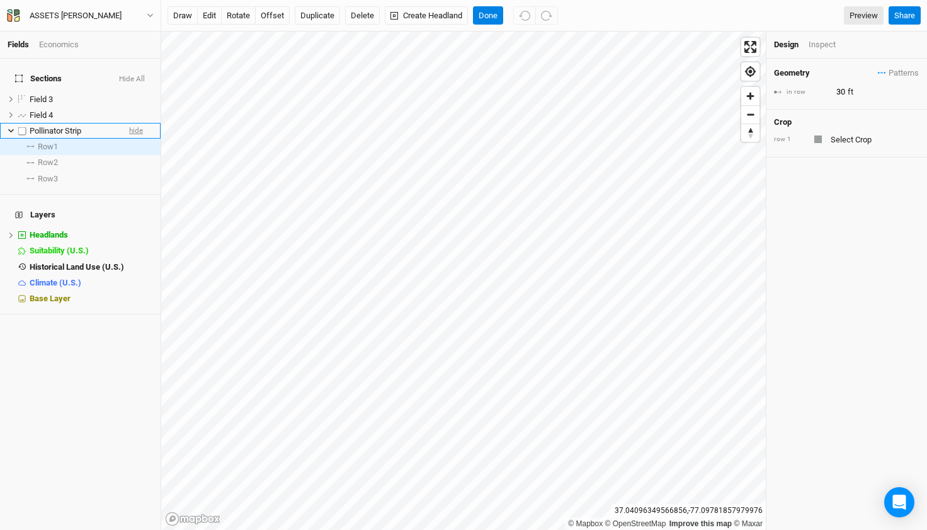
click at [130, 123] on span "hide" at bounding box center [136, 131] width 14 height 16
click at [125, 123] on span "show" at bounding box center [134, 131] width 18 height 16
click at [484, 14] on button "Done" at bounding box center [488, 15] width 30 height 19
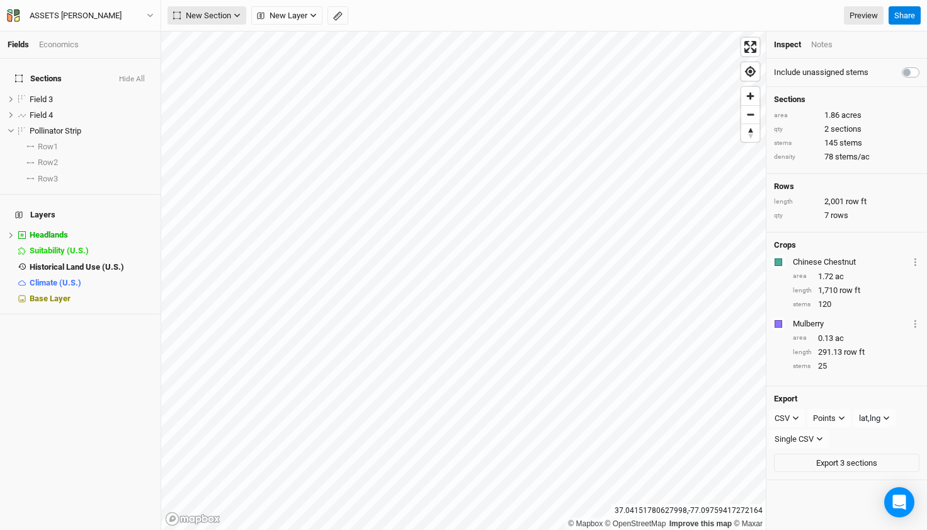
click at [225, 16] on span "New Section" at bounding box center [202, 15] width 58 height 13
click at [213, 66] on div "Line" at bounding box center [205, 61] width 20 height 14
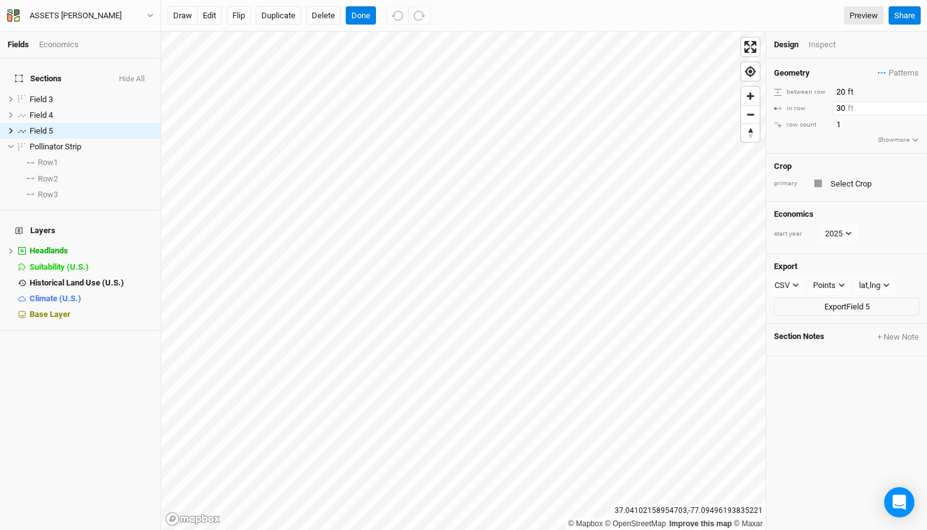
drag, startPoint x: 844, startPoint y: 109, endPoint x: 825, endPoint y: 108, distance: 18.9
click at [825, 108] on div "in row 30 ft" at bounding box center [847, 108] width 146 height 14
click at [859, 182] on input "text" at bounding box center [873, 183] width 93 height 15
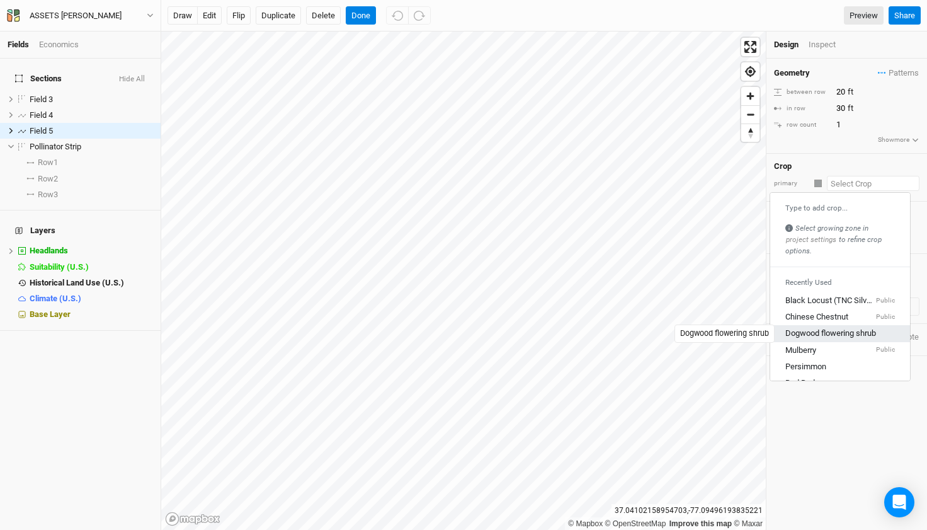
click at [828, 335] on div "Dogwood flowering shrub" at bounding box center [830, 333] width 91 height 11
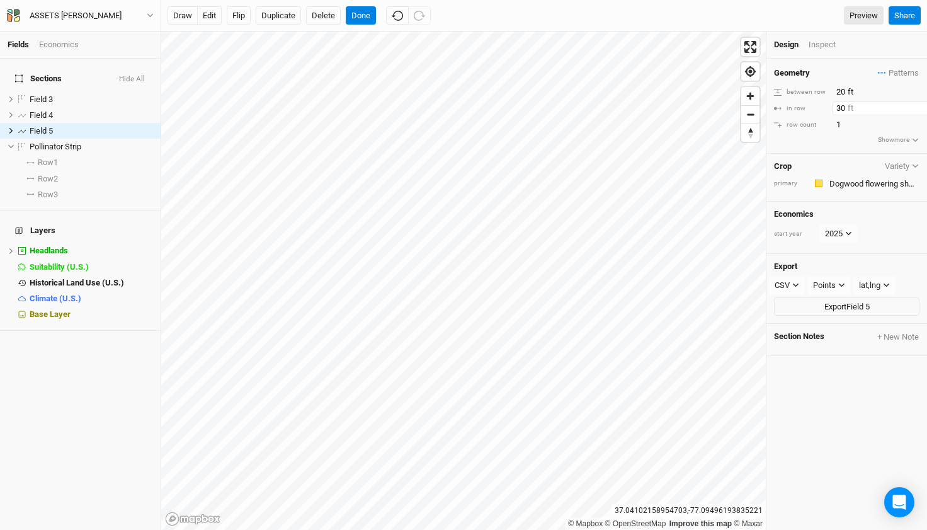
drag, startPoint x: 845, startPoint y: 108, endPoint x: 803, endPoint y: 108, distance: 42.2
click at [803, 108] on div "in row 30 ft" at bounding box center [847, 108] width 146 height 14
type input "10"
click at [848, 169] on div "Crop Variety" at bounding box center [847, 166] width 146 height 10
click at [819, 44] on div "Inspect" at bounding box center [831, 44] width 45 height 11
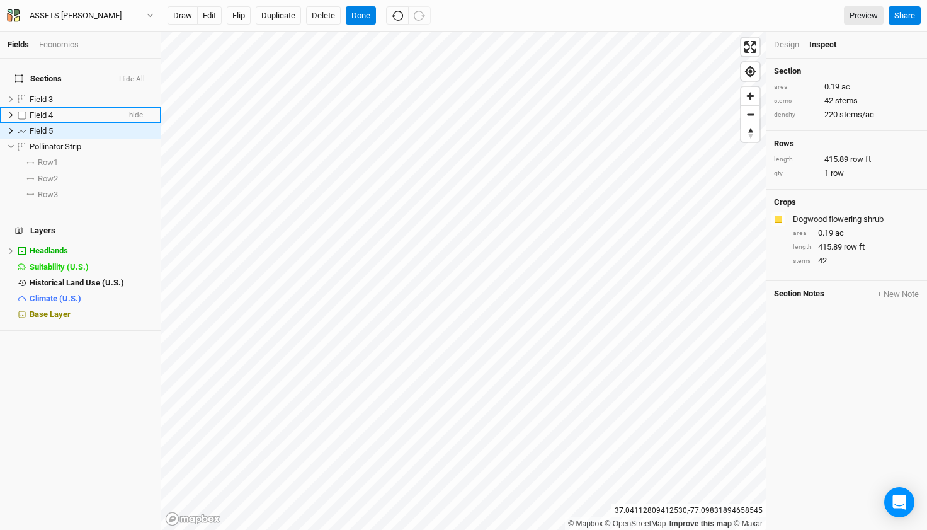
click at [49, 110] on span "Field 4" at bounding box center [41, 114] width 23 height 9
click at [779, 46] on div "Design" at bounding box center [786, 44] width 25 height 11
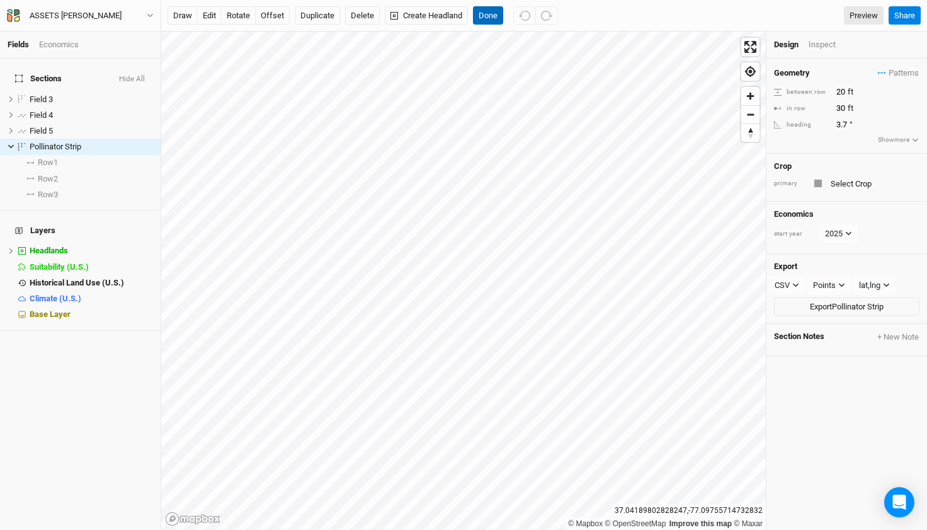
click at [488, 12] on button "Done" at bounding box center [488, 15] width 30 height 19
click at [820, 42] on div "Inspect" at bounding box center [831, 44] width 45 height 11
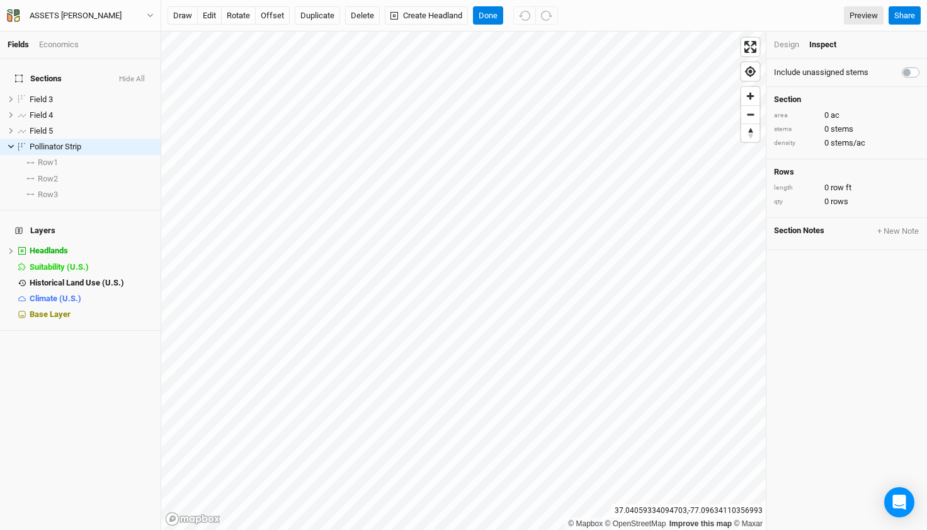
click at [790, 43] on div "Design" at bounding box center [786, 44] width 25 height 11
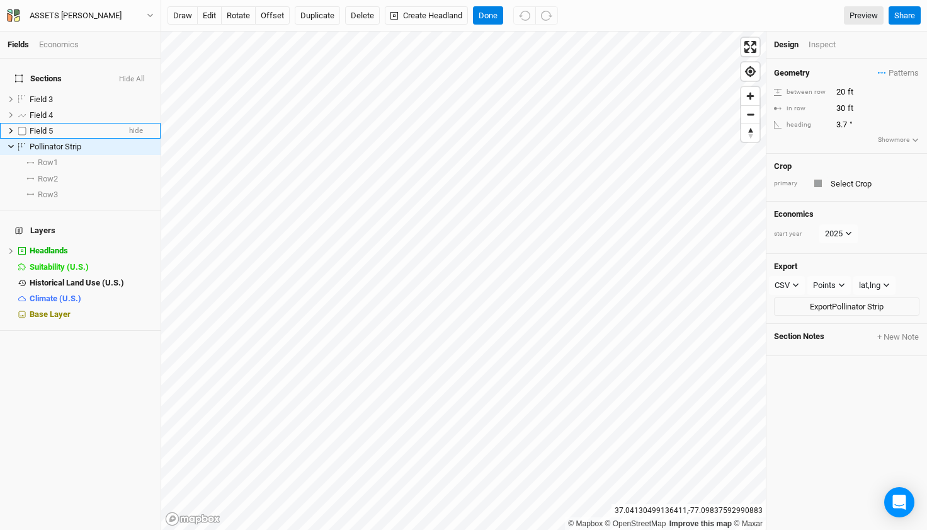
click at [32, 126] on span "Field 5" at bounding box center [41, 130] width 23 height 9
